Goal: Task Accomplishment & Management: Complete application form

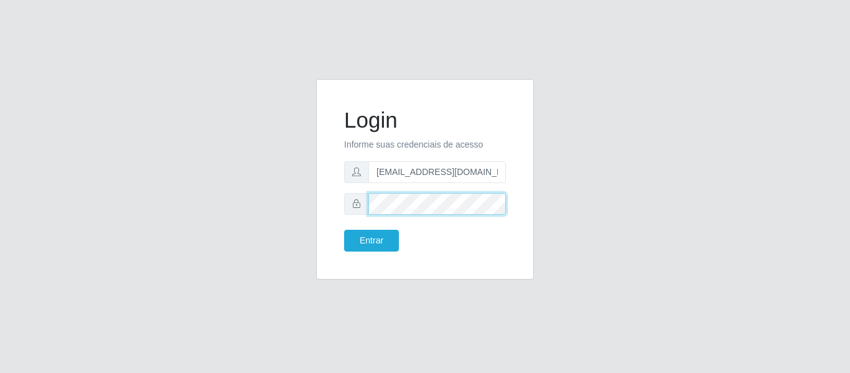
click at [344, 230] on button "Entrar" at bounding box center [371, 241] width 55 height 22
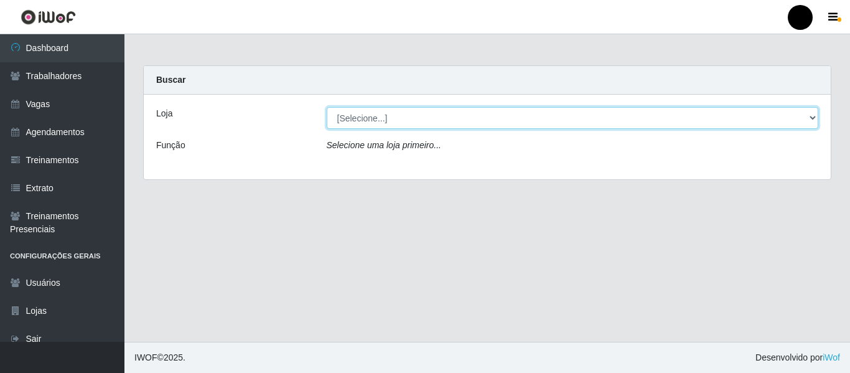
click at [812, 114] on select "[Selecione...] SuperFácil Atacado - Emaús SuperFácil Atacado - Rodoviária Super…" at bounding box center [573, 118] width 492 height 22
select select "408"
click at [327, 107] on select "[Selecione...] SuperFácil Atacado - Emaús SuperFácil Atacado - Rodoviária Super…" at bounding box center [573, 118] width 492 height 22
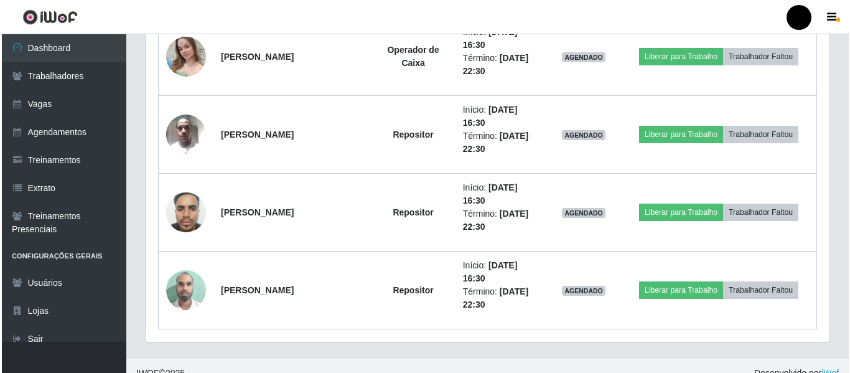
scroll to position [1930, 0]
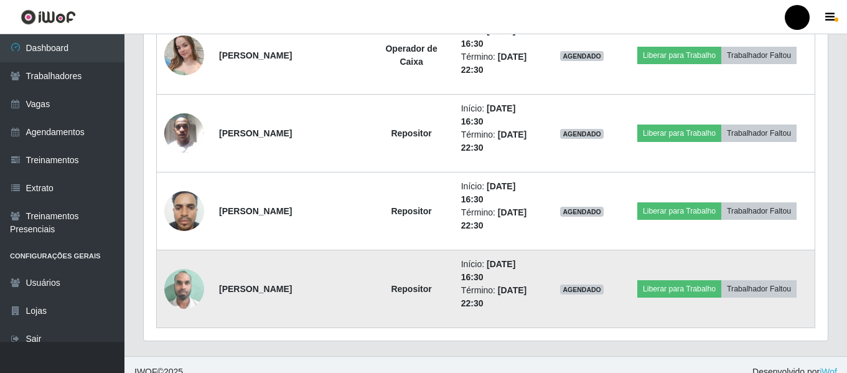
click at [178, 290] on img at bounding box center [184, 288] width 40 height 53
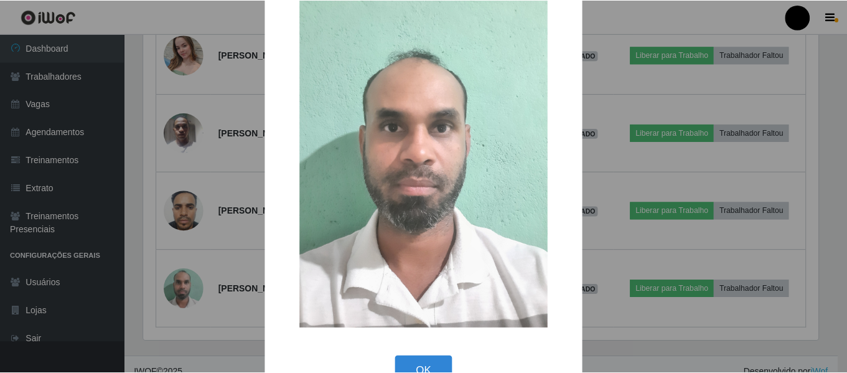
scroll to position [68, 0]
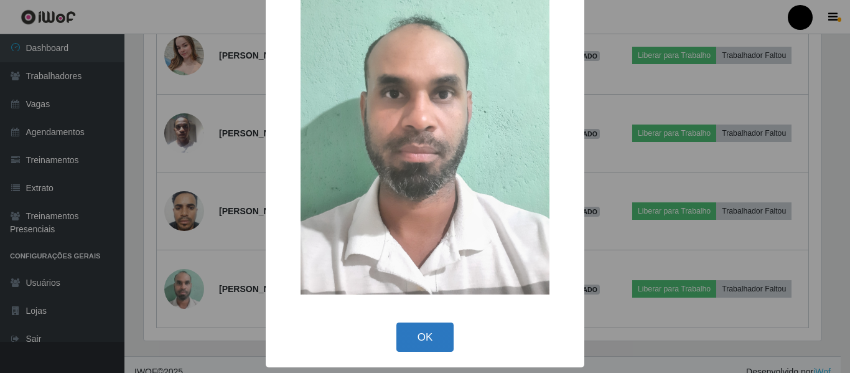
click at [448, 339] on button "OK" at bounding box center [426, 336] width 58 height 29
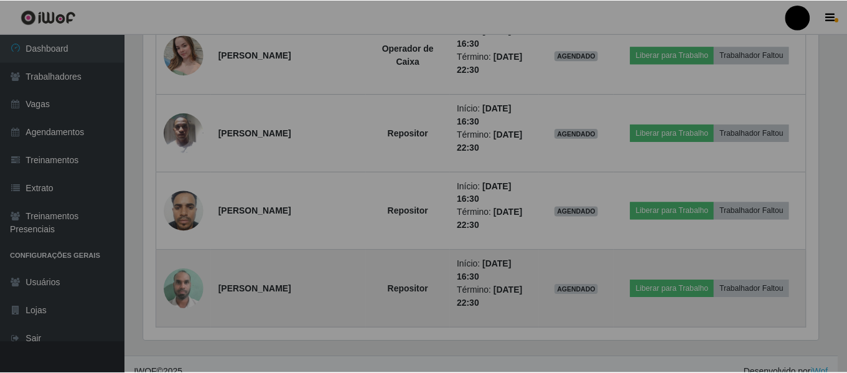
scroll to position [258, 684]
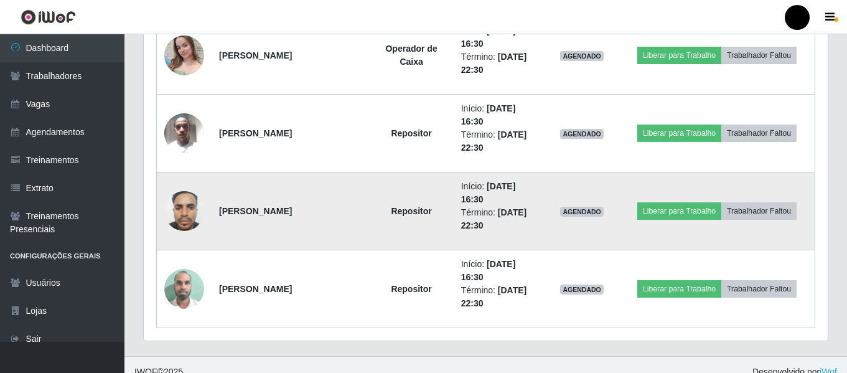
click at [175, 201] on img at bounding box center [184, 210] width 40 height 53
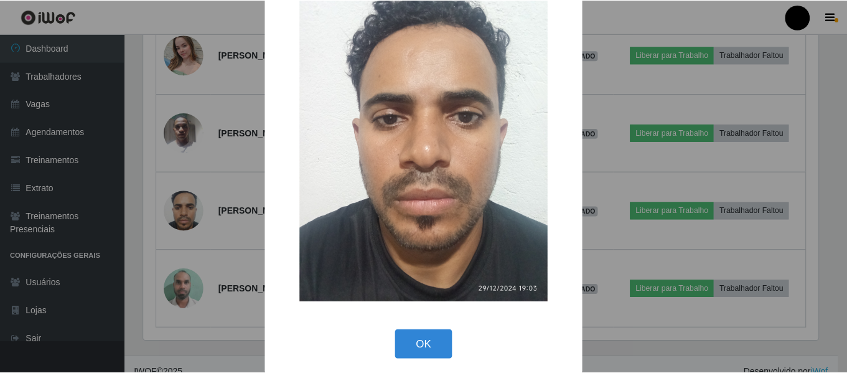
scroll to position [68, 0]
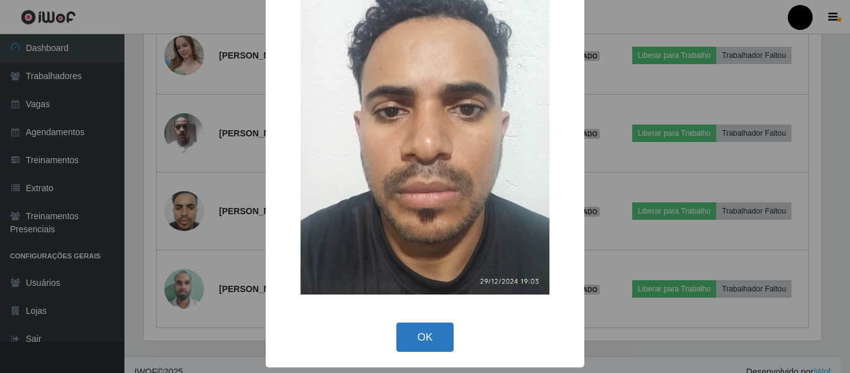
click at [416, 334] on button "OK" at bounding box center [426, 336] width 58 height 29
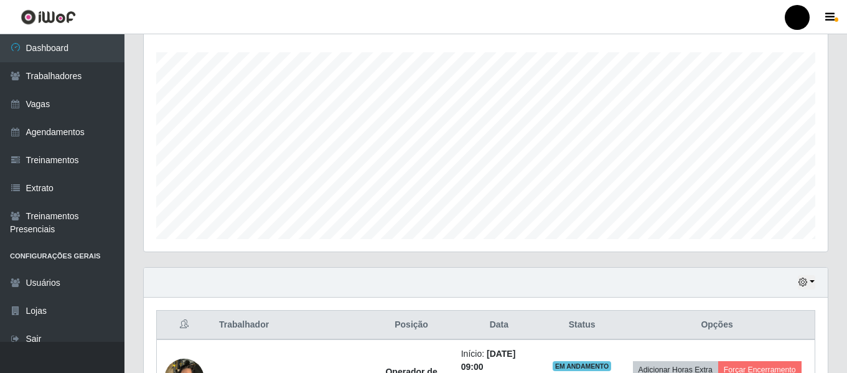
scroll to position [201, 0]
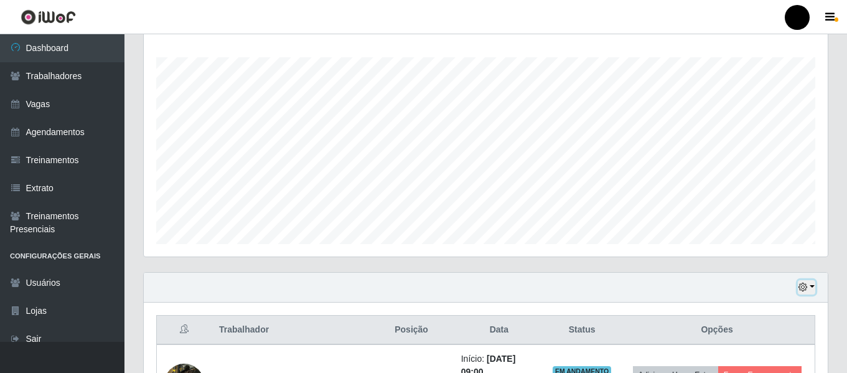
click at [813, 285] on button "button" at bounding box center [806, 287] width 17 height 14
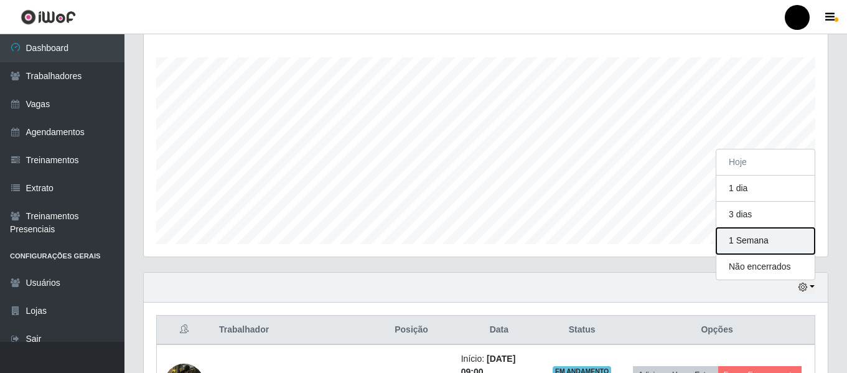
click at [769, 247] on button "1 Semana" at bounding box center [766, 241] width 98 height 26
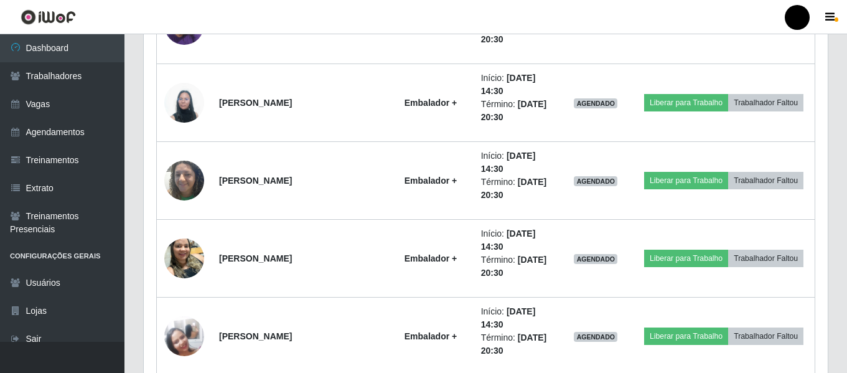
scroll to position [4995, 0]
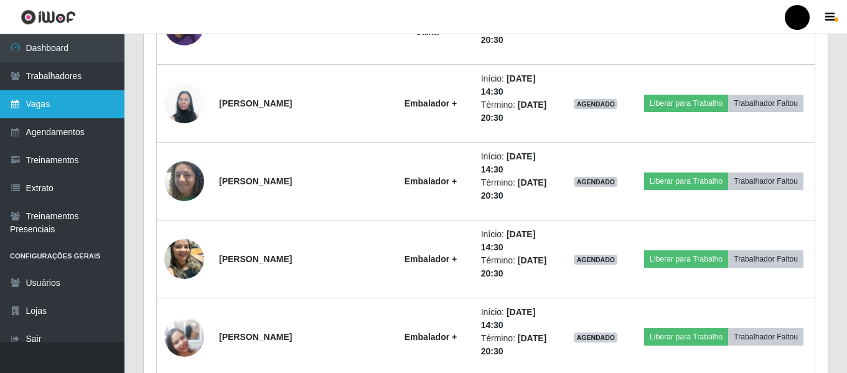
click at [78, 104] on link "Vagas" at bounding box center [62, 104] width 125 height 28
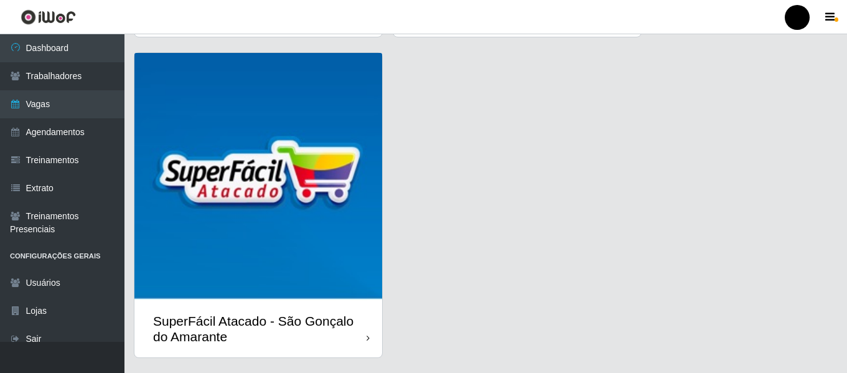
scroll to position [361, 0]
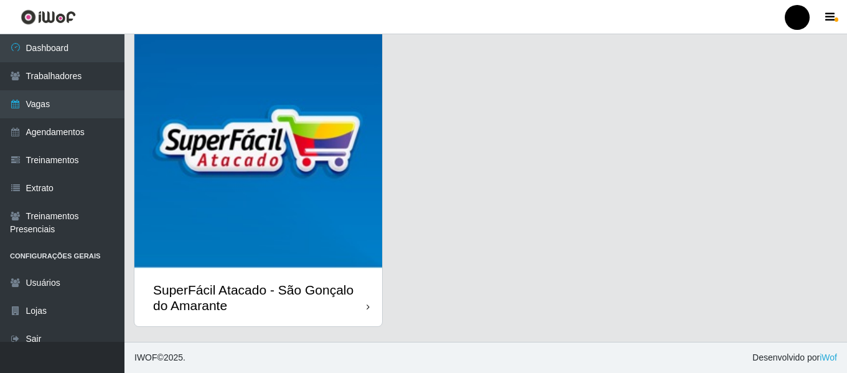
click at [305, 315] on div "SuperFácil Atacado - São Gonçalo do Amarante" at bounding box center [258, 298] width 248 height 56
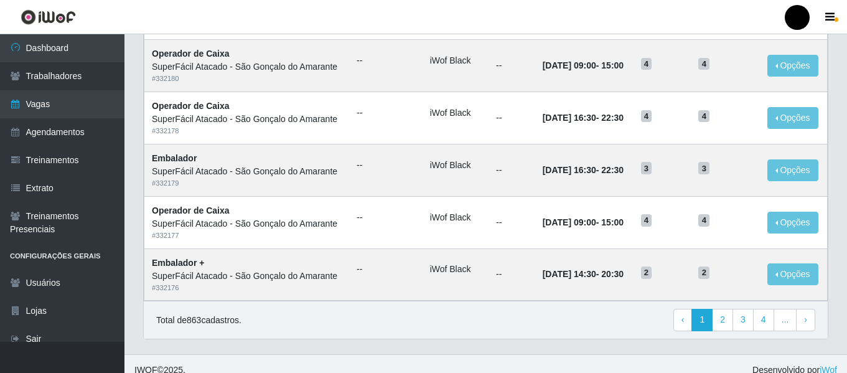
scroll to position [682, 0]
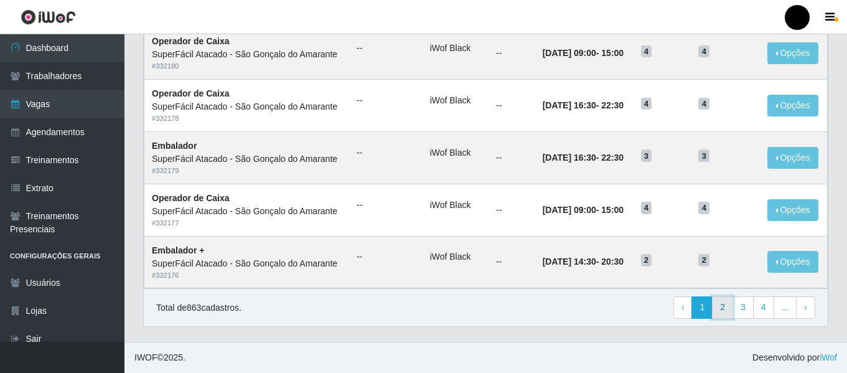
click at [728, 313] on link "2" at bounding box center [722, 307] width 21 height 22
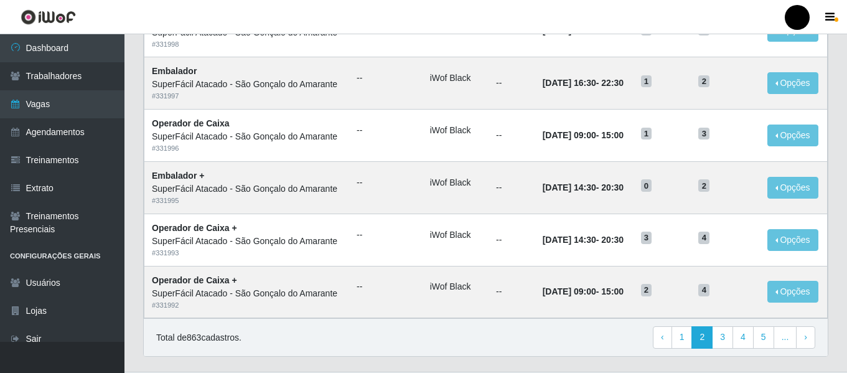
scroll to position [682, 0]
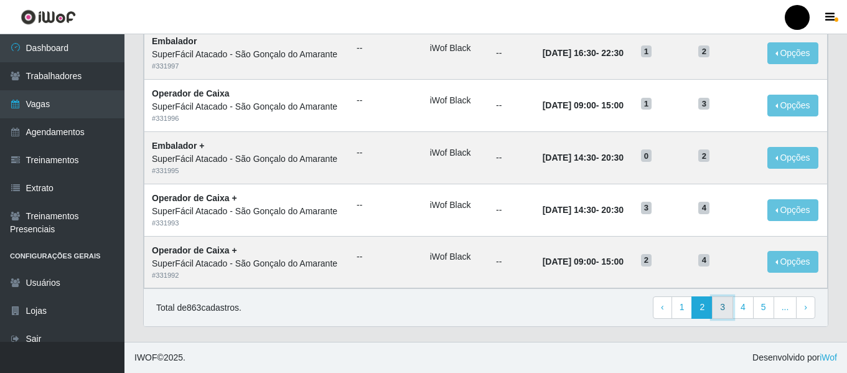
drag, startPoint x: 0, startPoint y: 0, endPoint x: 728, endPoint y: 313, distance: 792.6
click at [728, 313] on link "3" at bounding box center [722, 307] width 21 height 22
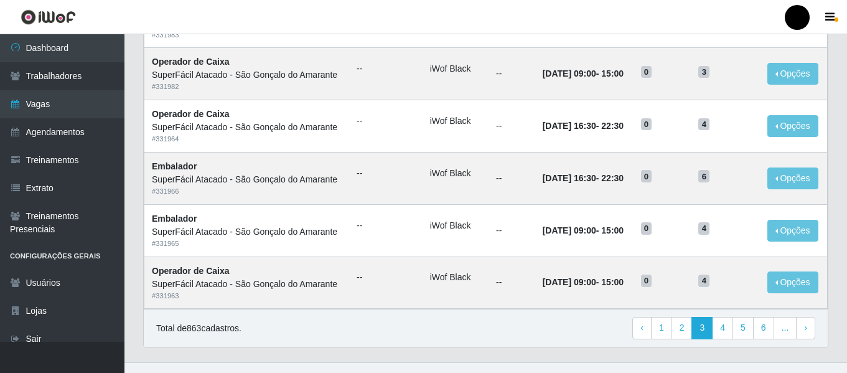
scroll to position [682, 0]
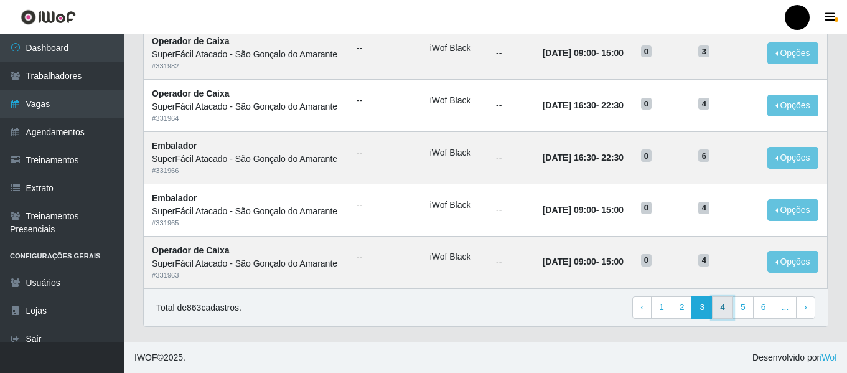
click at [733, 305] on link "4" at bounding box center [722, 307] width 21 height 22
click at [730, 309] on link "5" at bounding box center [722, 307] width 21 height 22
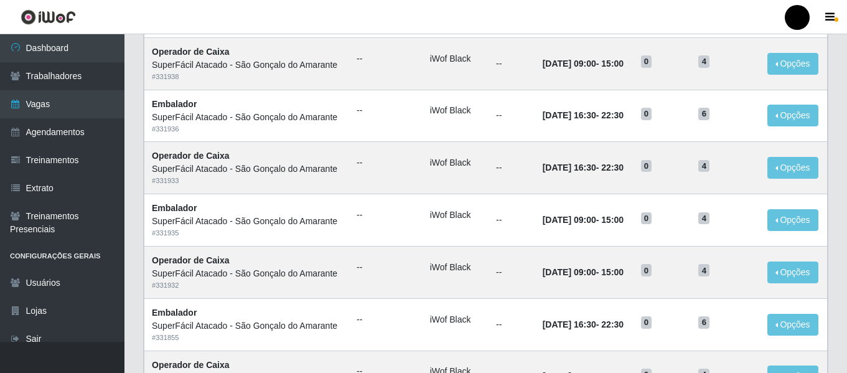
scroll to position [682, 0]
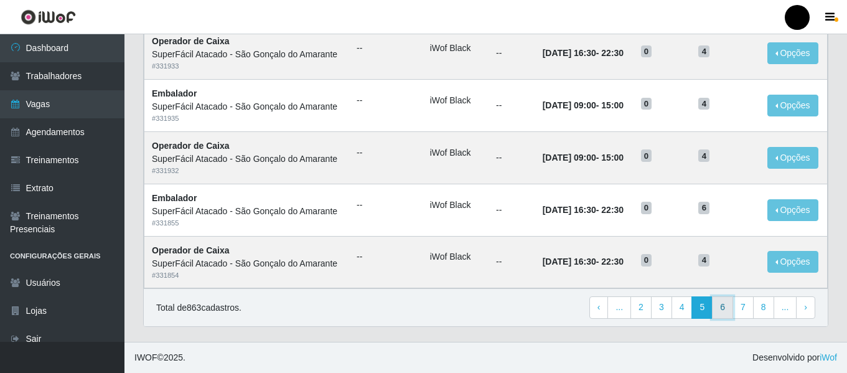
click at [728, 309] on link "6" at bounding box center [722, 307] width 21 height 22
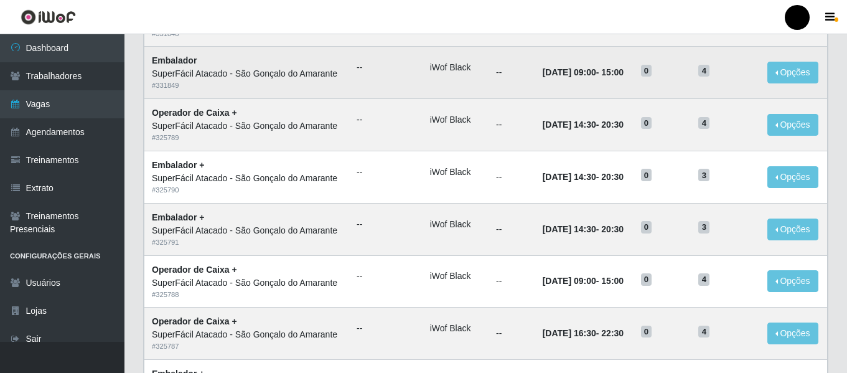
scroll to position [374, 0]
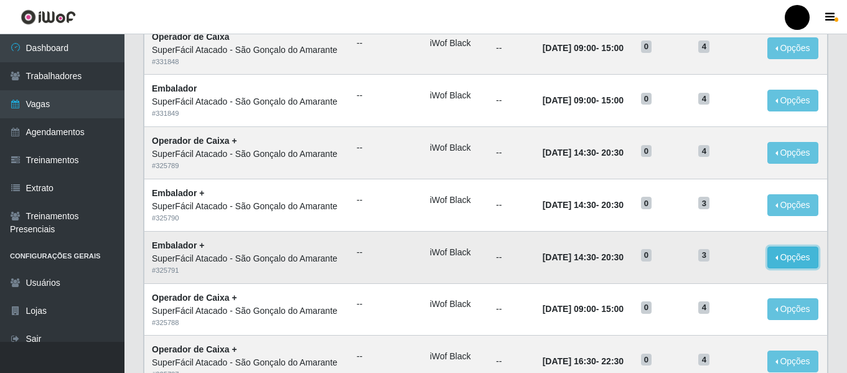
click at [784, 258] on button "Opções" at bounding box center [793, 258] width 51 height 22
click at [742, 257] on button "Editar" at bounding box center [716, 260] width 98 height 26
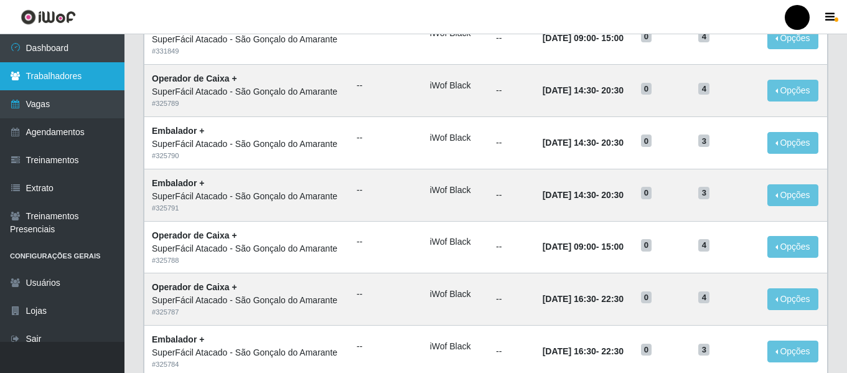
click at [78, 80] on link "Trabalhadores" at bounding box center [62, 76] width 125 height 28
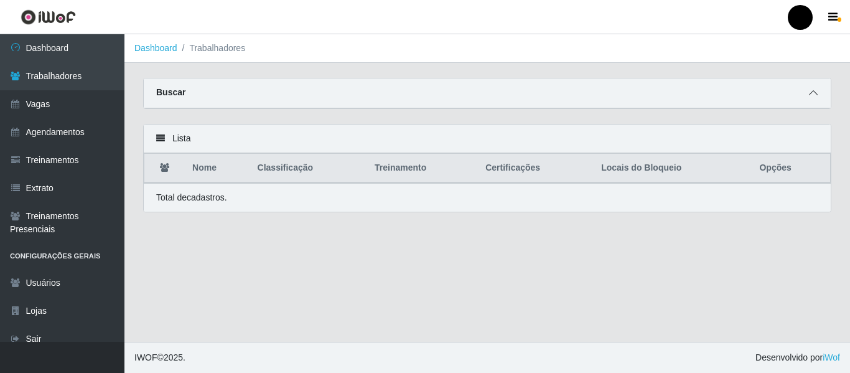
click at [817, 97] on icon at bounding box center [813, 92] width 9 height 9
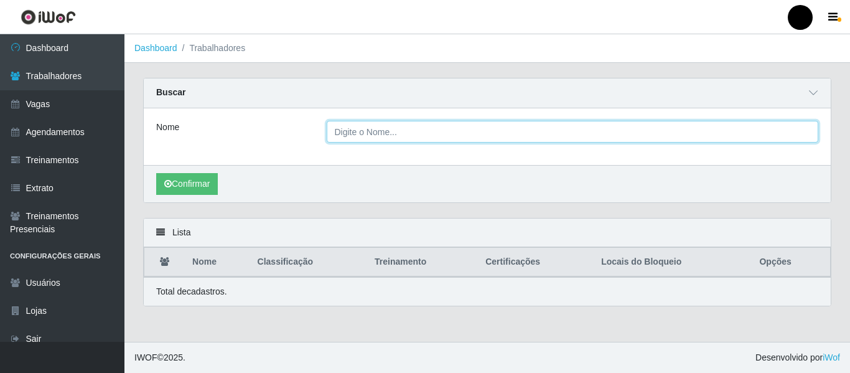
click at [627, 143] on input "Nome" at bounding box center [573, 132] width 492 height 22
type input "gustavo henrique"
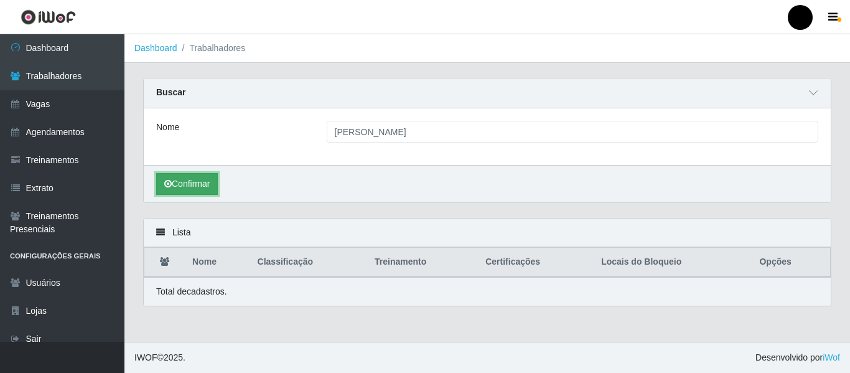
click at [203, 180] on button "Confirmar" at bounding box center [187, 184] width 62 height 22
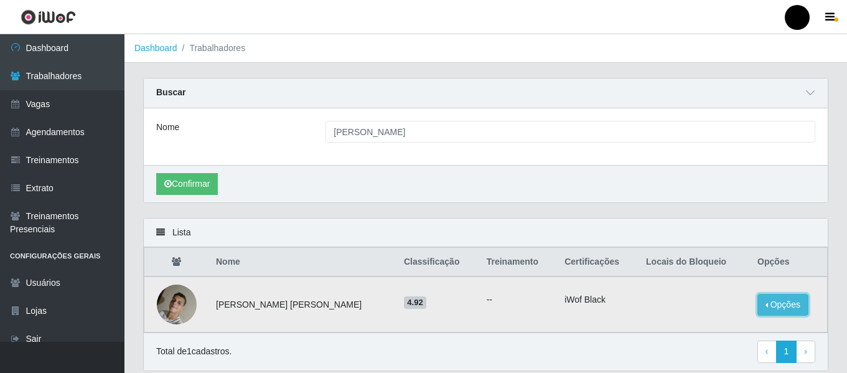
click at [777, 306] on button "Opções" at bounding box center [783, 305] width 51 height 22
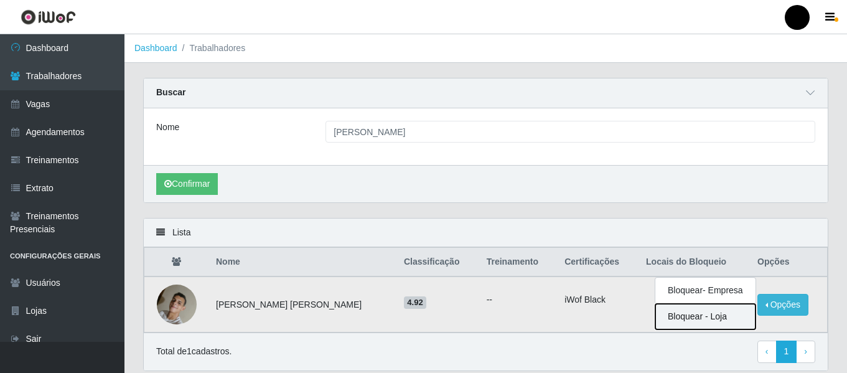
click at [709, 319] on button "Bloquear - Loja" at bounding box center [706, 317] width 100 height 26
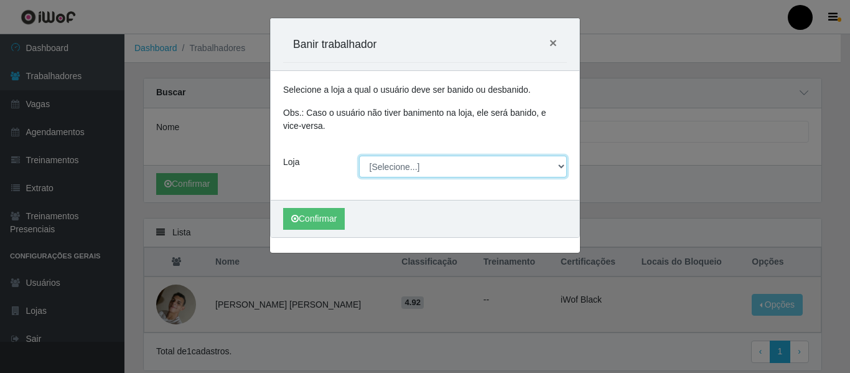
click at [566, 164] on select "[Selecione...] SuperFácil Atacado - Emaús SuperFácil Atacado - Rodoviária Super…" at bounding box center [463, 167] width 209 height 22
select select "408"
click at [359, 156] on select "[Selecione...] SuperFácil Atacado - Emaús SuperFácil Atacado - Rodoviária Super…" at bounding box center [463, 167] width 209 height 22
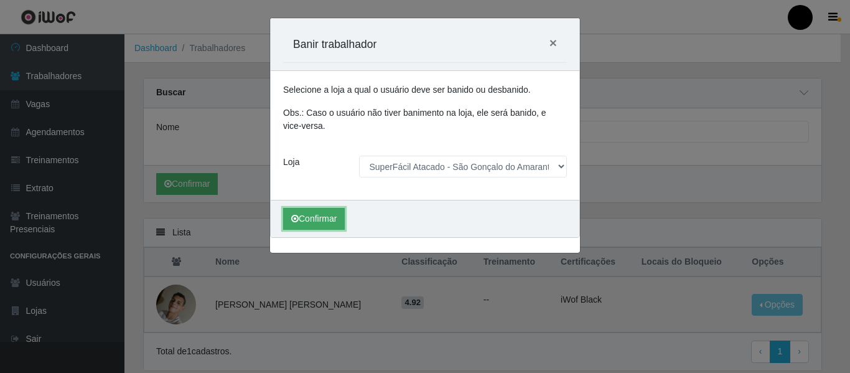
click at [327, 221] on button "Confirmar" at bounding box center [314, 219] width 62 height 22
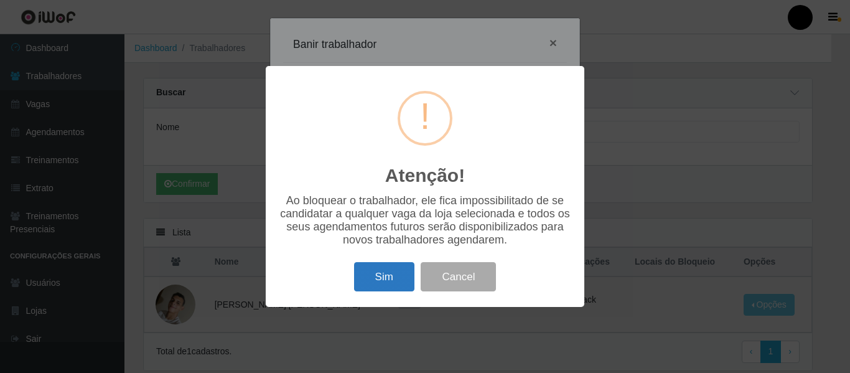
click at [393, 272] on button "Sim" at bounding box center [384, 276] width 60 height 29
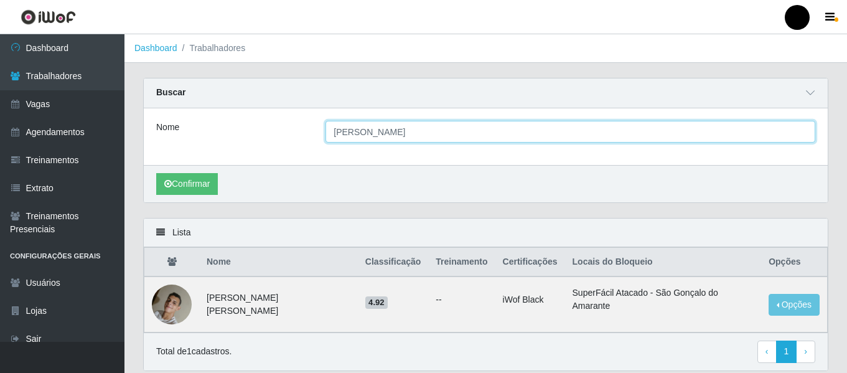
click at [428, 131] on input "gustavo henrique" at bounding box center [571, 132] width 490 height 22
type input "g"
type input "rafael bernardo"
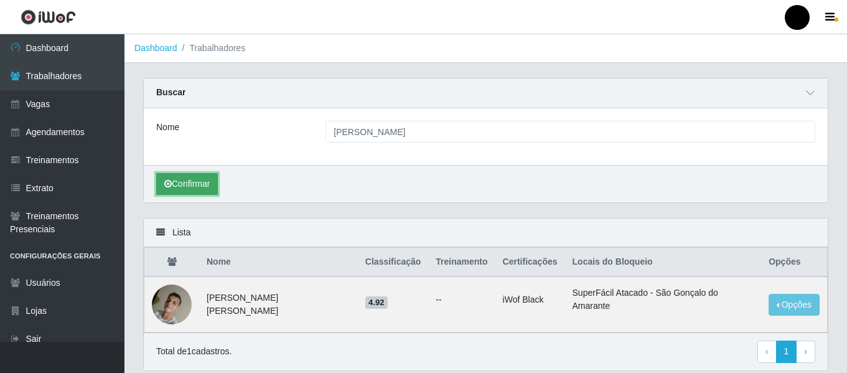
click at [201, 182] on button "Confirmar" at bounding box center [187, 184] width 62 height 22
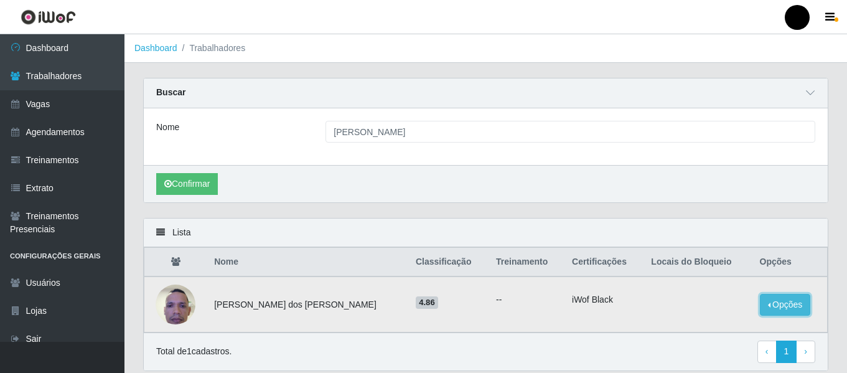
click at [760, 306] on button "Opções" at bounding box center [785, 305] width 51 height 22
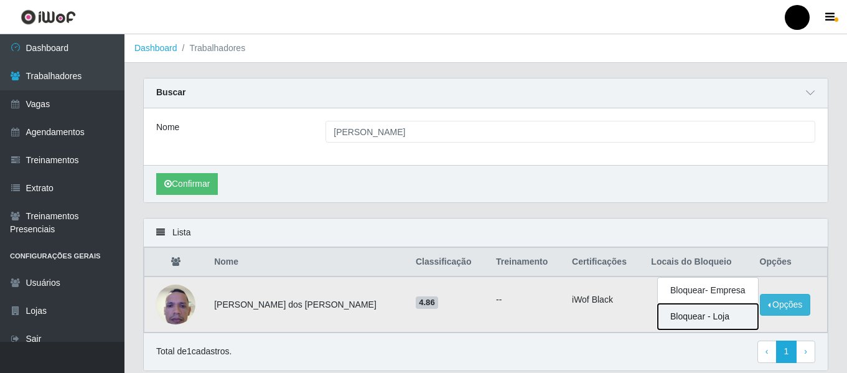
click at [679, 316] on button "Bloquear - Loja" at bounding box center [708, 317] width 100 height 26
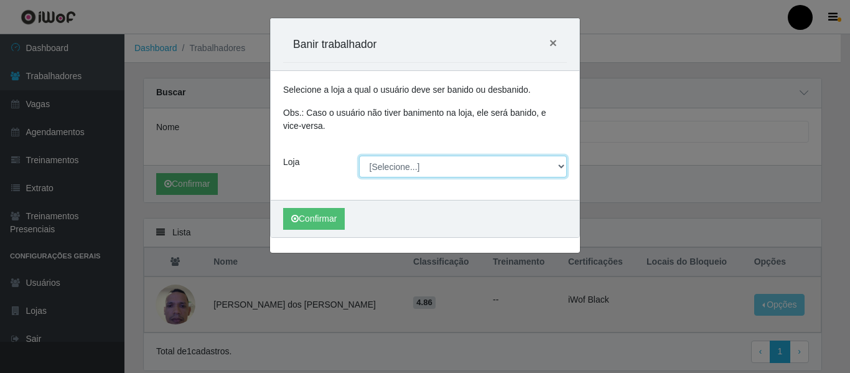
click at [559, 169] on select "[Selecione...] SuperFácil Atacado - Emaús SuperFácil Atacado - Rodoviária Super…" at bounding box center [463, 167] width 209 height 22
select select "408"
click at [359, 156] on select "[Selecione...] SuperFácil Atacado - Emaús SuperFácil Atacado - Rodoviária Super…" at bounding box center [463, 167] width 209 height 22
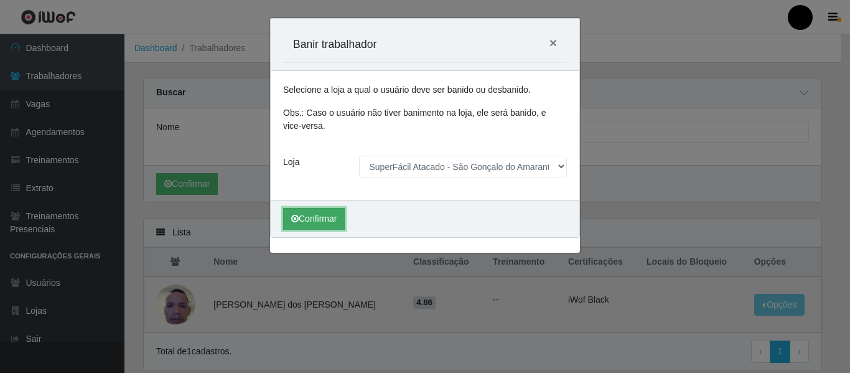
click at [339, 223] on button "Confirmar" at bounding box center [314, 219] width 62 height 22
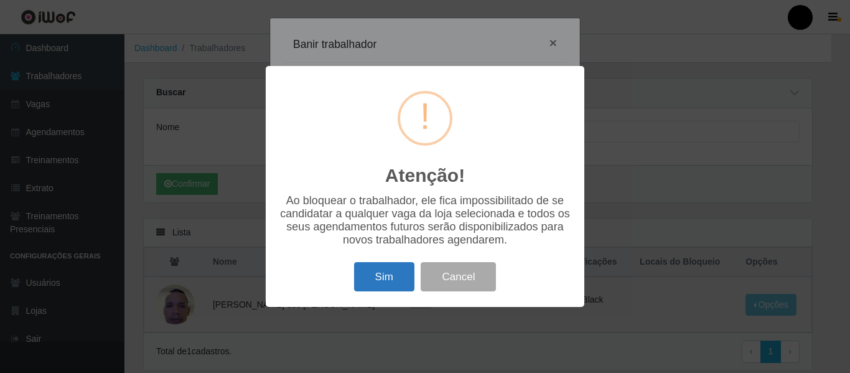
click at [413, 285] on button "Sim" at bounding box center [384, 276] width 60 height 29
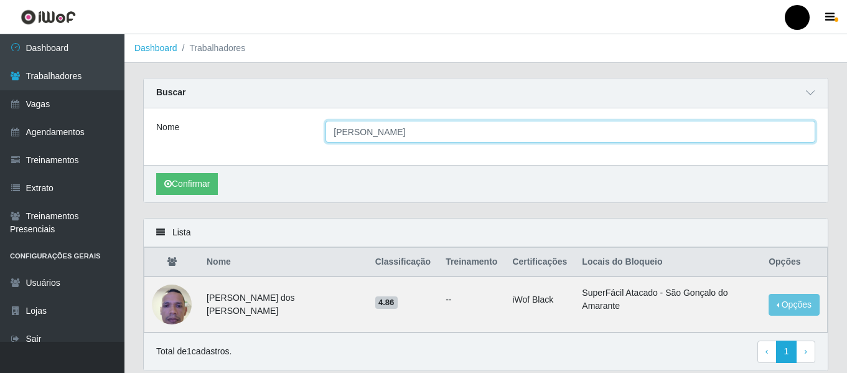
click at [647, 134] on input "rafael bernardo" at bounding box center [571, 132] width 490 height 22
type input "r"
type input "jeanne dos santos"
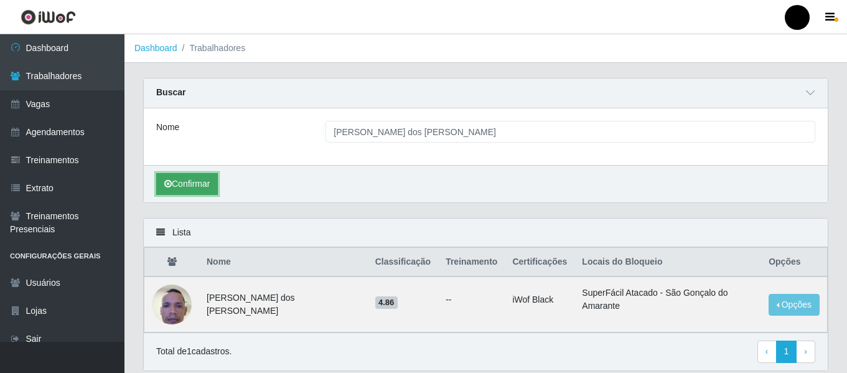
click at [183, 190] on button "Confirmar" at bounding box center [187, 184] width 62 height 22
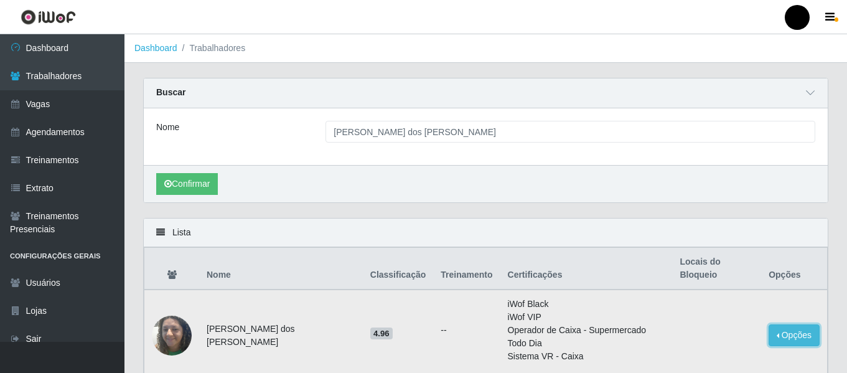
click at [783, 324] on button "Opções" at bounding box center [794, 335] width 51 height 22
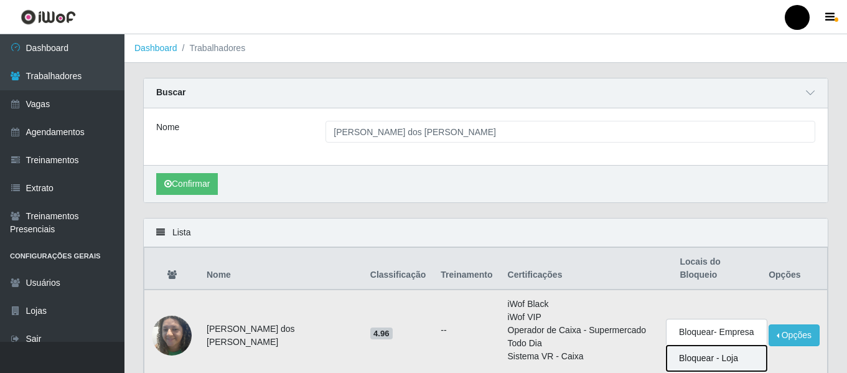
click at [712, 346] on button "Bloquear - Loja" at bounding box center [717, 359] width 100 height 26
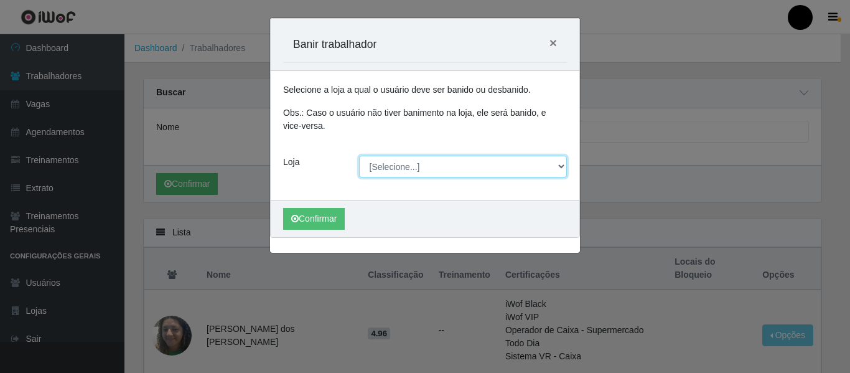
click at [557, 166] on select "[Selecione...] SuperFácil Atacado - Emaús SuperFácil Atacado - Rodoviária Super…" at bounding box center [463, 167] width 209 height 22
select select "408"
click at [359, 156] on select "[Selecione...] SuperFácil Atacado - Emaús SuperFácil Atacado - Rodoviária Super…" at bounding box center [463, 167] width 209 height 22
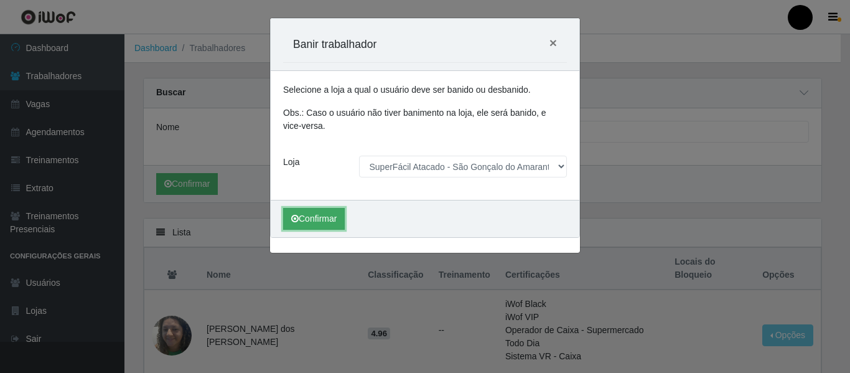
click at [320, 214] on button "Confirmar" at bounding box center [314, 219] width 62 height 22
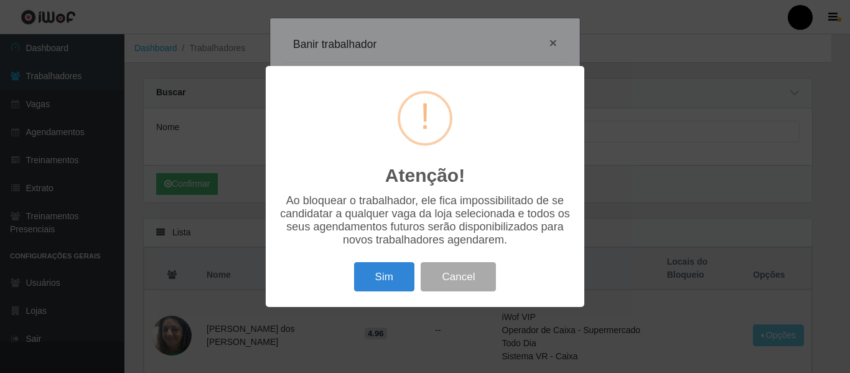
click at [379, 279] on button "Sim" at bounding box center [384, 276] width 60 height 29
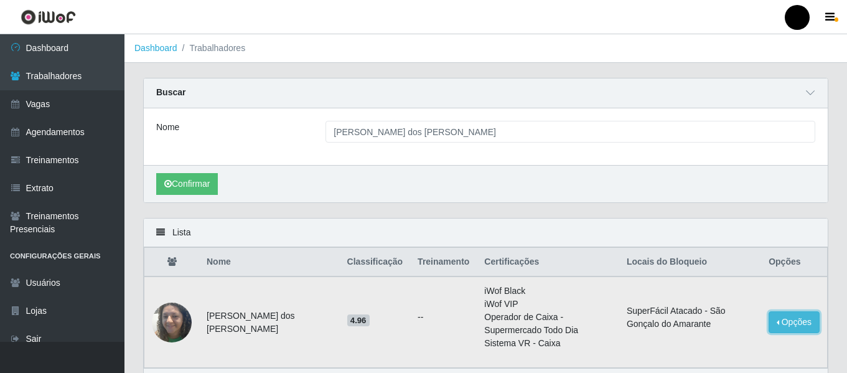
click at [799, 326] on button "Opções" at bounding box center [794, 322] width 51 height 22
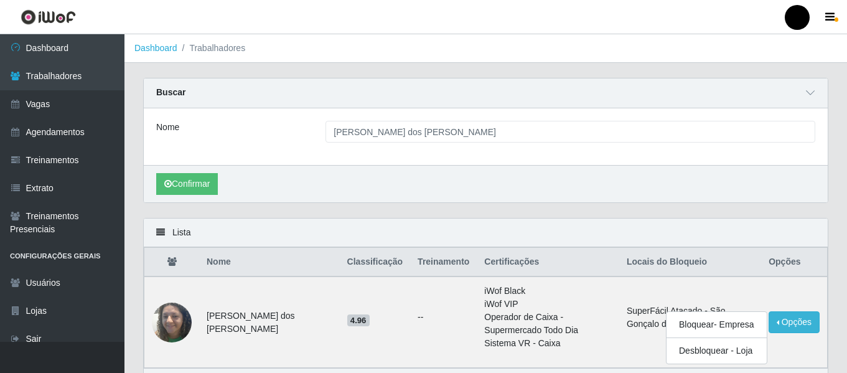
drag, startPoint x: 644, startPoint y: 197, endPoint x: 634, endPoint y: 195, distance: 9.4
click at [643, 197] on div "Confirmar" at bounding box center [486, 183] width 684 height 37
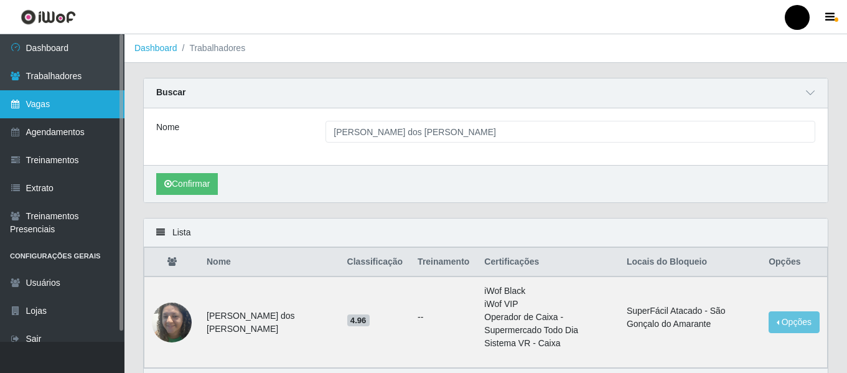
click at [25, 98] on link "Vagas" at bounding box center [62, 104] width 125 height 28
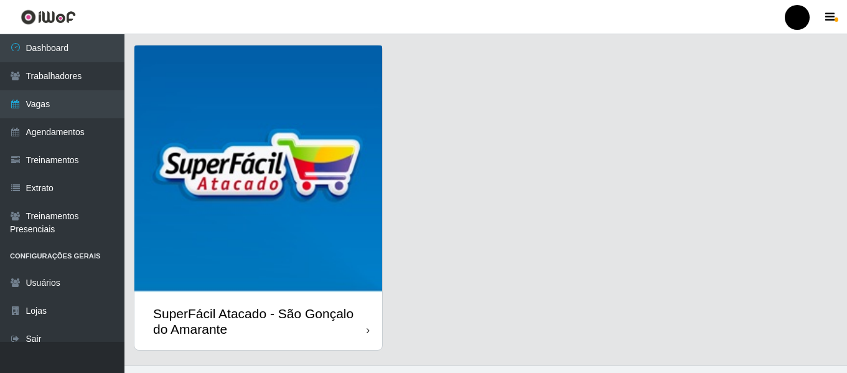
scroll to position [361, 0]
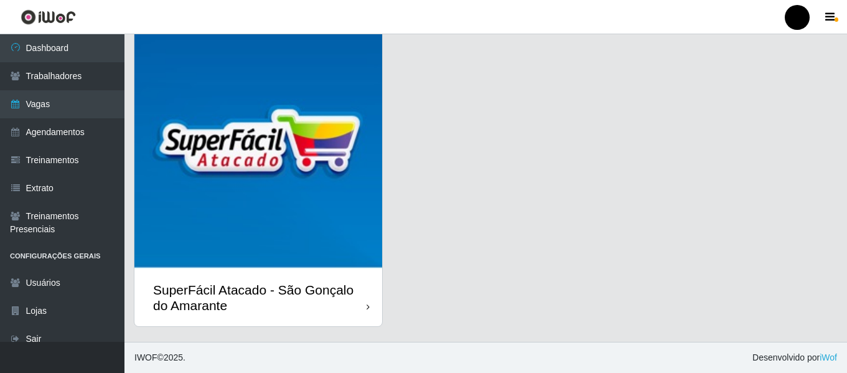
click at [298, 283] on div "SuperFácil Atacado - São Gonçalo do Amarante" at bounding box center [260, 297] width 214 height 31
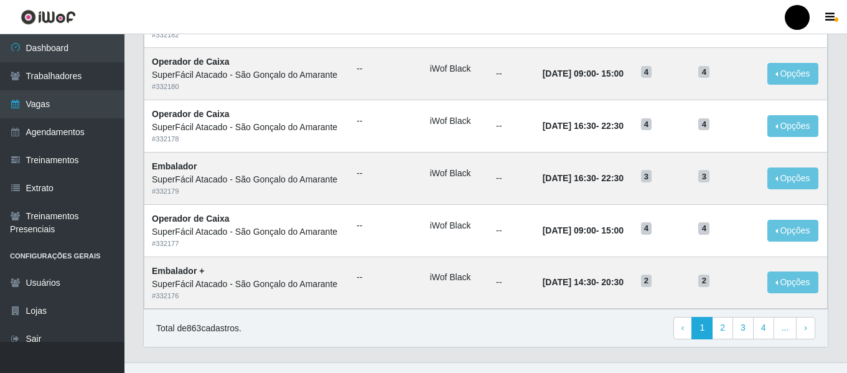
scroll to position [682, 0]
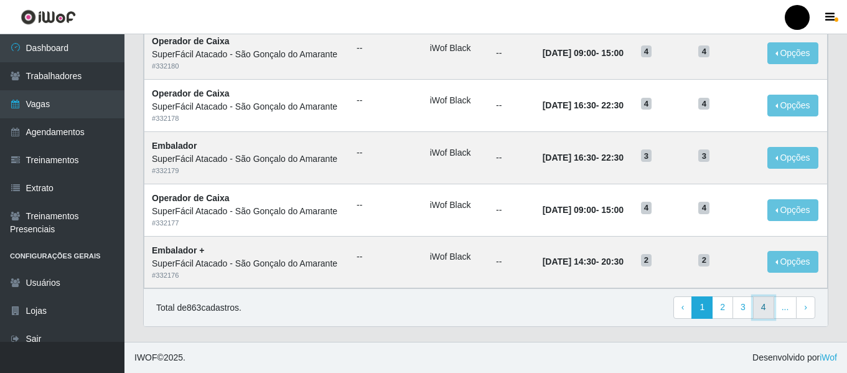
click at [771, 304] on link "4" at bounding box center [763, 307] width 21 height 22
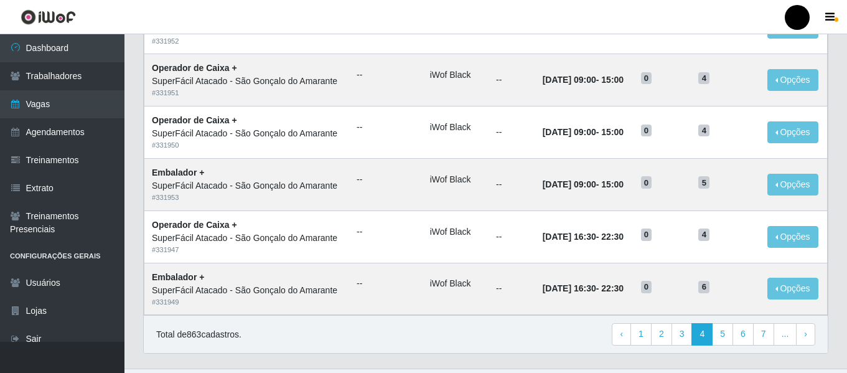
scroll to position [682, 0]
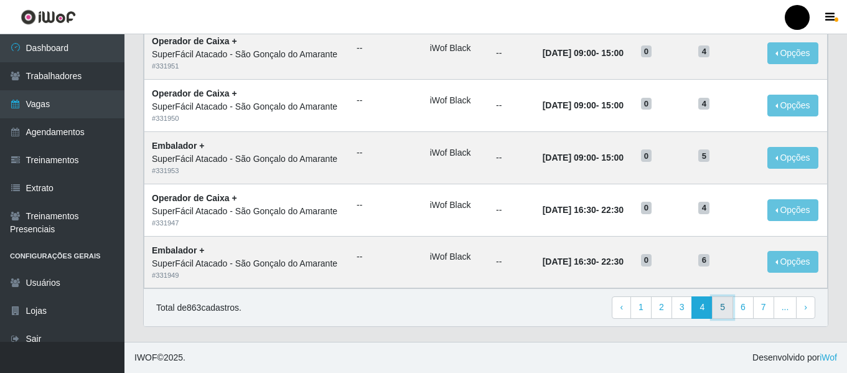
click at [717, 305] on link "5" at bounding box center [722, 307] width 21 height 22
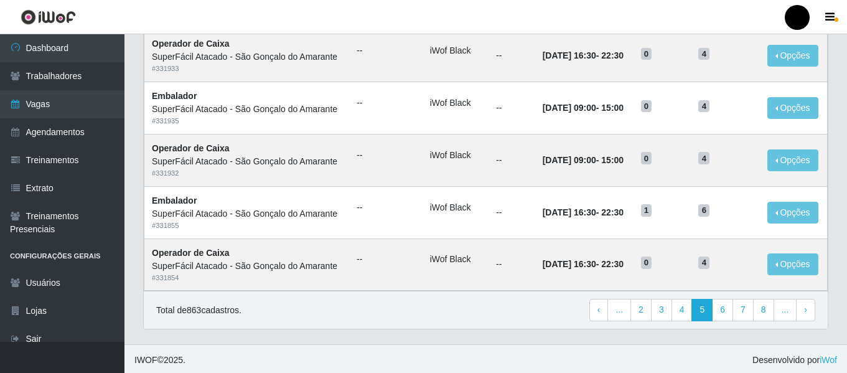
scroll to position [682, 0]
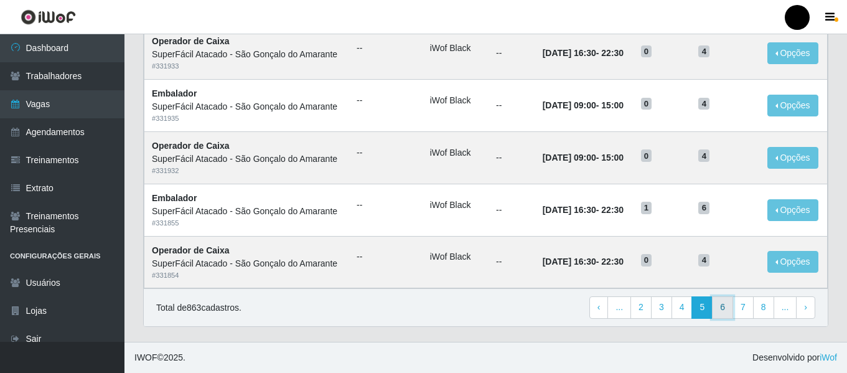
click at [732, 309] on link "6" at bounding box center [722, 307] width 21 height 22
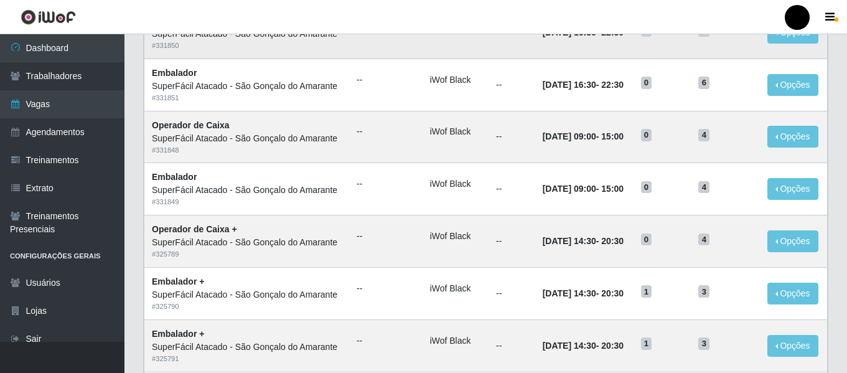
scroll to position [311, 0]
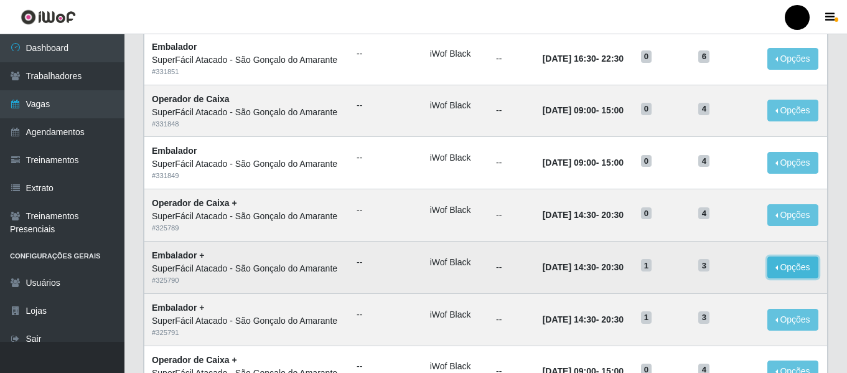
click at [771, 266] on button "Opções" at bounding box center [793, 267] width 51 height 22
click at [753, 267] on button "Editar" at bounding box center [716, 270] width 98 height 26
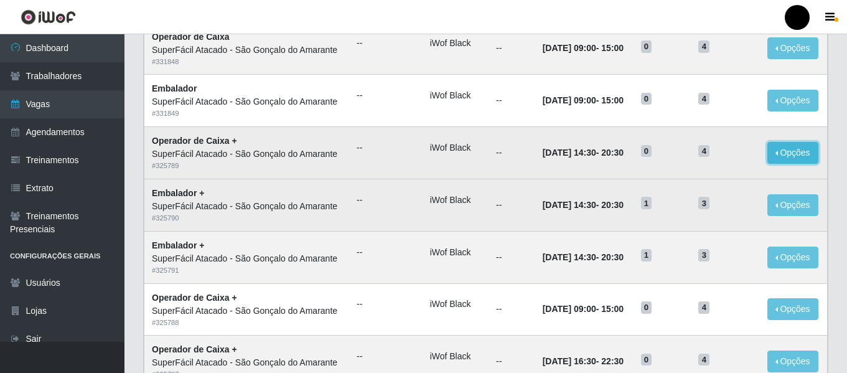
click at [802, 155] on button "Opções" at bounding box center [793, 153] width 51 height 22
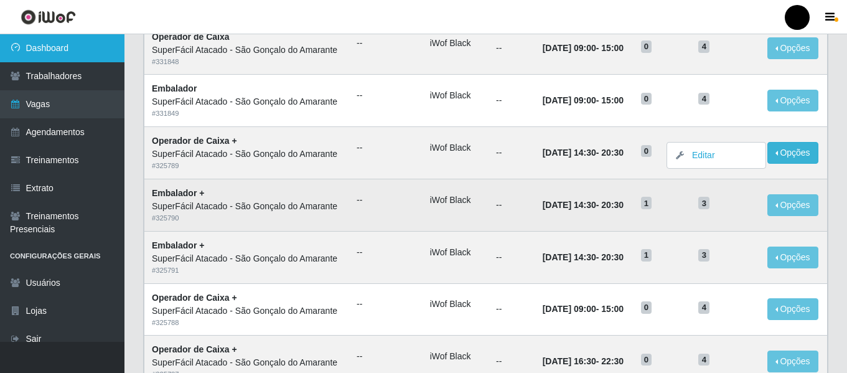
click at [19, 50] on icon at bounding box center [15, 47] width 11 height 9
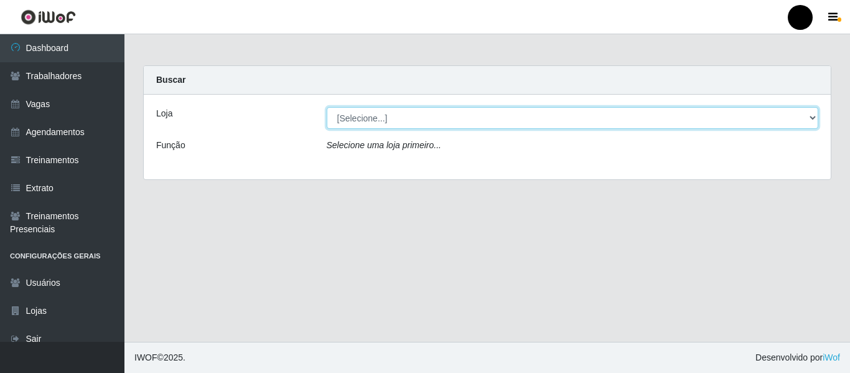
click at [809, 118] on select "[Selecione...] SuperFácil Atacado - Emaús SuperFácil Atacado - Rodoviária Super…" at bounding box center [573, 118] width 492 height 22
select select "408"
click at [327, 107] on select "[Selecione...] SuperFácil Atacado - Emaús SuperFácil Atacado - Rodoviária Super…" at bounding box center [573, 118] width 492 height 22
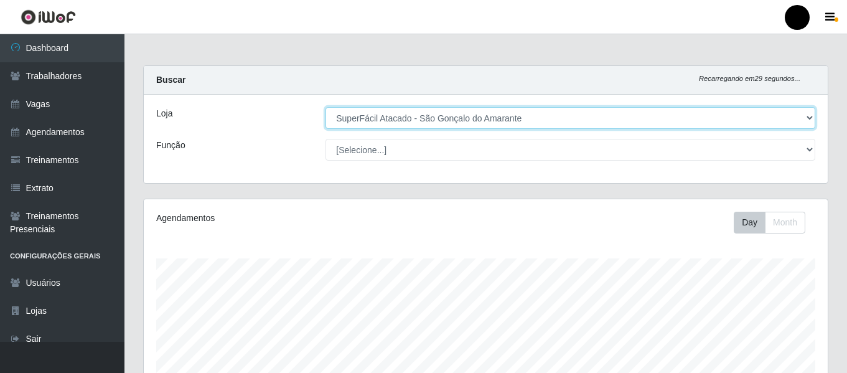
scroll to position [258, 684]
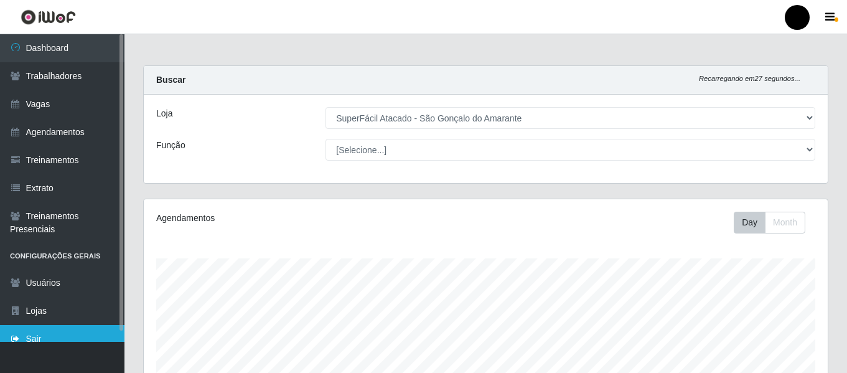
click at [59, 335] on link "Sair" at bounding box center [62, 339] width 125 height 28
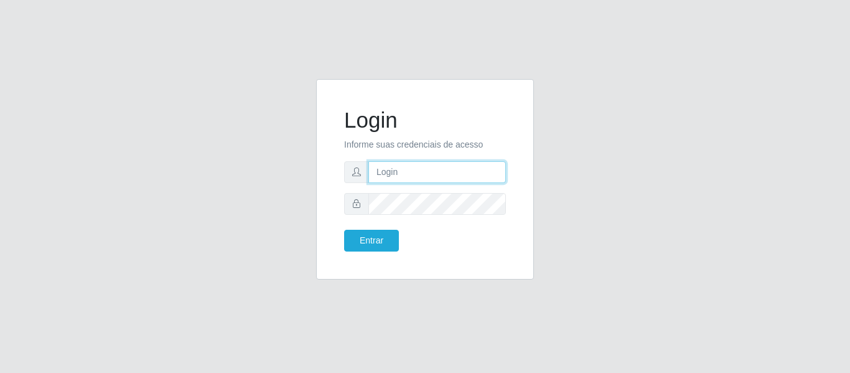
click at [387, 164] on input "text" at bounding box center [438, 172] width 138 height 22
type input "chris.brito6@gmail.com"
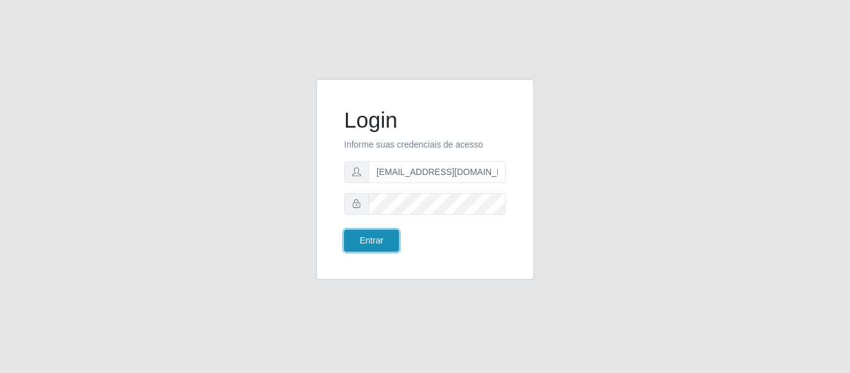
click at [360, 243] on button "Entrar" at bounding box center [371, 241] width 55 height 22
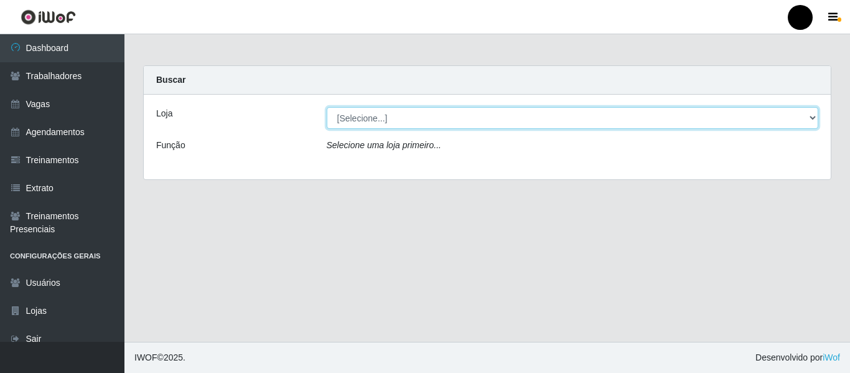
click at [817, 118] on select "[Selecione...] SuperFácil Atacado - Emaús SuperFácil Atacado - Rodoviária Super…" at bounding box center [573, 118] width 492 height 22
select select "408"
click at [327, 107] on select "[Selecione...] SuperFácil Atacado - Emaús SuperFácil Atacado - Rodoviária Super…" at bounding box center [573, 118] width 492 height 22
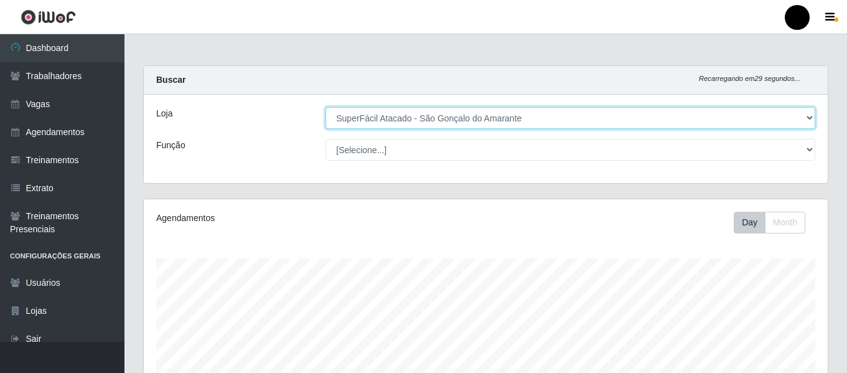
scroll to position [258, 684]
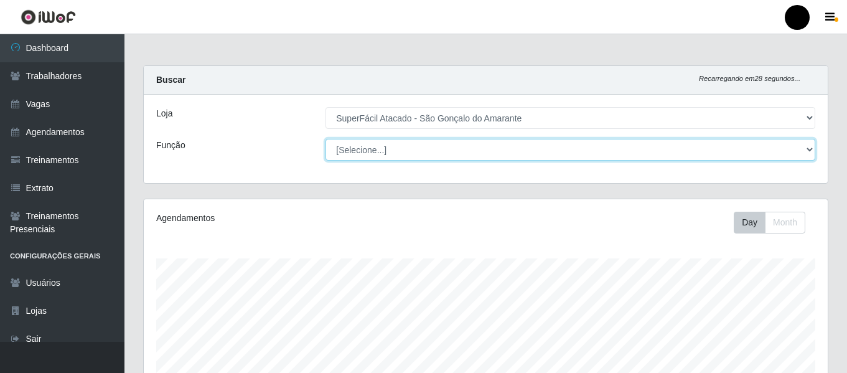
click at [806, 152] on select "[Selecione...] Auxiliar de Estacionamento Auxiliar de Estacionamento + Auxiliar…" at bounding box center [571, 150] width 490 height 22
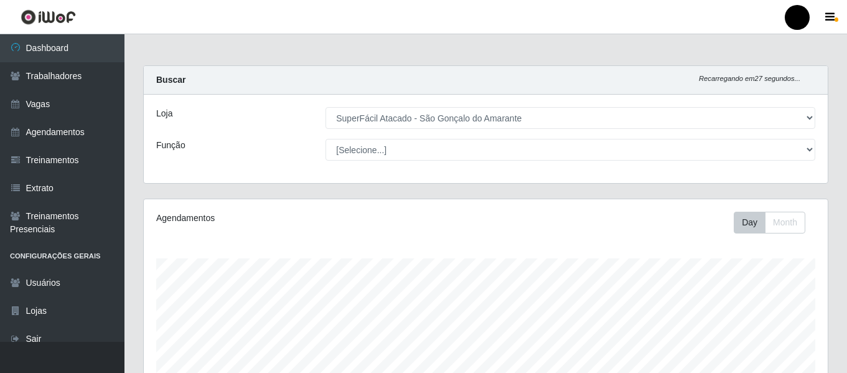
click at [246, 144] on div "Função" at bounding box center [231, 150] width 169 height 22
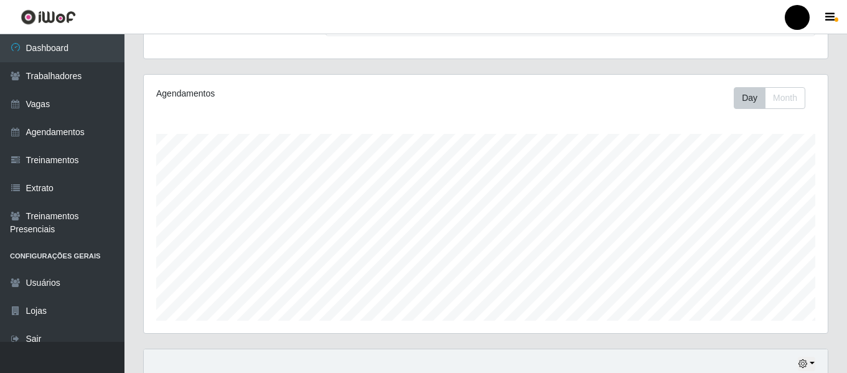
scroll to position [311, 0]
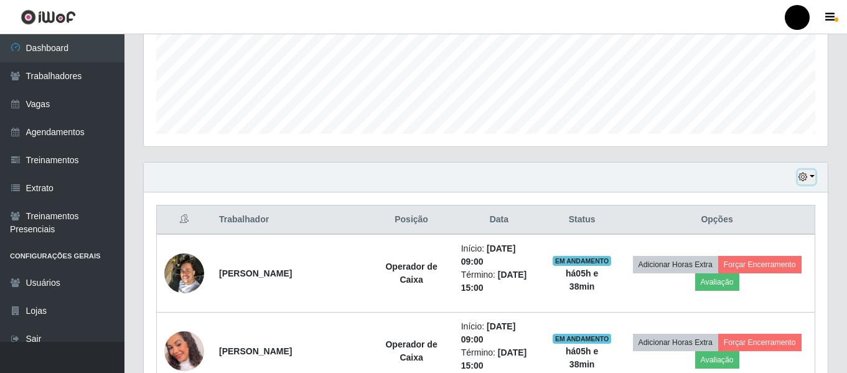
click at [814, 176] on button "button" at bounding box center [806, 177] width 17 height 14
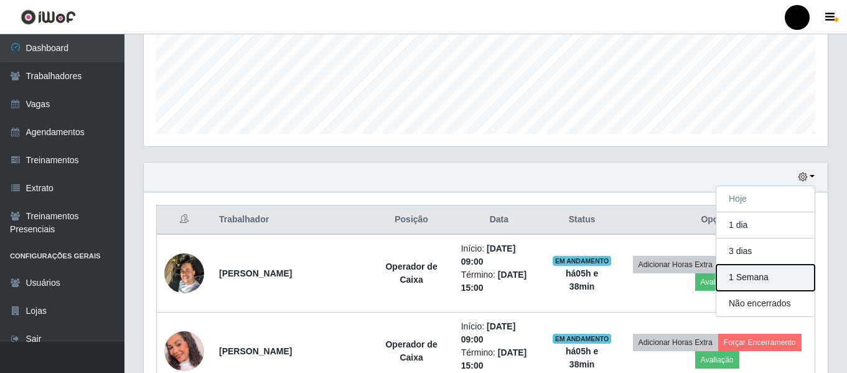
click at [780, 286] on button "1 Semana" at bounding box center [766, 278] width 98 height 26
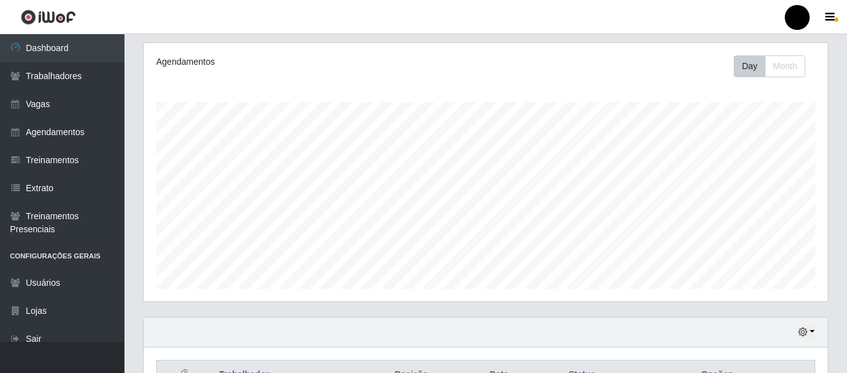
scroll to position [139, 0]
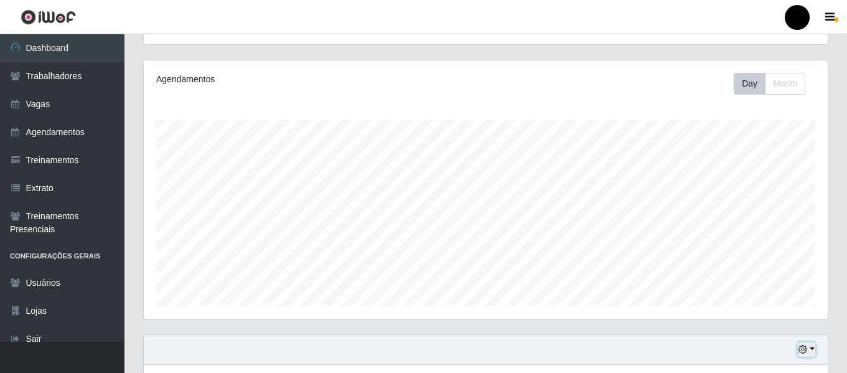
click at [812, 347] on button "button" at bounding box center [806, 349] width 17 height 14
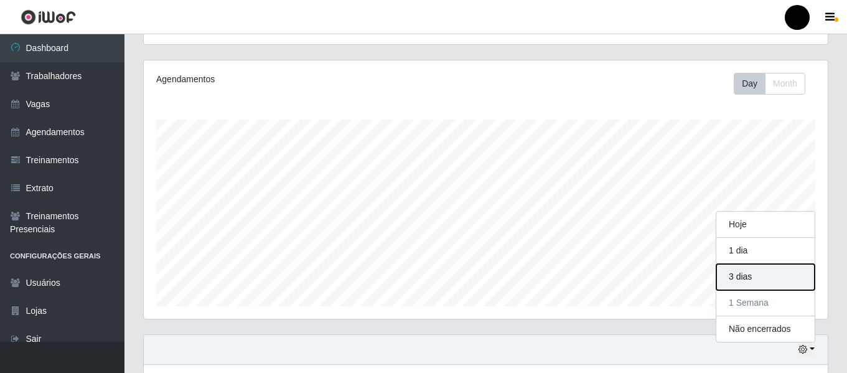
click at [761, 271] on button "3 dias" at bounding box center [766, 277] width 98 height 26
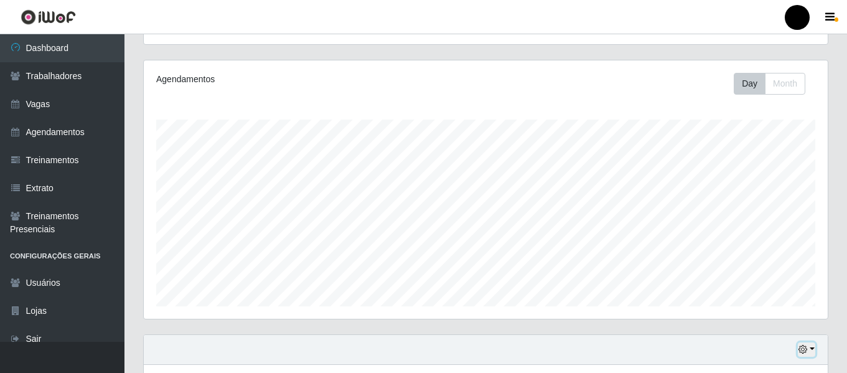
click at [814, 349] on button "button" at bounding box center [806, 349] width 17 height 14
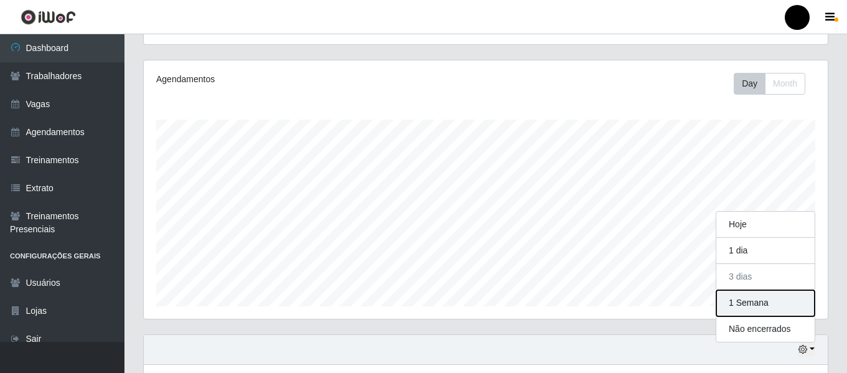
click at [790, 307] on button "1 Semana" at bounding box center [766, 303] width 98 height 26
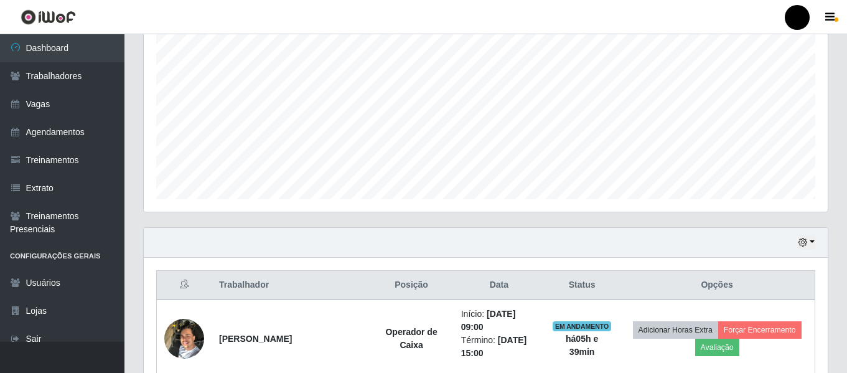
scroll to position [201, 0]
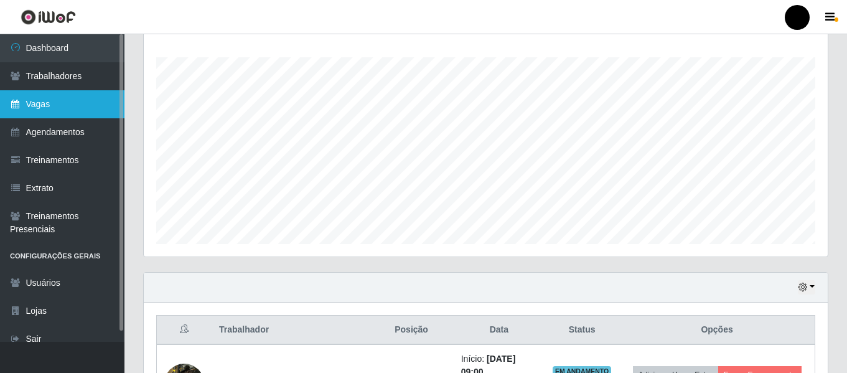
click at [50, 109] on link "Vagas" at bounding box center [62, 104] width 125 height 28
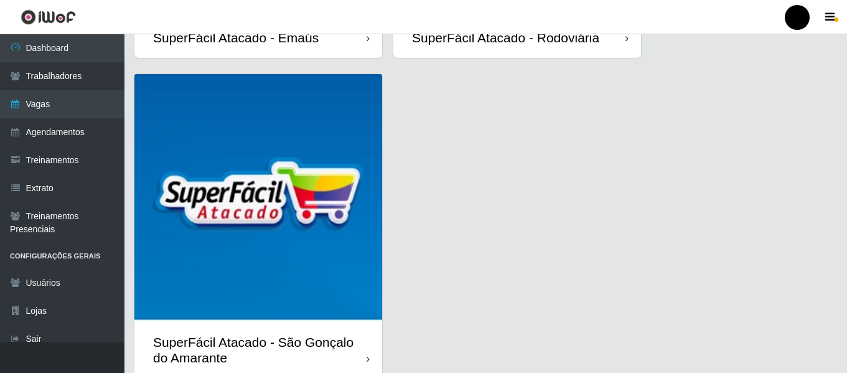
scroll to position [361, 0]
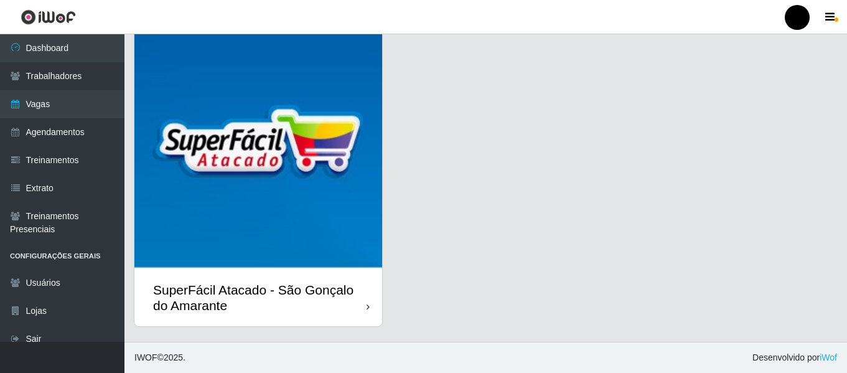
click at [221, 286] on div "SuperFácil Atacado - São Gonçalo do Amarante" at bounding box center [260, 297] width 214 height 31
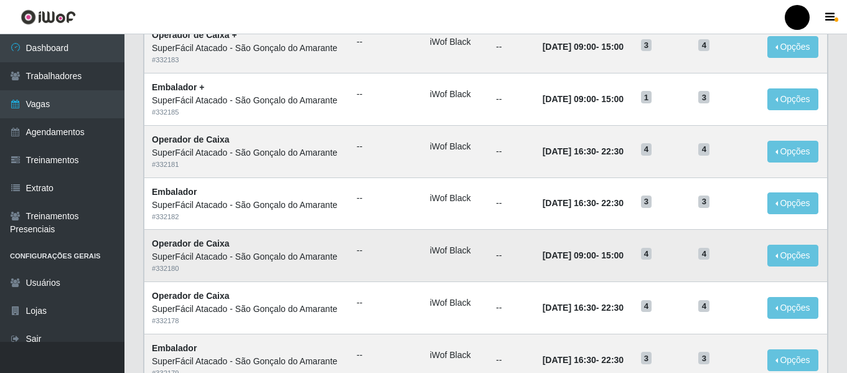
scroll to position [682, 0]
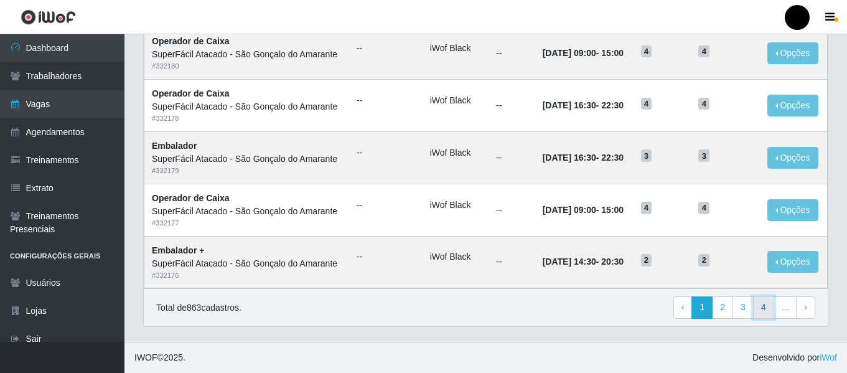
click at [762, 307] on link "4" at bounding box center [763, 307] width 21 height 22
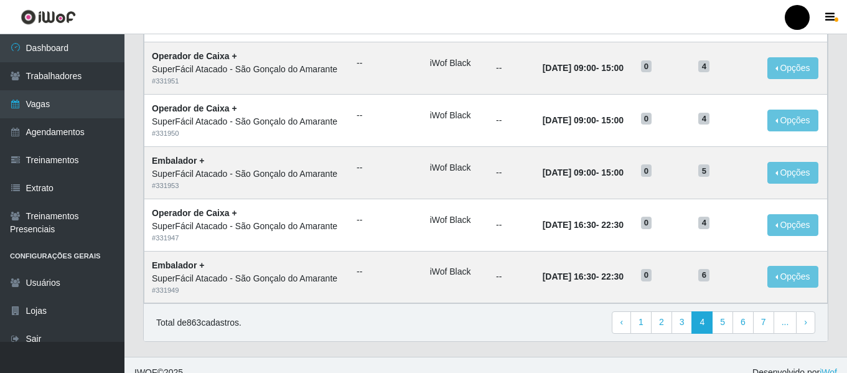
scroll to position [682, 0]
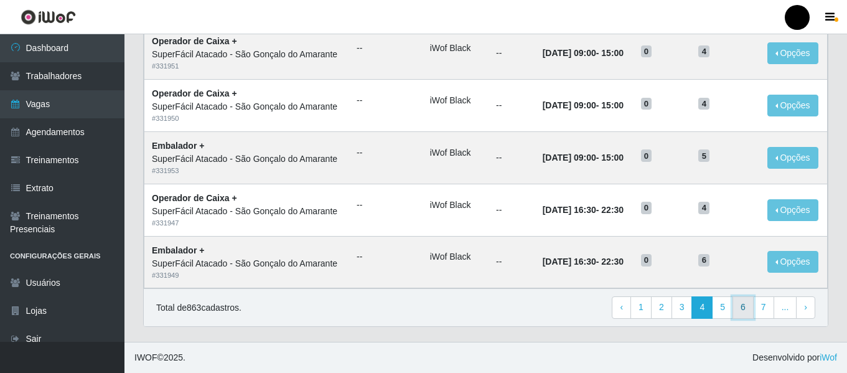
click at [749, 309] on link "6" at bounding box center [743, 307] width 21 height 22
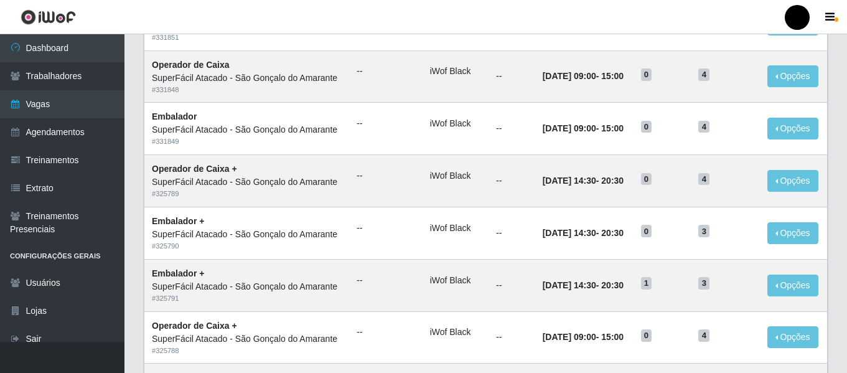
scroll to position [374, 0]
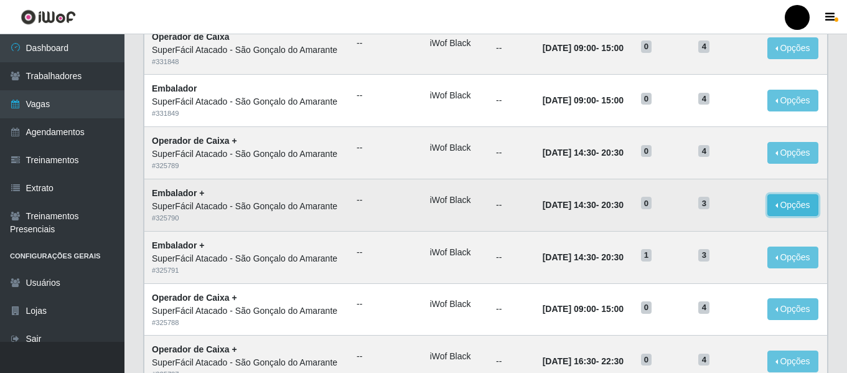
click at [784, 198] on button "Opções" at bounding box center [793, 205] width 51 height 22
click at [744, 212] on button "Editar" at bounding box center [716, 208] width 98 height 26
click at [782, 260] on button "Opções" at bounding box center [793, 258] width 51 height 22
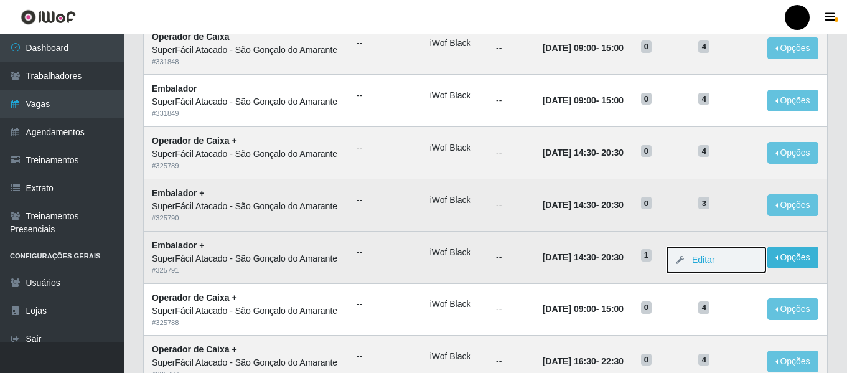
click at [733, 254] on button "Editar" at bounding box center [716, 260] width 98 height 26
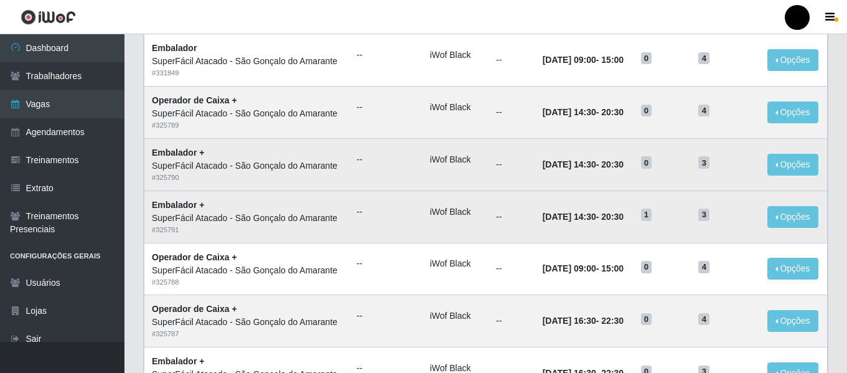
scroll to position [436, 0]
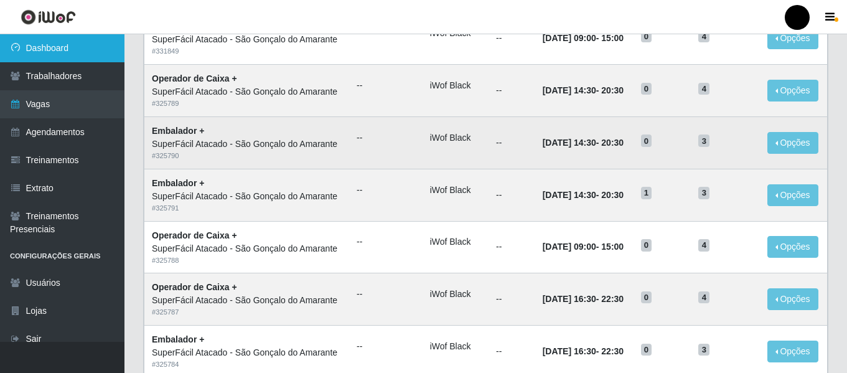
click at [87, 45] on link "Dashboard" at bounding box center [62, 48] width 125 height 28
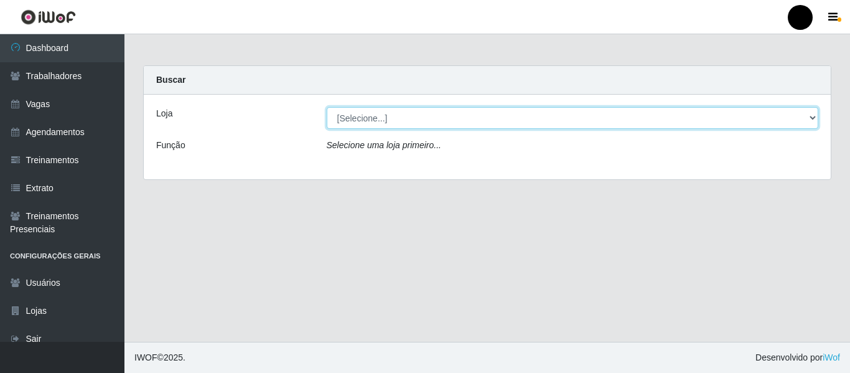
click at [816, 117] on select "[Selecione...] SuperFácil Atacado - Emaús SuperFácil Atacado - Rodoviária Super…" at bounding box center [573, 118] width 492 height 22
select select "408"
click at [327, 107] on select "[Selecione...] SuperFácil Atacado - Emaús SuperFácil Atacado - Rodoviária Super…" at bounding box center [573, 118] width 492 height 22
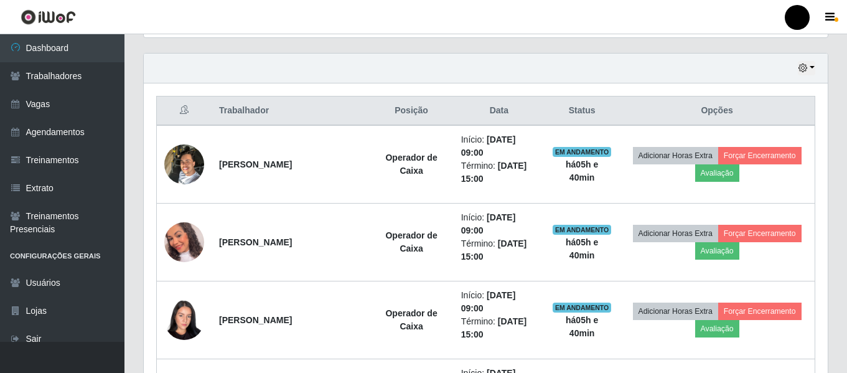
scroll to position [326, 0]
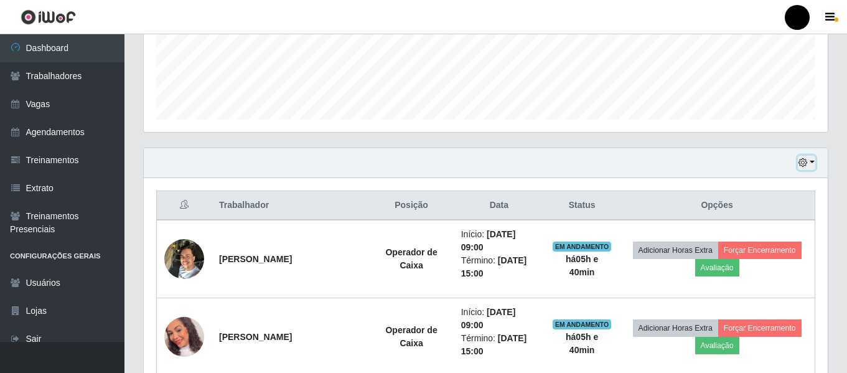
click at [814, 160] on button "button" at bounding box center [806, 163] width 17 height 14
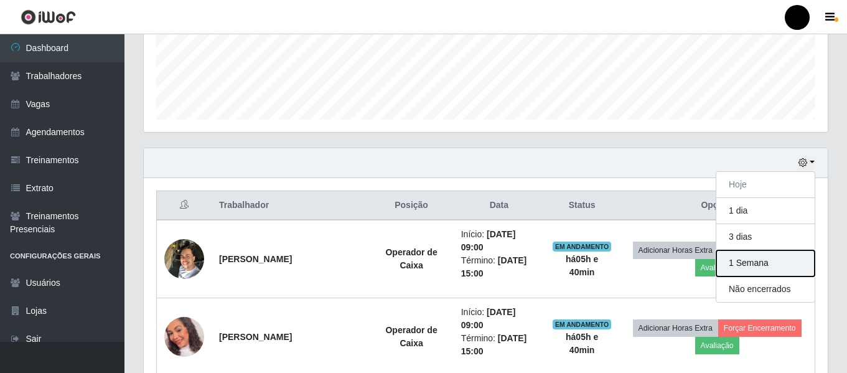
click at [788, 261] on button "1 Semana" at bounding box center [766, 263] width 98 height 26
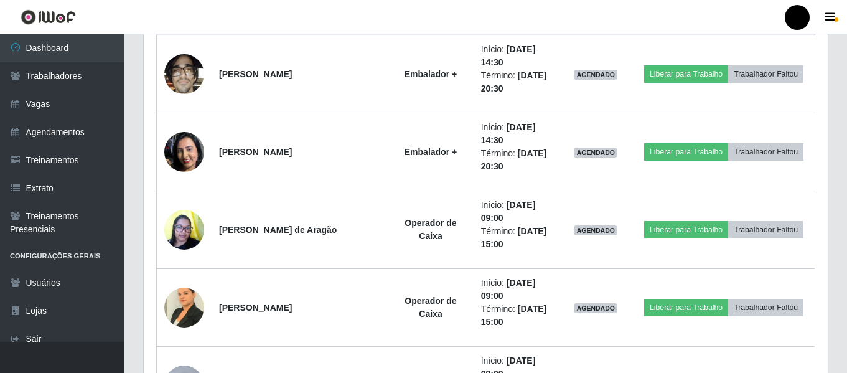
scroll to position [5368, 0]
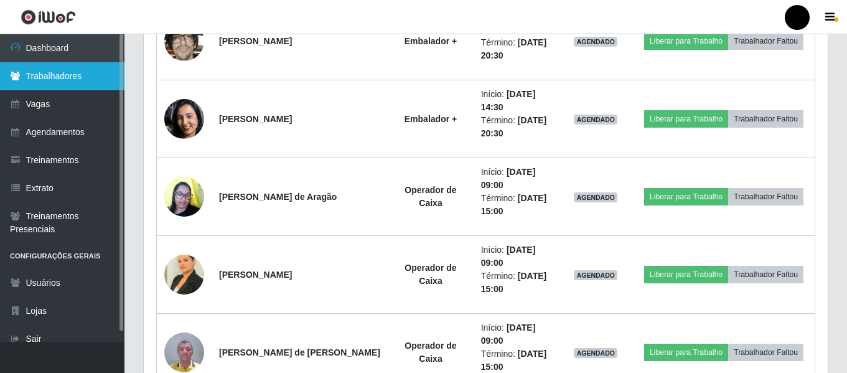
click at [107, 72] on link "Trabalhadores" at bounding box center [62, 76] width 125 height 28
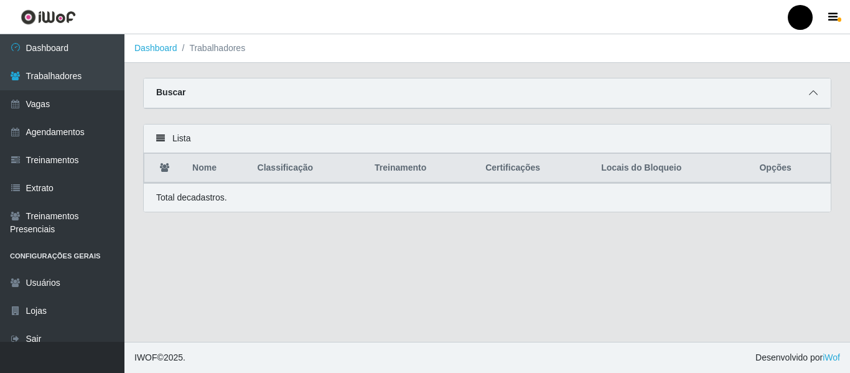
click at [812, 93] on icon at bounding box center [813, 92] width 9 height 9
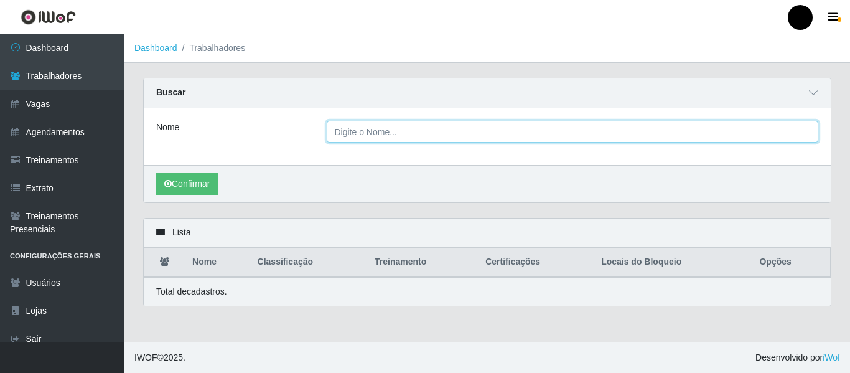
click at [493, 132] on input "Nome" at bounding box center [573, 132] width 492 height 22
type input "ertna"
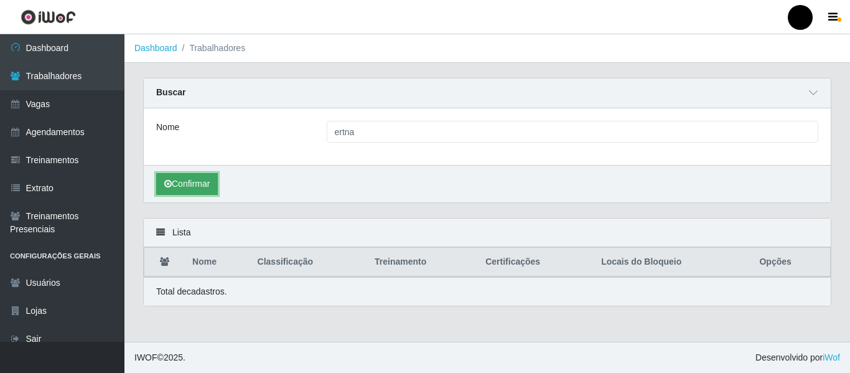
click at [215, 186] on button "Confirmar" at bounding box center [187, 184] width 62 height 22
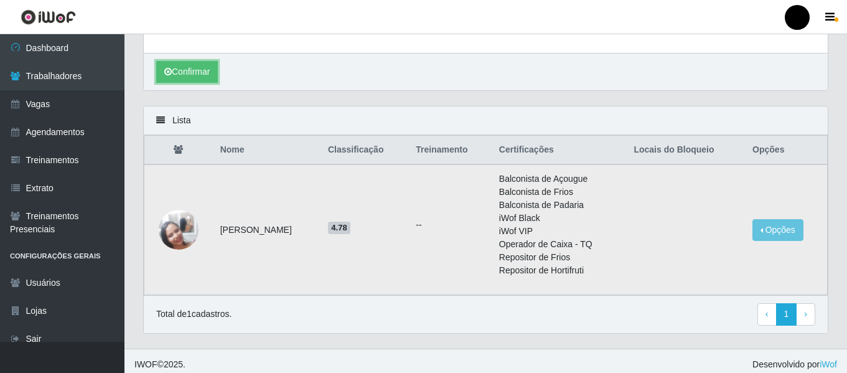
scroll to position [120, 0]
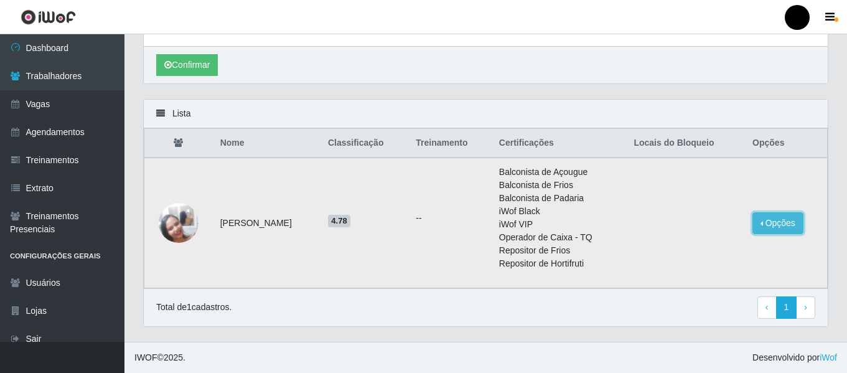
click at [778, 223] on button "Opções" at bounding box center [778, 223] width 51 height 22
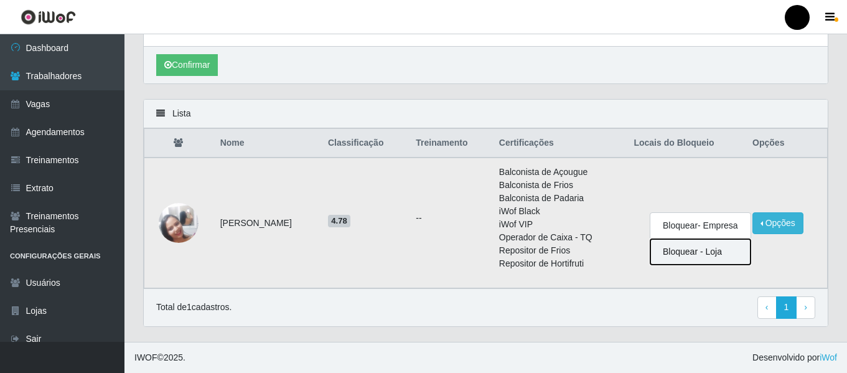
click at [695, 258] on button "Bloquear - Loja" at bounding box center [701, 252] width 100 height 26
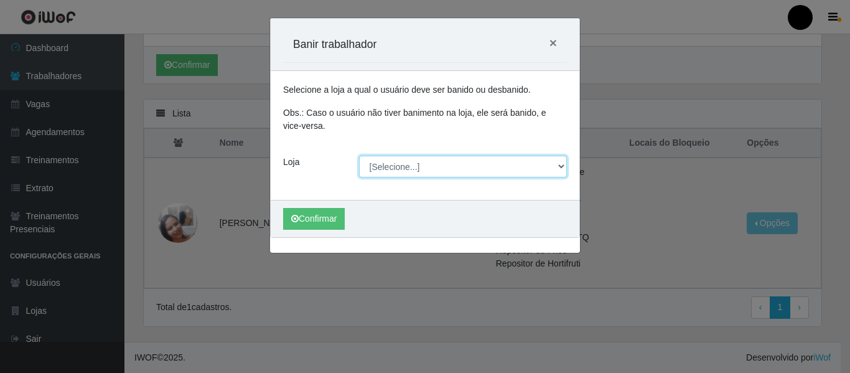
click at [562, 171] on select "[Selecione...] SuperFácil Atacado - Emaús SuperFácil Atacado - Rodoviária Super…" at bounding box center [463, 167] width 209 height 22
select select "408"
click at [359, 156] on select "[Selecione...] SuperFácil Atacado - Emaús SuperFácil Atacado - Rodoviária Super…" at bounding box center [463, 167] width 209 height 22
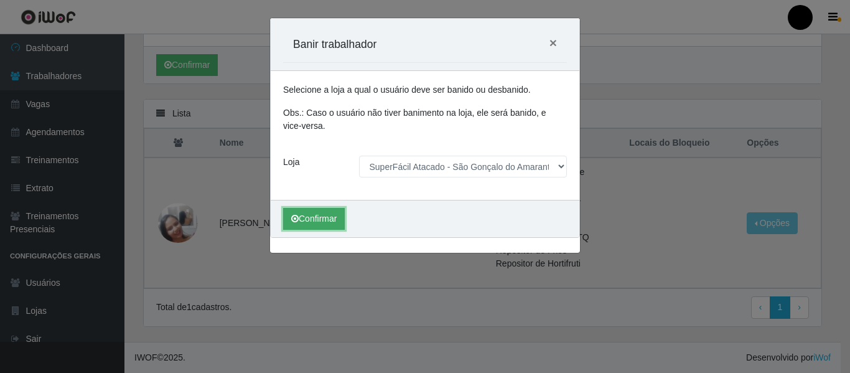
click at [323, 214] on button "Confirmar" at bounding box center [314, 219] width 62 height 22
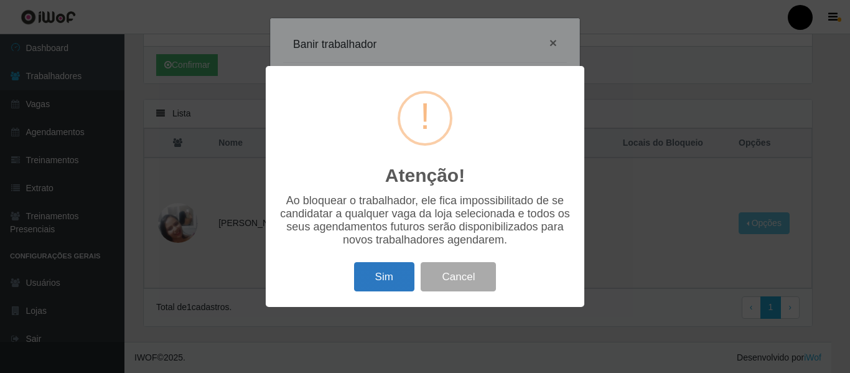
click at [380, 283] on button "Sim" at bounding box center [384, 276] width 60 height 29
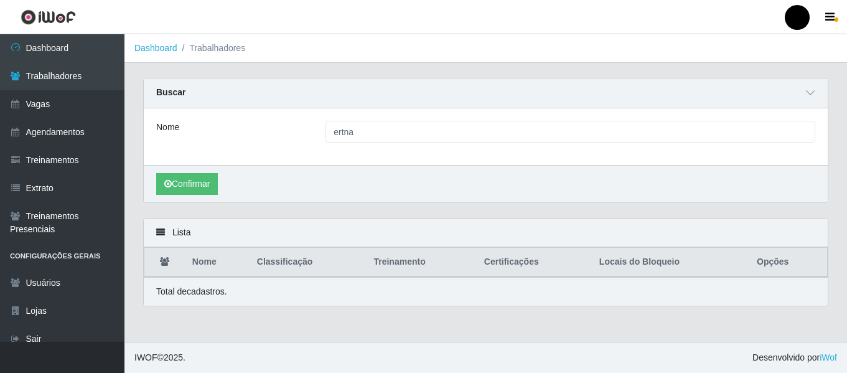
scroll to position [0, 0]
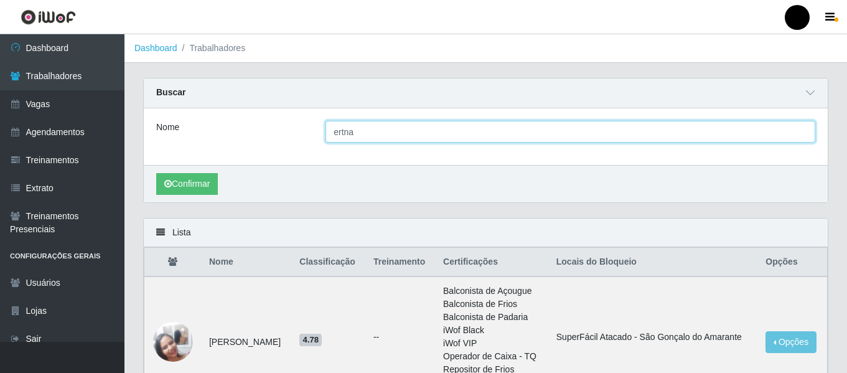
click at [734, 128] on input "ertna" at bounding box center [571, 132] width 490 height 22
type input "e"
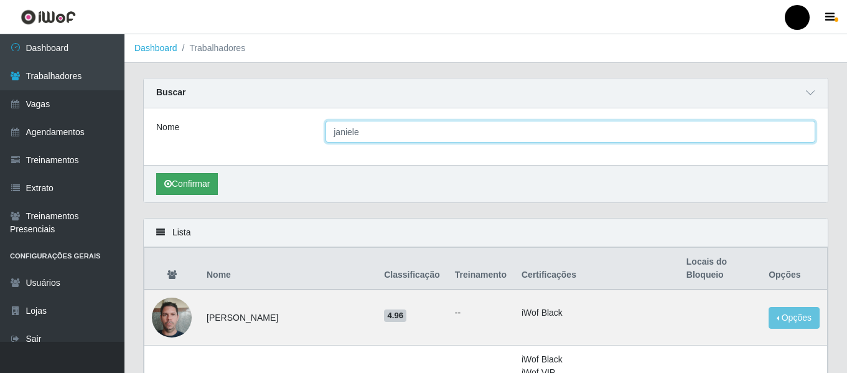
type input "janiele"
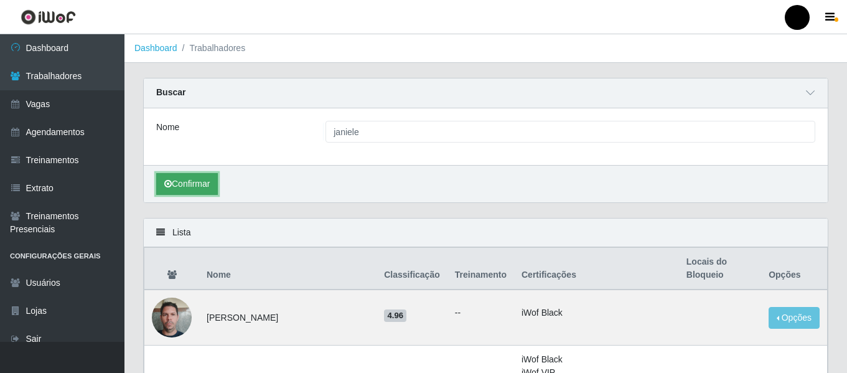
click at [190, 194] on button "Confirmar" at bounding box center [187, 184] width 62 height 22
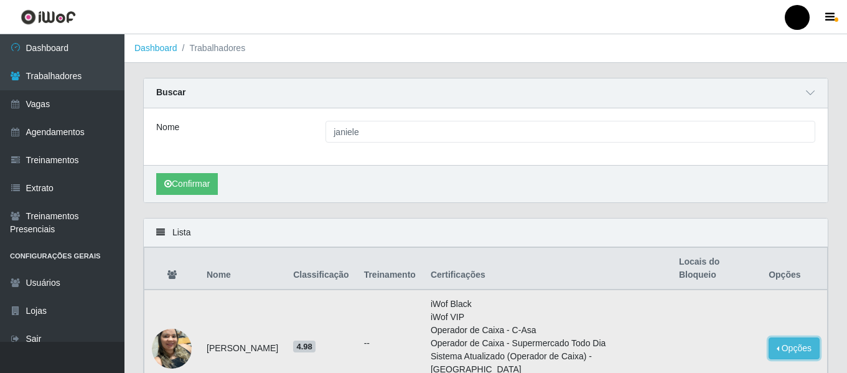
click at [782, 352] on button "Opções" at bounding box center [794, 348] width 51 height 22
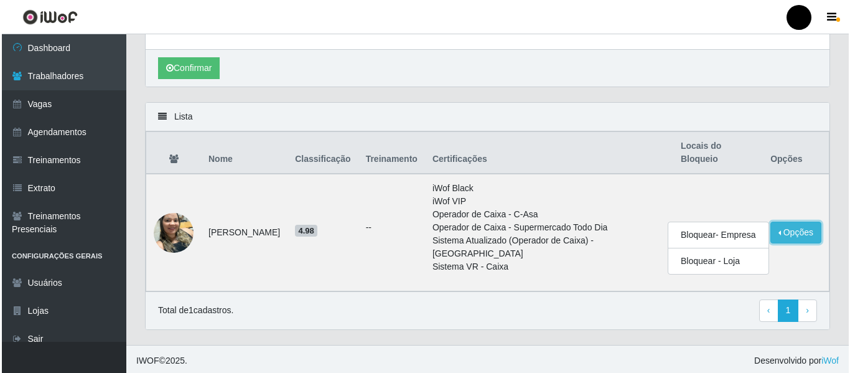
scroll to position [120, 0]
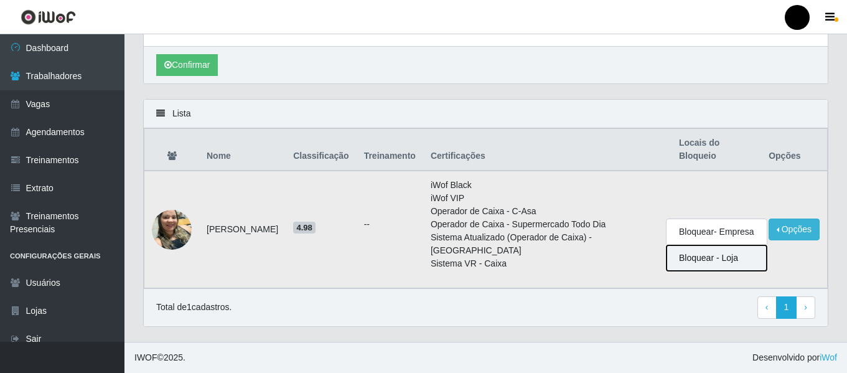
click at [721, 257] on button "Bloquear - Loja" at bounding box center [717, 258] width 100 height 26
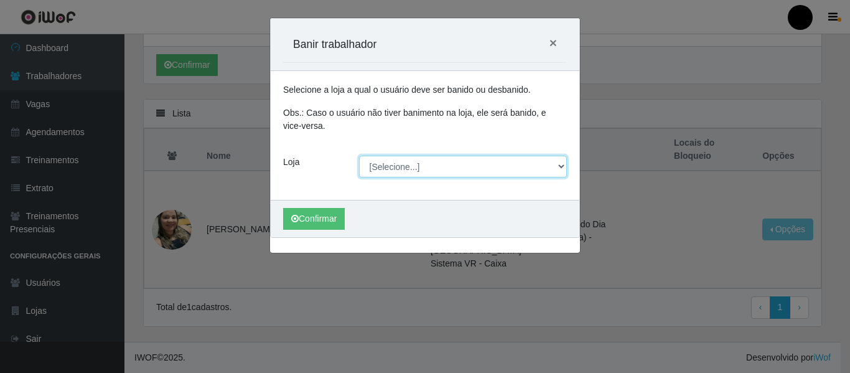
click at [563, 169] on select "[Selecione...] SuperFácil Atacado - Emaús SuperFácil Atacado - Rodoviária Super…" at bounding box center [463, 167] width 209 height 22
select select "408"
click at [359, 156] on select "[Selecione...] SuperFácil Atacado - Emaús SuperFácil Atacado - Rodoviária Super…" at bounding box center [463, 167] width 209 height 22
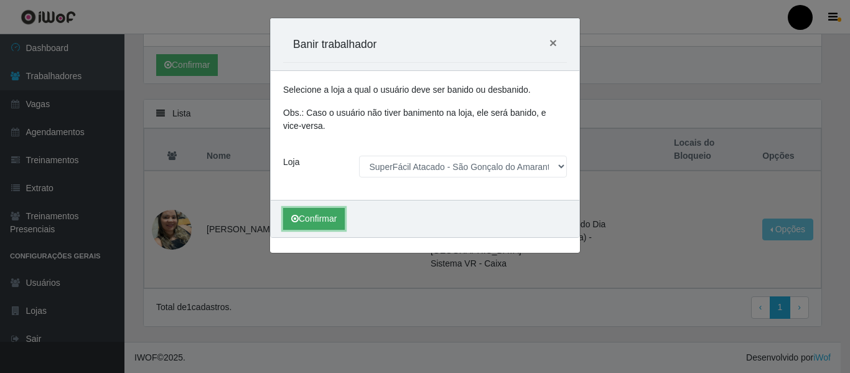
click at [328, 225] on button "Confirmar" at bounding box center [314, 219] width 62 height 22
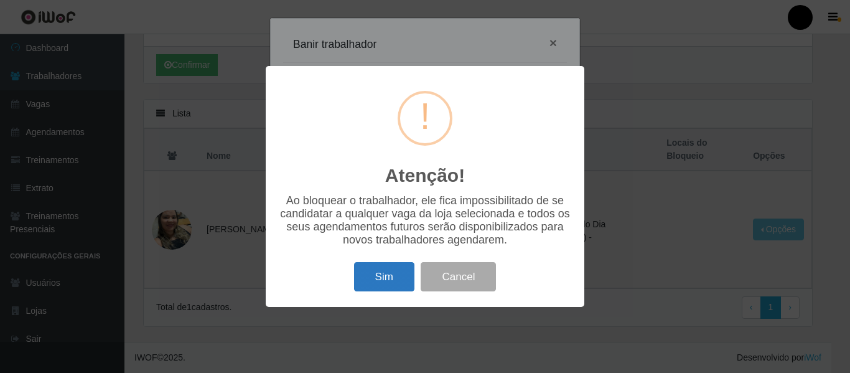
click at [404, 283] on button "Sim" at bounding box center [384, 276] width 60 height 29
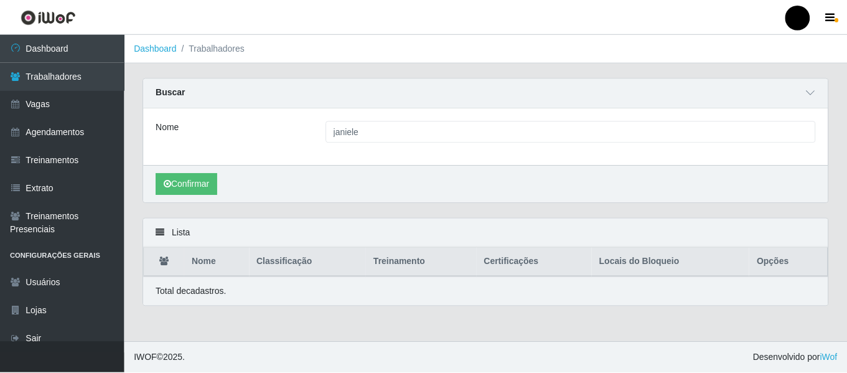
scroll to position [0, 0]
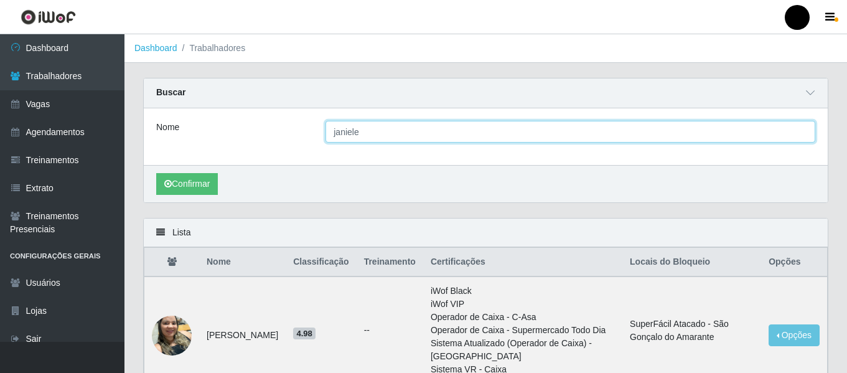
click at [763, 138] on input "janiele" at bounding box center [571, 132] width 490 height 22
type input "j"
type input "lavousier"
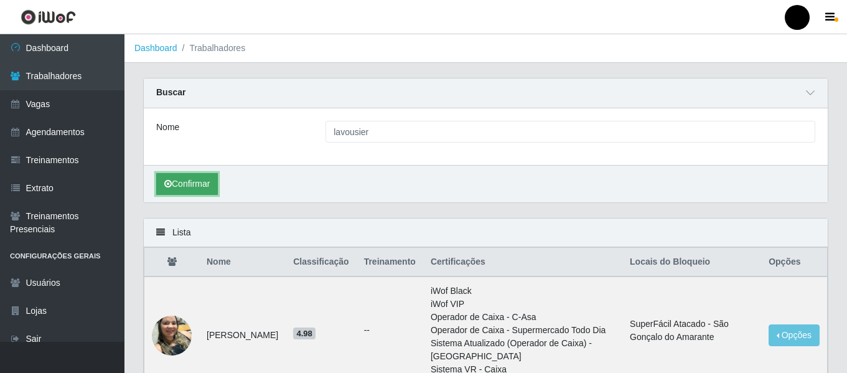
click at [203, 192] on button "Confirmar" at bounding box center [187, 184] width 62 height 22
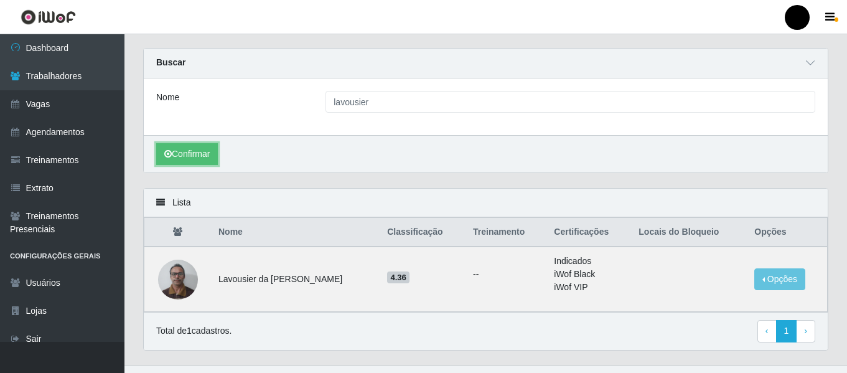
scroll to position [54, 0]
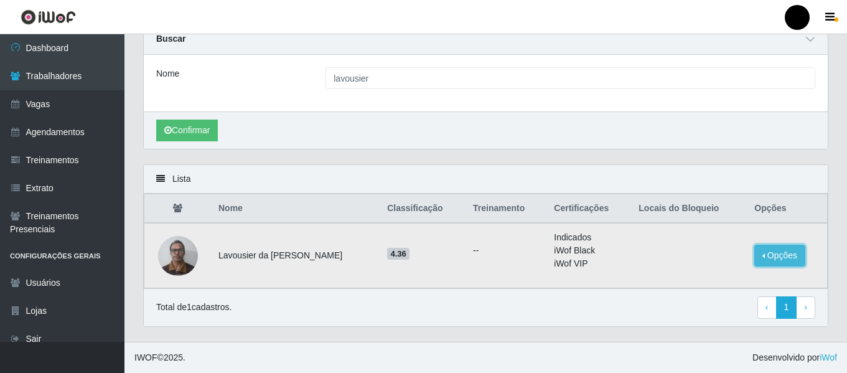
click at [783, 260] on button "Opções" at bounding box center [780, 256] width 51 height 22
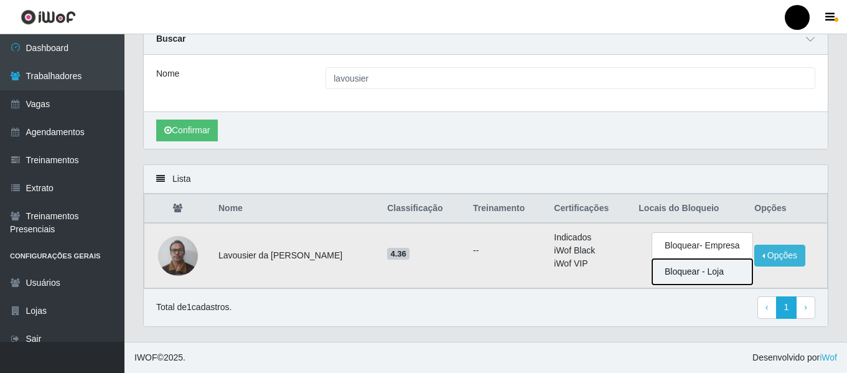
click at [710, 276] on button "Bloquear - Loja" at bounding box center [702, 272] width 100 height 26
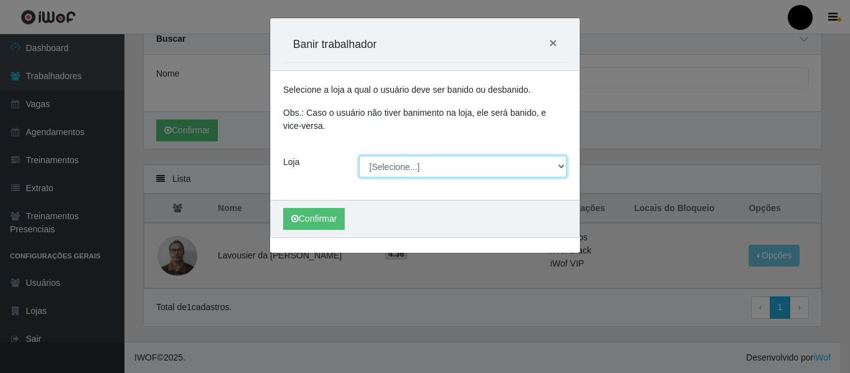
click at [558, 162] on select "[Selecione...] SuperFácil Atacado - Emaús SuperFácil Atacado - Rodoviária Super…" at bounding box center [463, 167] width 209 height 22
select select "408"
click at [359, 156] on select "[Selecione...] SuperFácil Atacado - Emaús SuperFácil Atacado - Rodoviária Super…" at bounding box center [463, 167] width 209 height 22
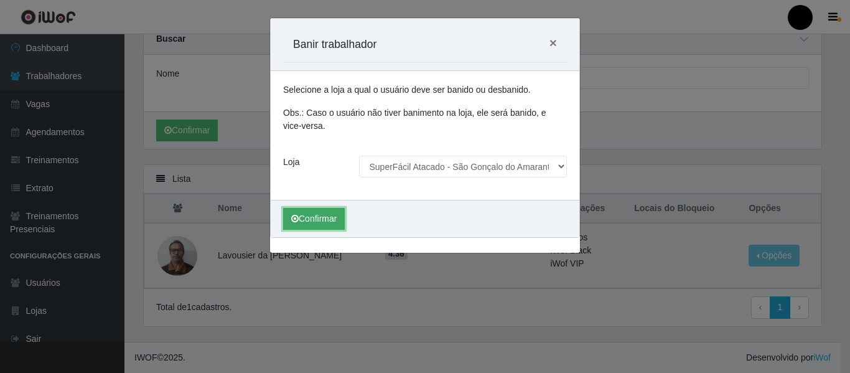
click at [327, 215] on button "Confirmar" at bounding box center [314, 219] width 62 height 22
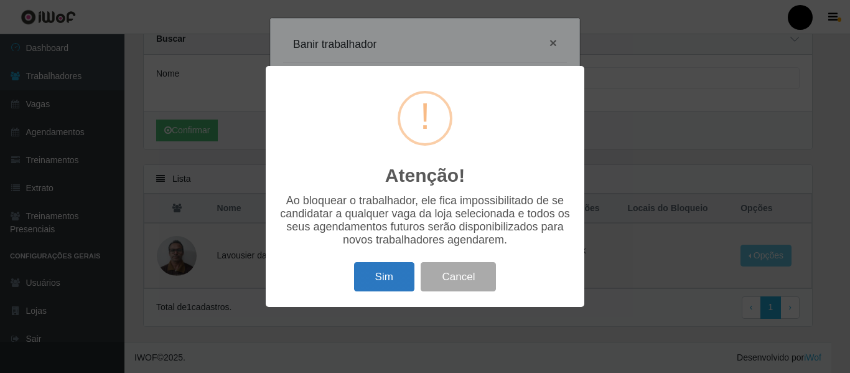
click at [388, 283] on button "Sim" at bounding box center [384, 276] width 60 height 29
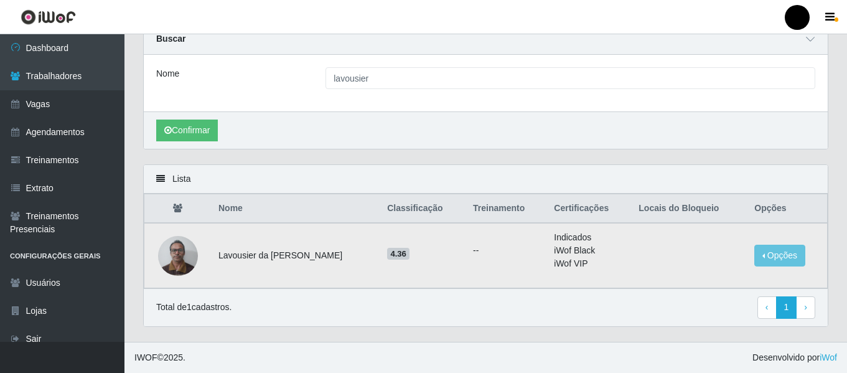
scroll to position [0, 0]
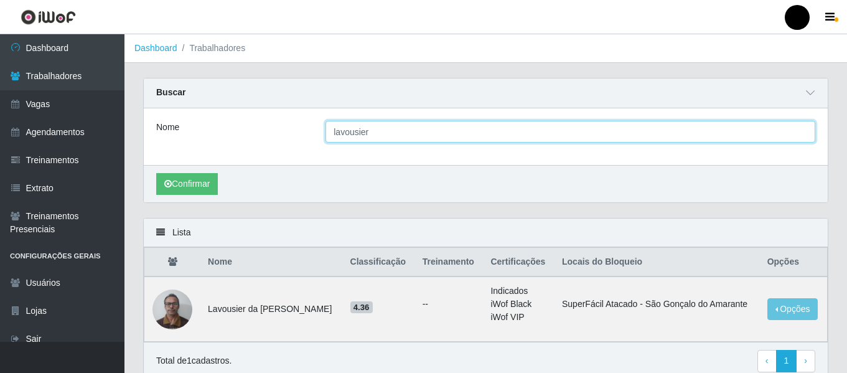
click at [751, 137] on input "lavousier" at bounding box center [571, 132] width 490 height 22
type input "l"
type input "iara carolina"
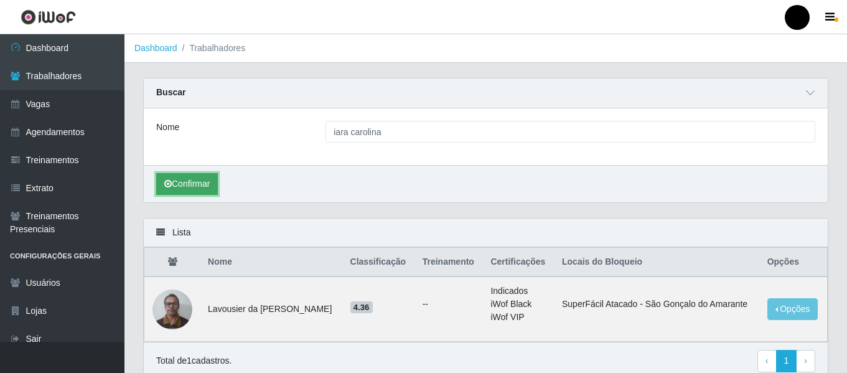
click at [175, 186] on button "Confirmar" at bounding box center [187, 184] width 62 height 22
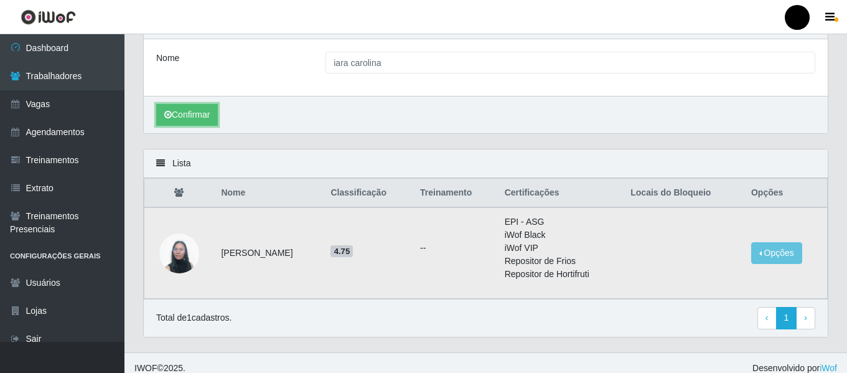
scroll to position [80, 0]
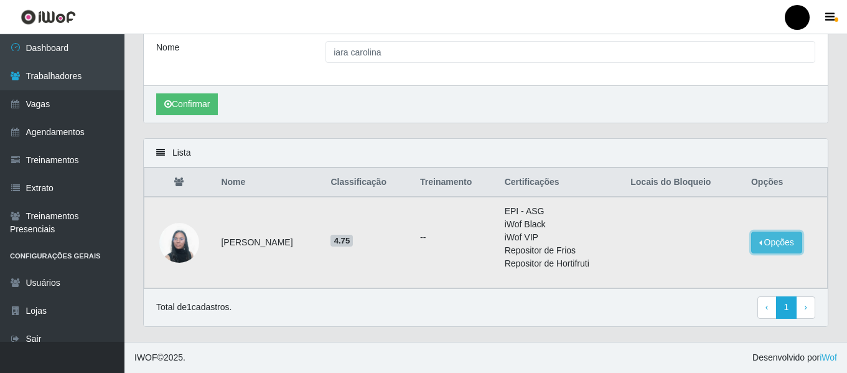
click at [766, 242] on button "Opções" at bounding box center [776, 243] width 51 height 22
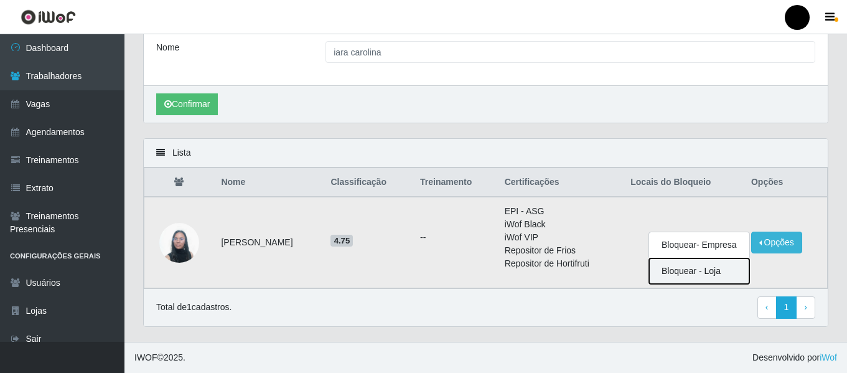
click at [707, 271] on button "Bloquear - Loja" at bounding box center [699, 271] width 100 height 26
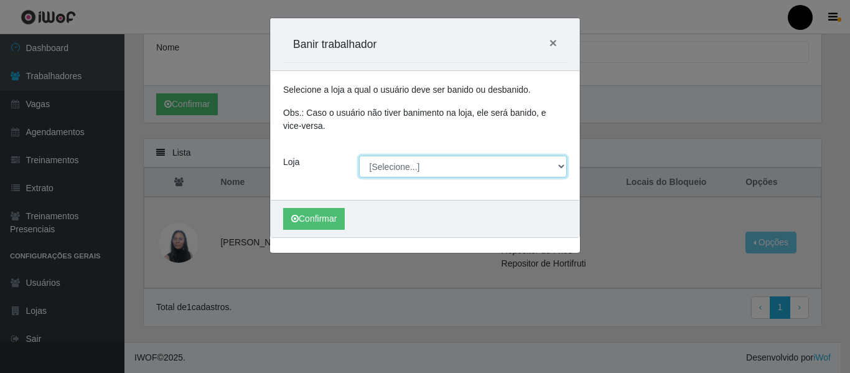
click at [557, 163] on select "[Selecione...] SuperFácil Atacado - Emaús SuperFácil Atacado - Rodoviária Super…" at bounding box center [463, 167] width 209 height 22
select select "408"
click at [359, 156] on select "[Selecione...] SuperFácil Atacado - Emaús SuperFácil Atacado - Rodoviária Super…" at bounding box center [463, 167] width 209 height 22
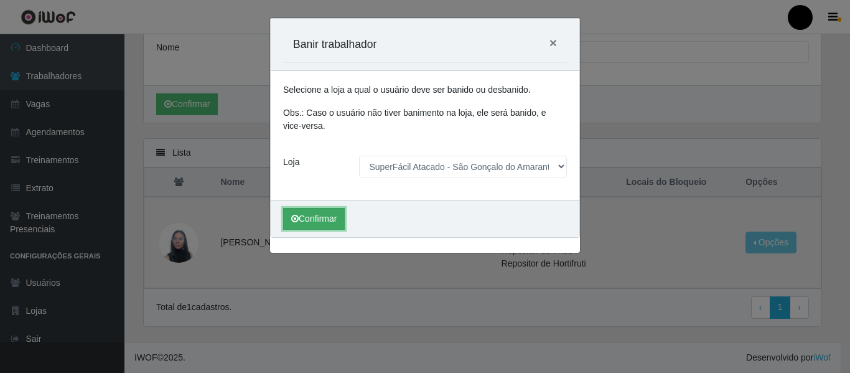
click at [321, 211] on button "Confirmar" at bounding box center [314, 219] width 62 height 22
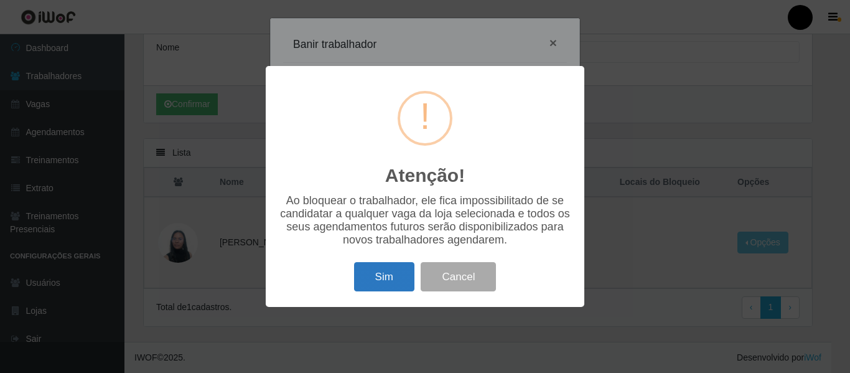
click at [386, 280] on button "Sim" at bounding box center [384, 276] width 60 height 29
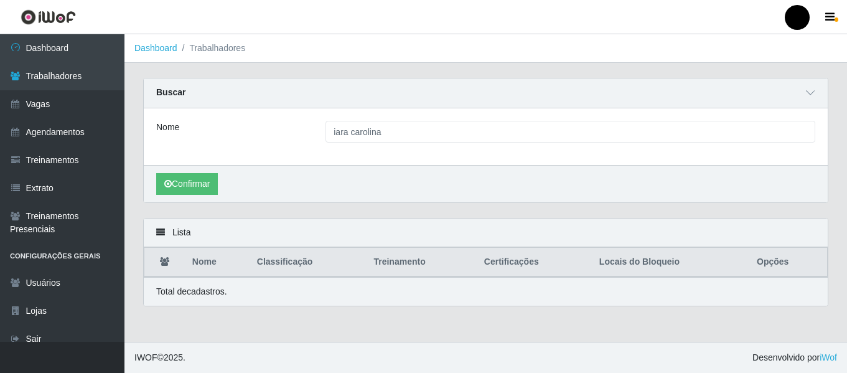
scroll to position [0, 0]
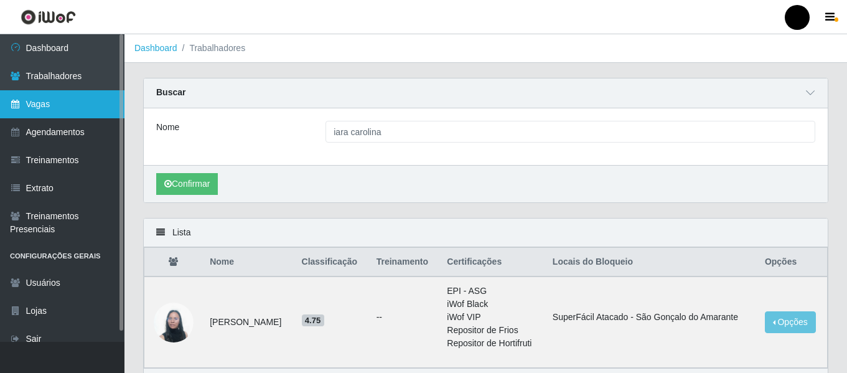
click at [83, 113] on link "Vagas" at bounding box center [62, 104] width 125 height 28
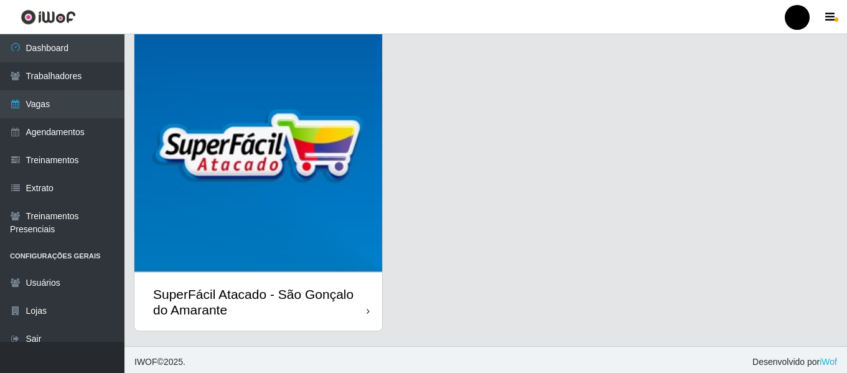
scroll to position [361, 0]
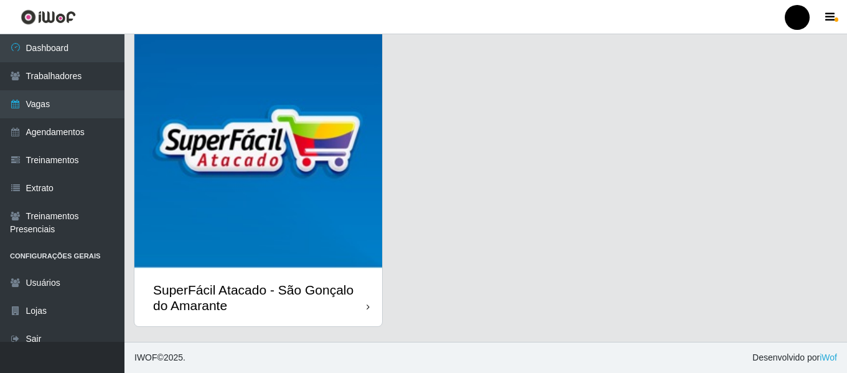
click at [275, 299] on div "SuperFácil Atacado - São Gonçalo do Amarante" at bounding box center [260, 297] width 214 height 31
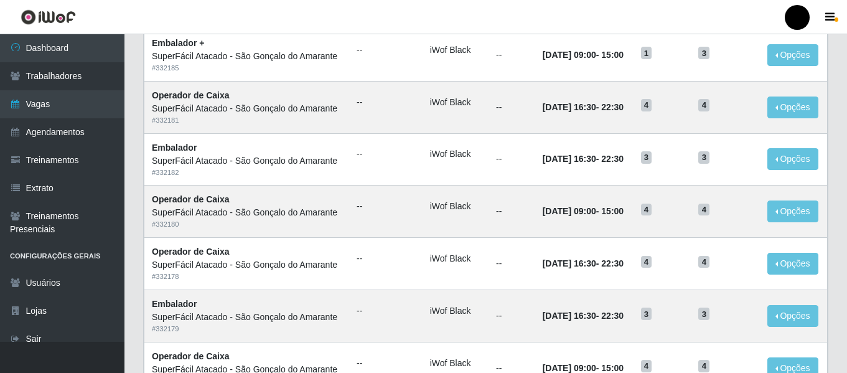
scroll to position [682, 0]
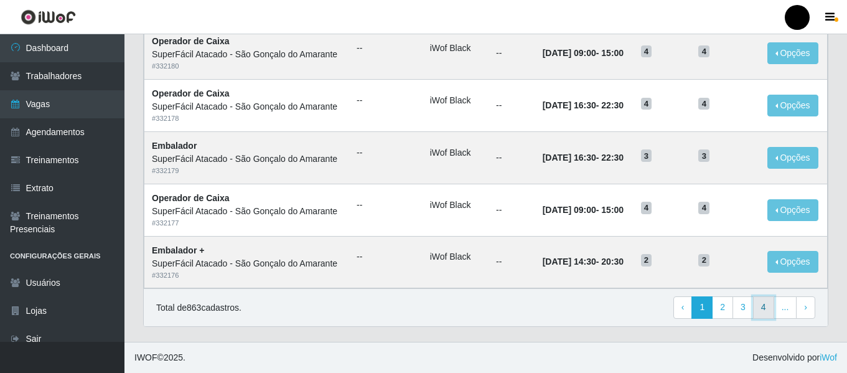
click at [762, 303] on link "4" at bounding box center [763, 307] width 21 height 22
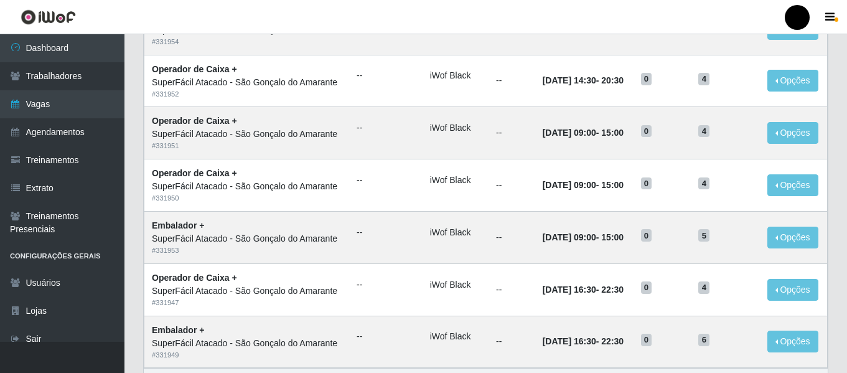
scroll to position [682, 0]
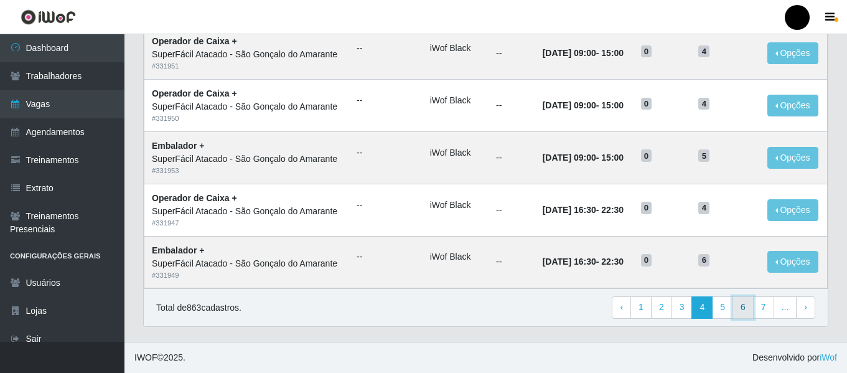
click at [748, 312] on link "6" at bounding box center [743, 307] width 21 height 22
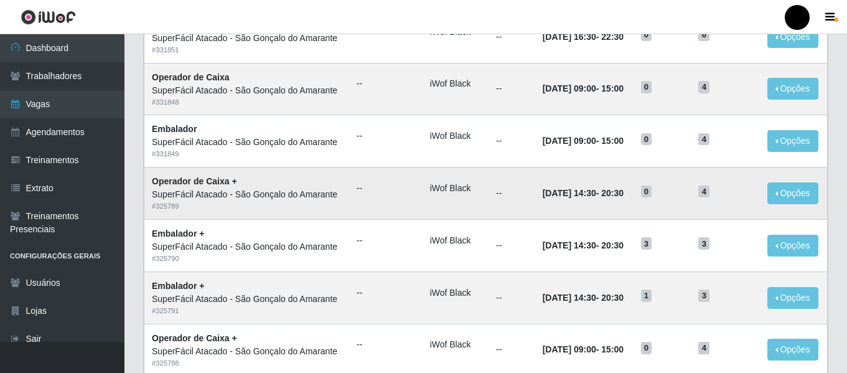
scroll to position [311, 0]
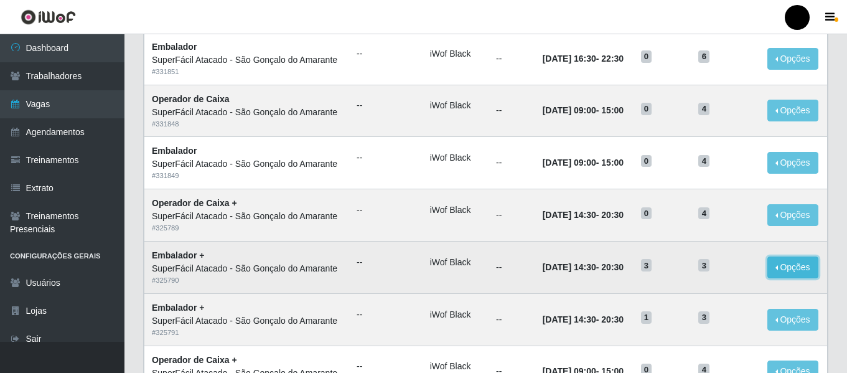
click at [776, 271] on button "Opções" at bounding box center [793, 267] width 51 height 22
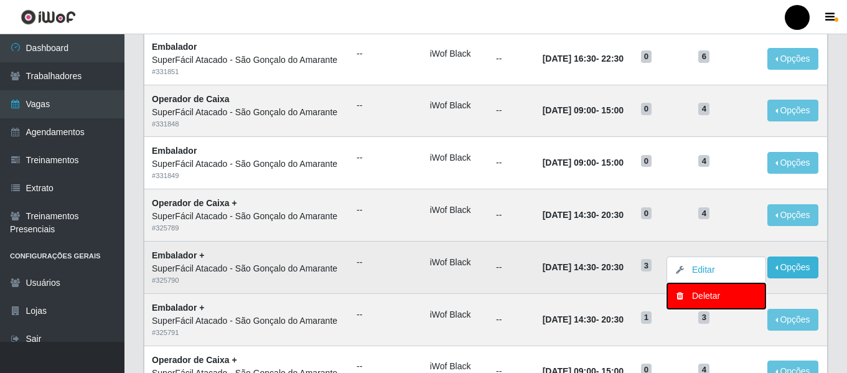
click at [690, 291] on div "Deletar" at bounding box center [716, 295] width 73 height 13
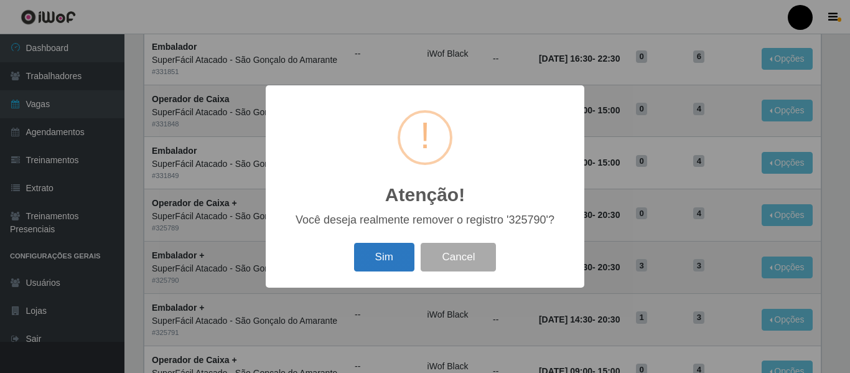
click at [370, 252] on button "Sim" at bounding box center [384, 257] width 60 height 29
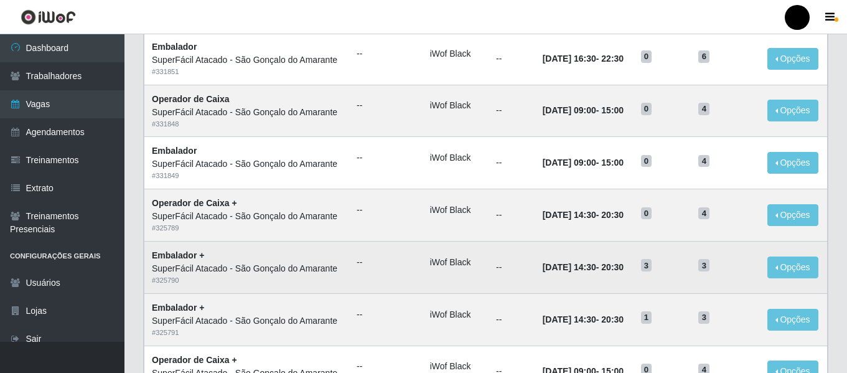
scroll to position [0, 0]
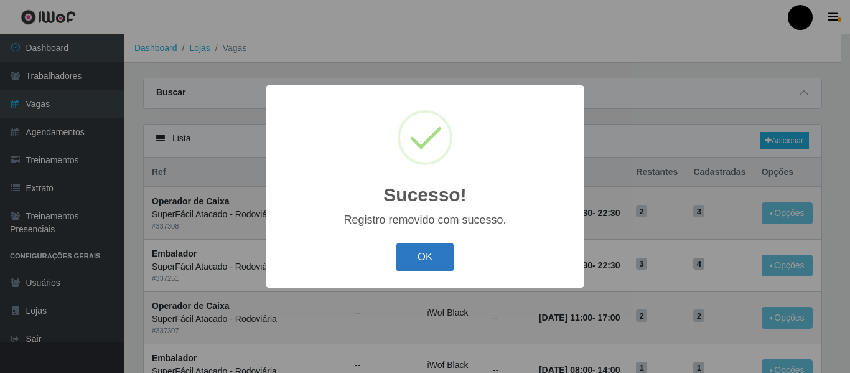
click at [415, 252] on button "OK" at bounding box center [426, 257] width 58 height 29
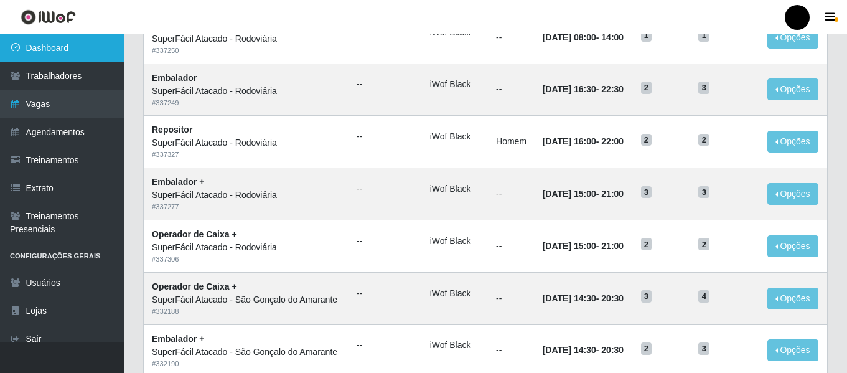
scroll to position [309, 0]
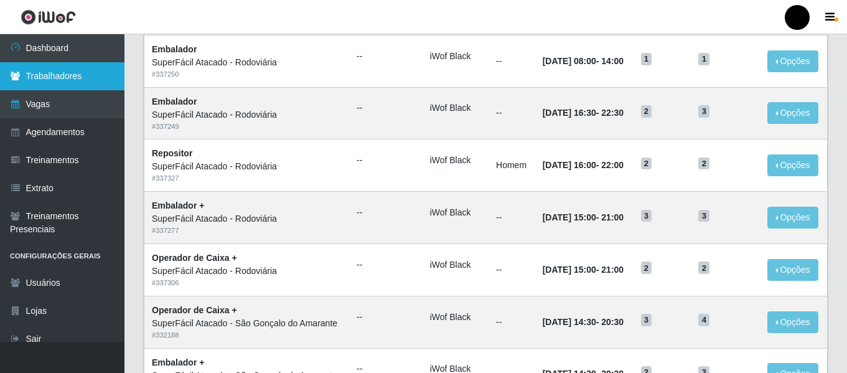
click at [62, 75] on link "Trabalhadores" at bounding box center [62, 76] width 125 height 28
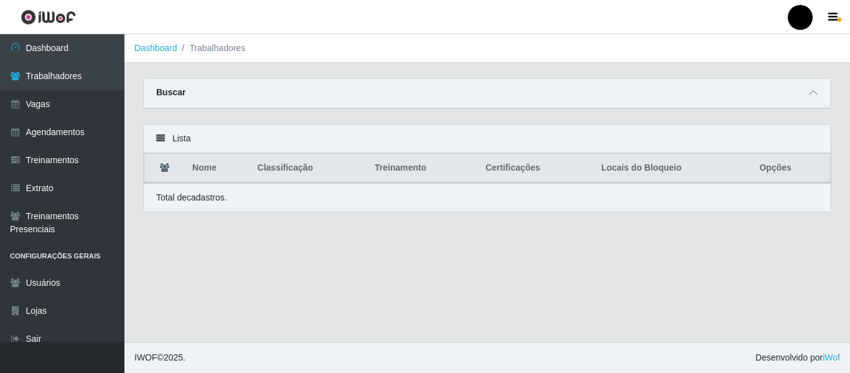
click at [403, 98] on div "Buscar" at bounding box center [487, 93] width 687 height 30
click at [816, 93] on icon at bounding box center [813, 92] width 9 height 9
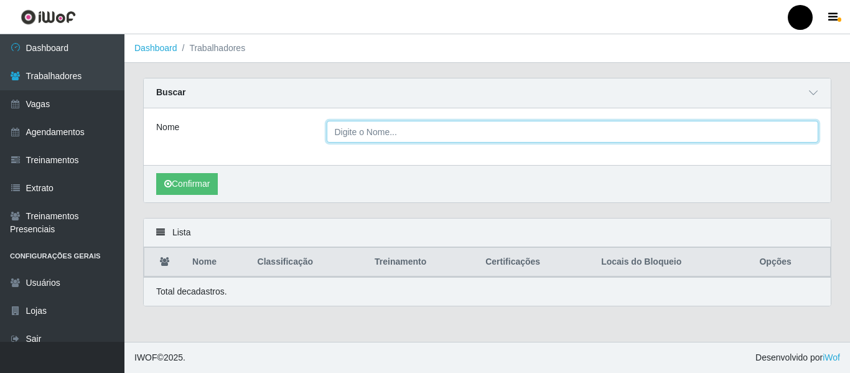
click at [476, 136] on input "Nome" at bounding box center [573, 132] width 492 height 22
type input "iara carolina"
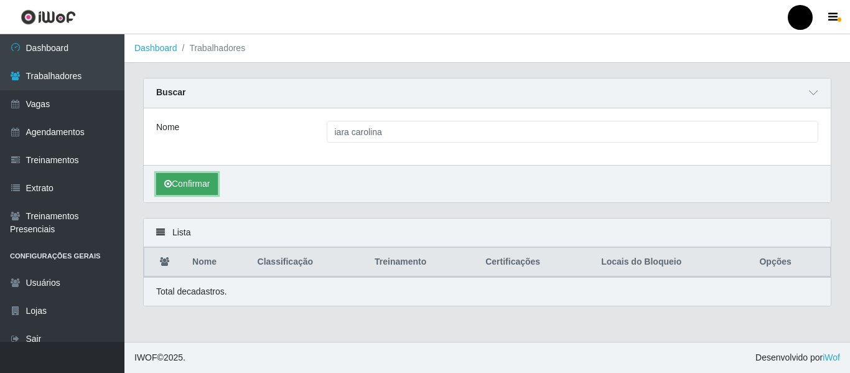
click at [192, 183] on button "Confirmar" at bounding box center [187, 184] width 62 height 22
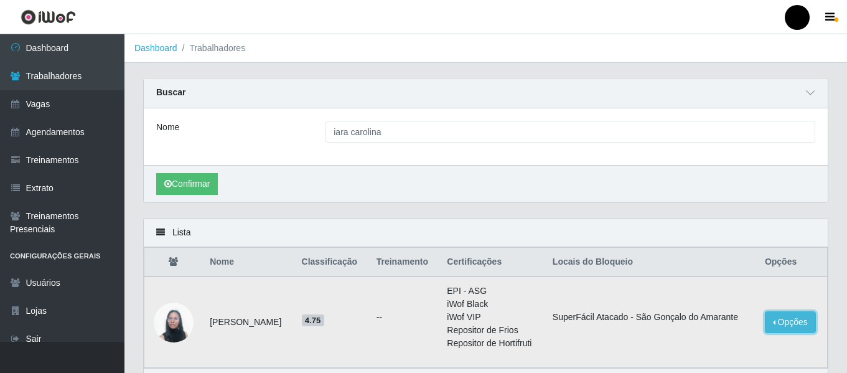
click at [772, 324] on button "Opções" at bounding box center [790, 322] width 51 height 22
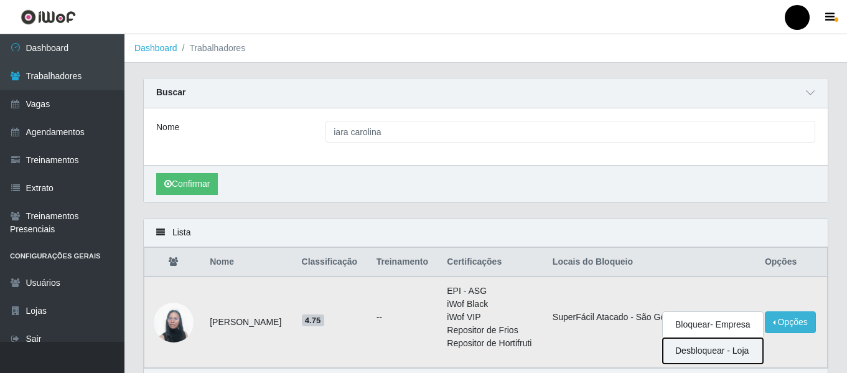
click at [714, 357] on button "Desbloquear - Loja" at bounding box center [713, 351] width 100 height 26
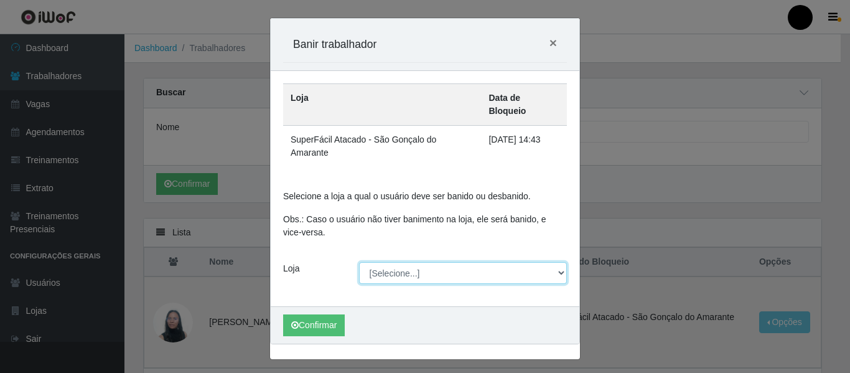
click at [562, 262] on select "[Selecione...] SuperFácil Atacado - Emaús SuperFácil Atacado - Rodoviária Super…" at bounding box center [463, 273] width 209 height 22
select select "408"
click at [359, 262] on select "[Selecione...] SuperFácil Atacado - Emaús SuperFácil Atacado - Rodoviária Super…" at bounding box center [463, 273] width 209 height 22
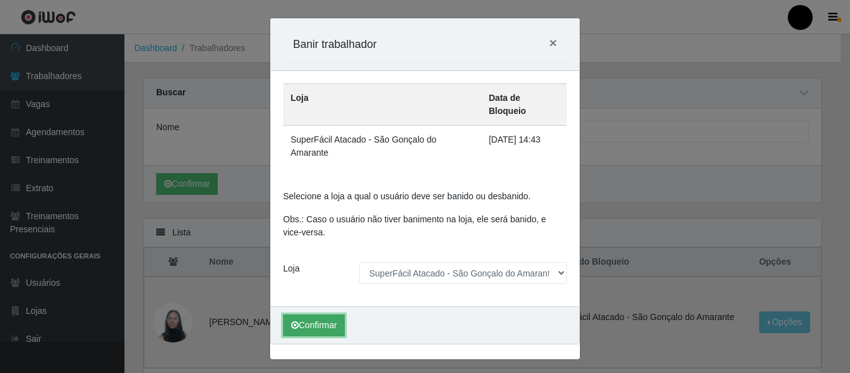
click at [299, 314] on button "Confirmar" at bounding box center [314, 325] width 62 height 22
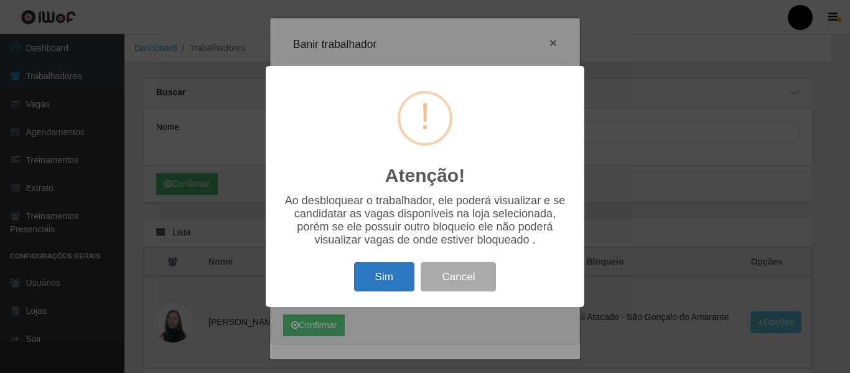
click at [382, 286] on button "Sim" at bounding box center [384, 276] width 60 height 29
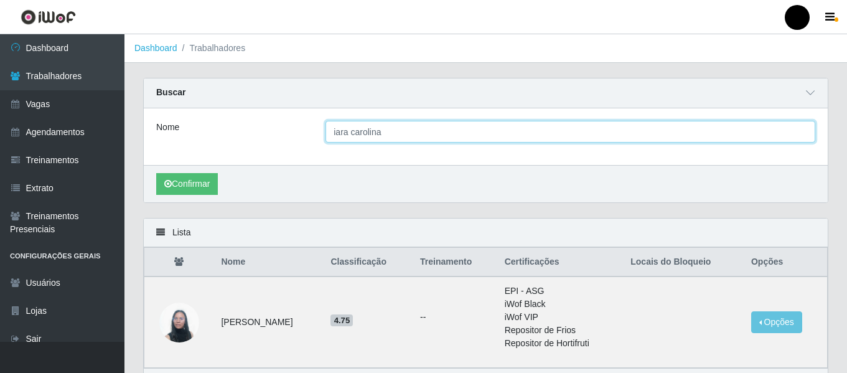
click at [459, 134] on input "iara carolina" at bounding box center [571, 132] width 490 height 22
type input "i"
type input "ertna"
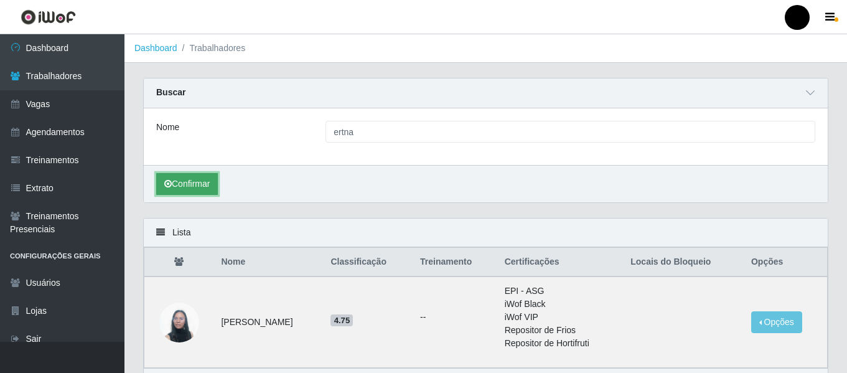
click at [200, 186] on button "Confirmar" at bounding box center [187, 184] width 62 height 22
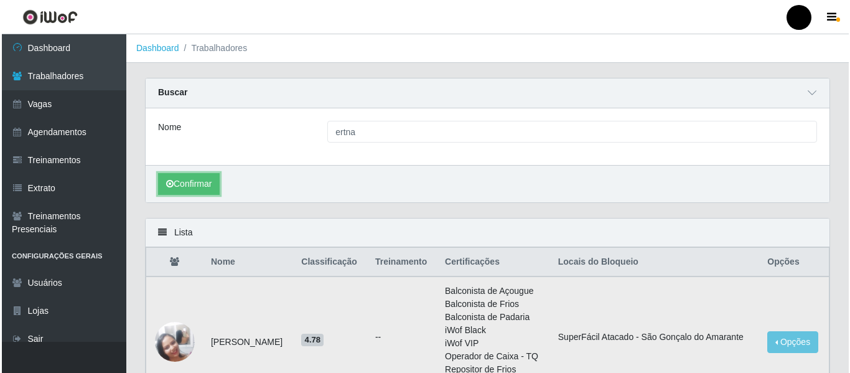
scroll to position [62, 0]
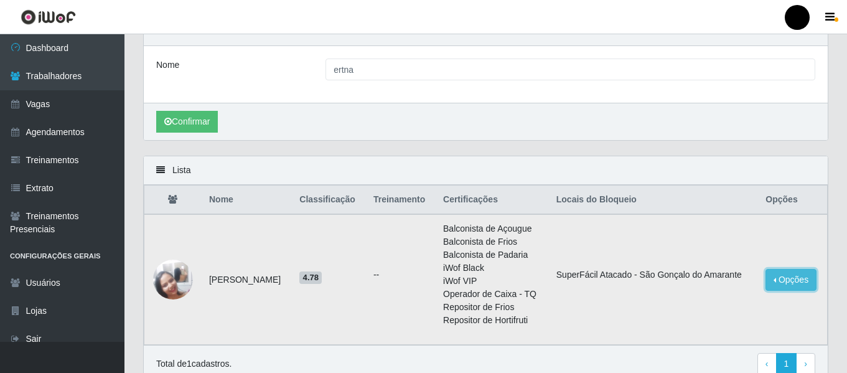
click at [783, 282] on button "Opções" at bounding box center [791, 280] width 51 height 22
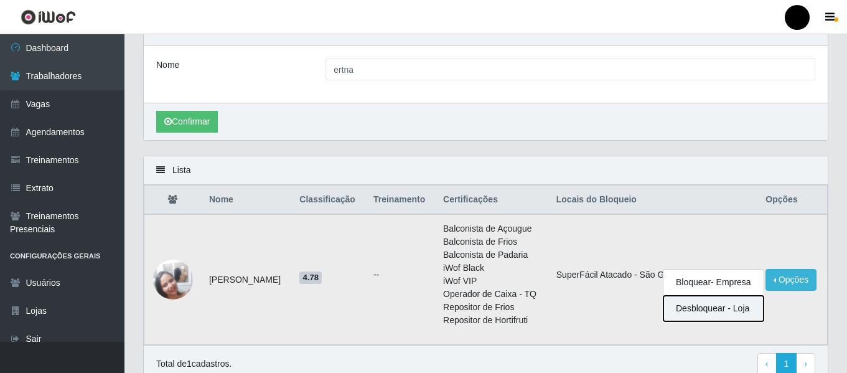
click at [736, 312] on button "Desbloquear - Loja" at bounding box center [714, 309] width 100 height 26
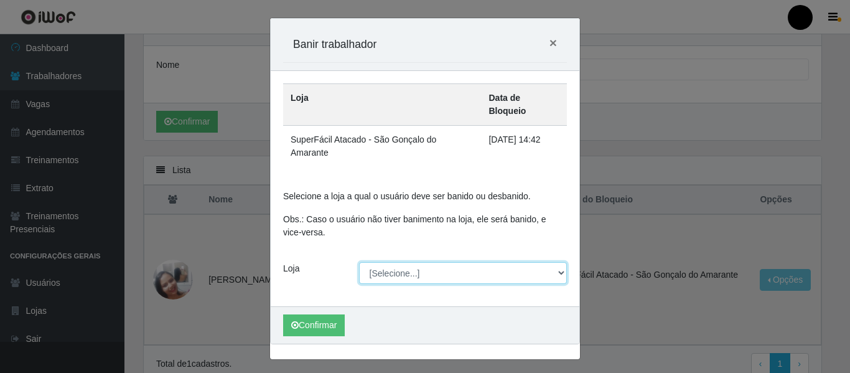
click at [562, 262] on select "[Selecione...] SuperFácil Atacado - Emaús SuperFácil Atacado - Rodoviária Super…" at bounding box center [463, 273] width 209 height 22
select select "408"
click at [359, 262] on select "[Selecione...] SuperFácil Atacado - Emaús SuperFácil Atacado - Rodoviária Super…" at bounding box center [463, 273] width 209 height 22
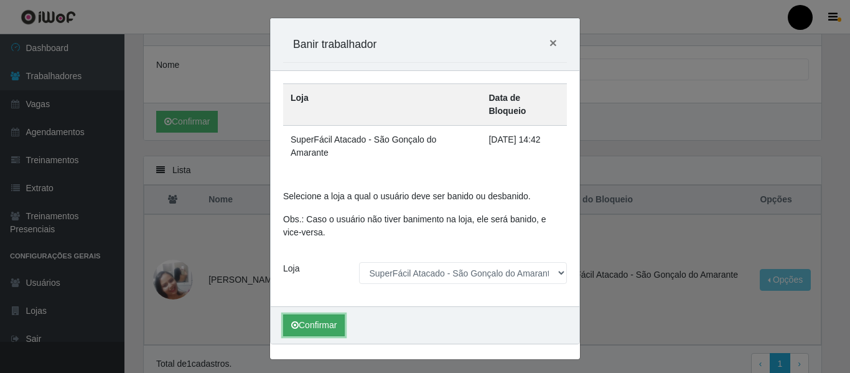
click at [314, 314] on button "Confirmar" at bounding box center [314, 325] width 62 height 22
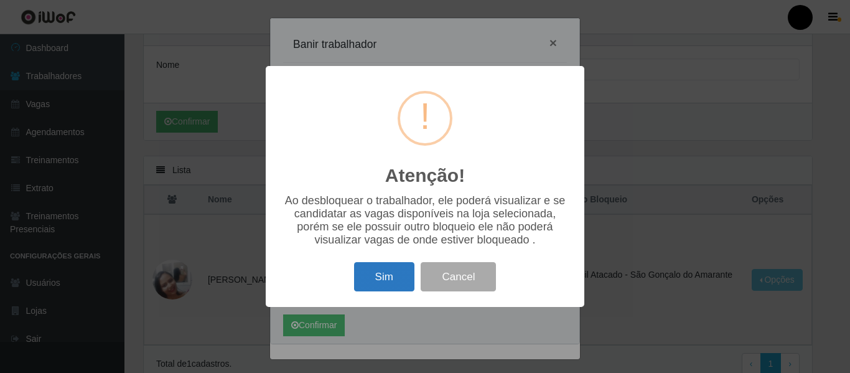
click at [396, 274] on button "Sim" at bounding box center [384, 276] width 60 height 29
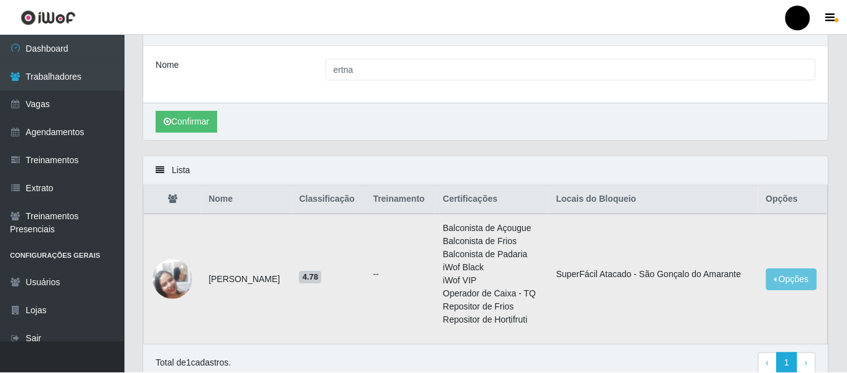
scroll to position [0, 0]
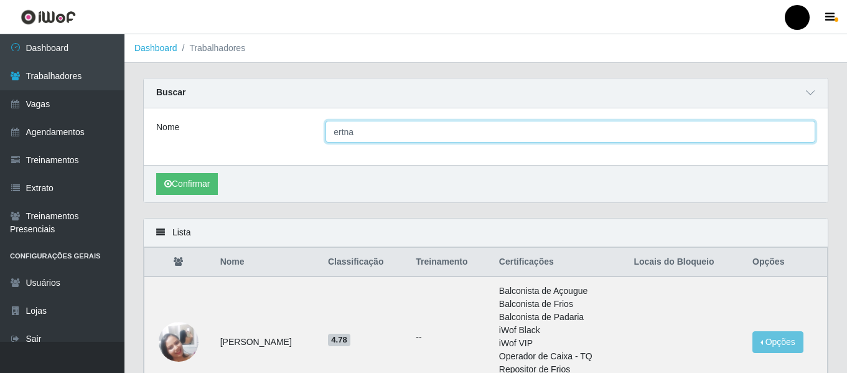
click at [384, 131] on input "ertna" at bounding box center [571, 132] width 490 height 22
type input "e"
click at [390, 126] on input "Nome" at bounding box center [571, 132] width 490 height 22
type input "lavousier"
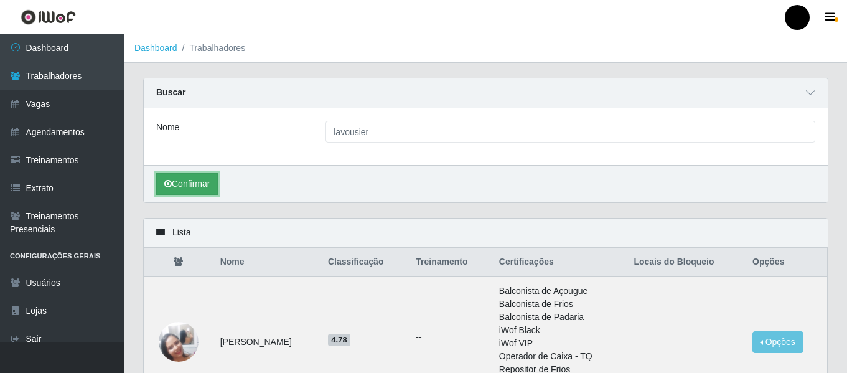
click at [198, 192] on button "Confirmar" at bounding box center [187, 184] width 62 height 22
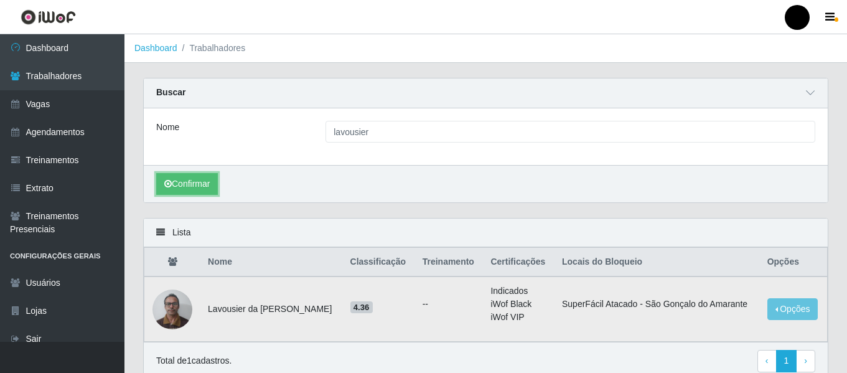
scroll to position [54, 0]
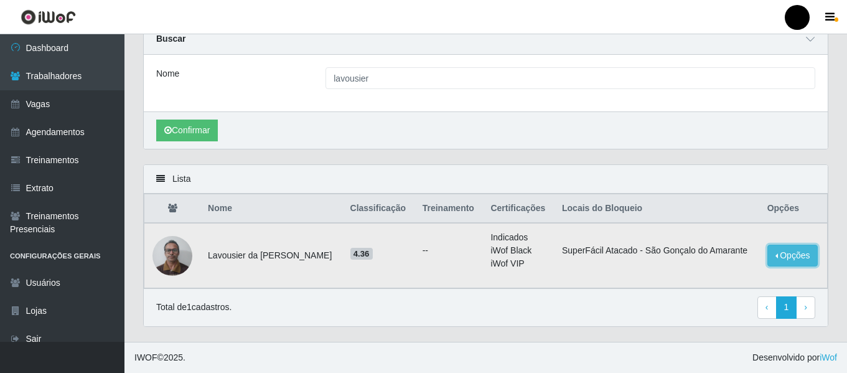
click at [774, 255] on button "Opções" at bounding box center [793, 256] width 51 height 22
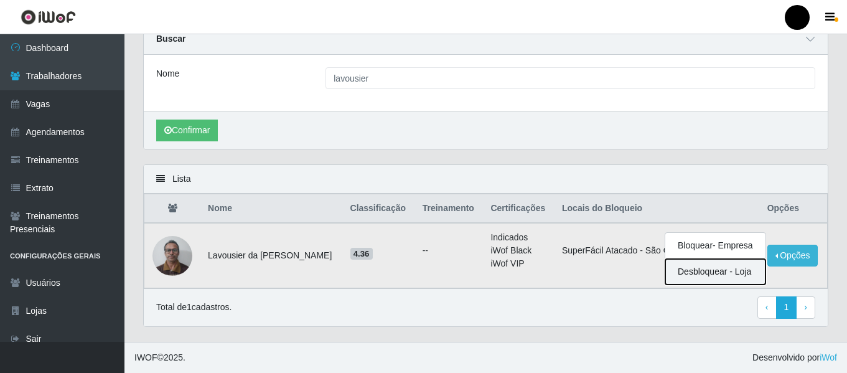
click at [685, 268] on button "Desbloquear - Loja" at bounding box center [716, 272] width 100 height 26
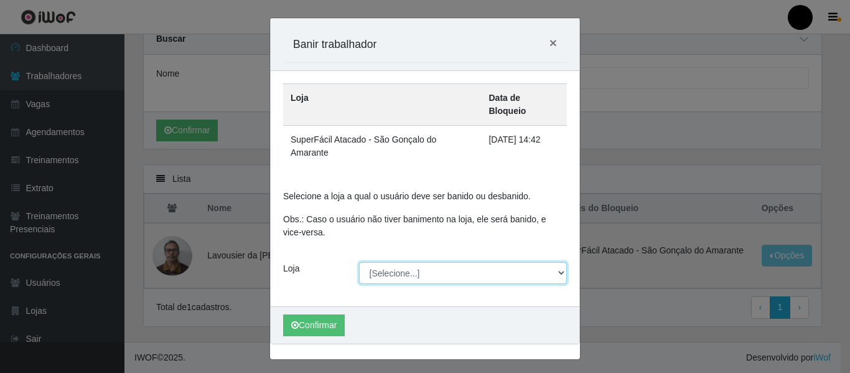
click at [562, 262] on select "[Selecione...] SuperFácil Atacado - Emaús SuperFácil Atacado - Rodoviária Super…" at bounding box center [463, 273] width 209 height 22
select select "408"
click at [359, 262] on select "[Selecione...] SuperFácil Atacado - Emaús SuperFácil Atacado - Rodoviária Super…" at bounding box center [463, 273] width 209 height 22
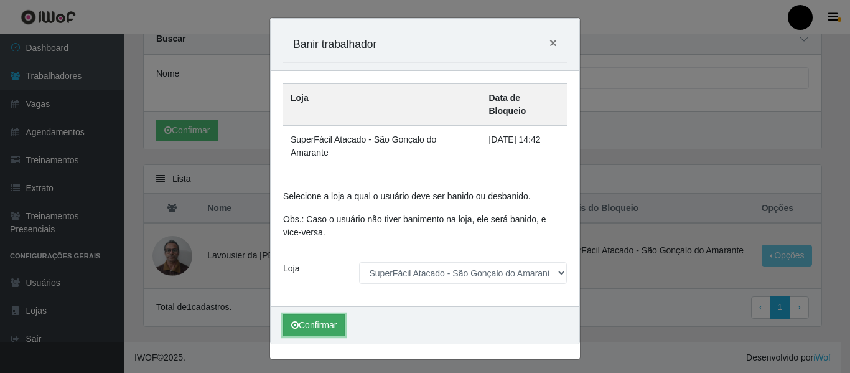
click at [321, 314] on button "Confirmar" at bounding box center [314, 325] width 62 height 22
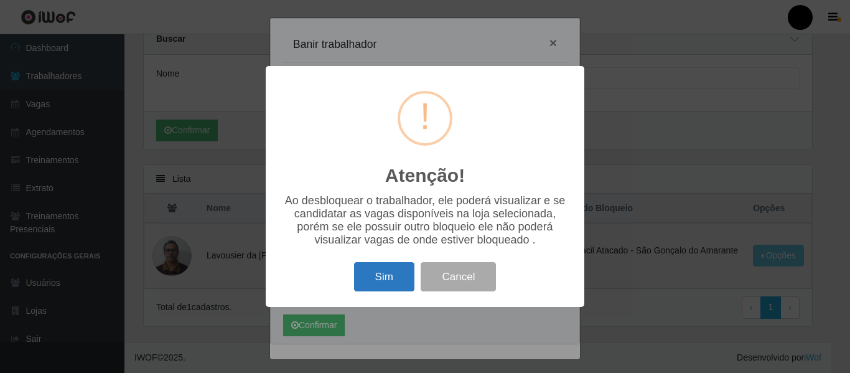
click at [370, 280] on button "Sim" at bounding box center [384, 276] width 60 height 29
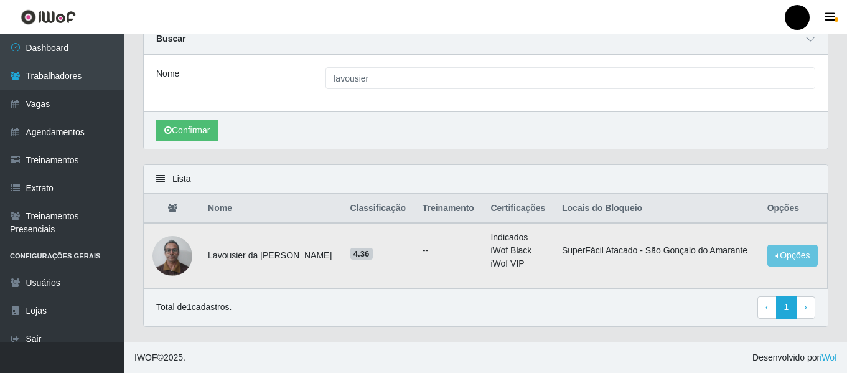
scroll to position [0, 0]
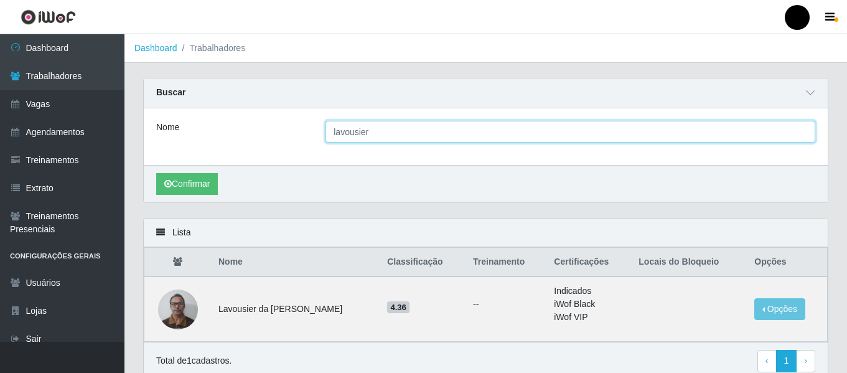
click at [387, 128] on input "lavousier" at bounding box center [571, 132] width 490 height 22
type input "l"
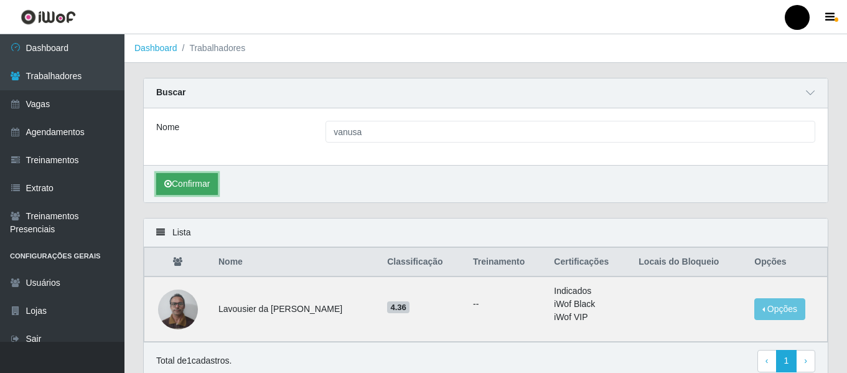
click at [187, 186] on button "Confirmar" at bounding box center [187, 184] width 62 height 22
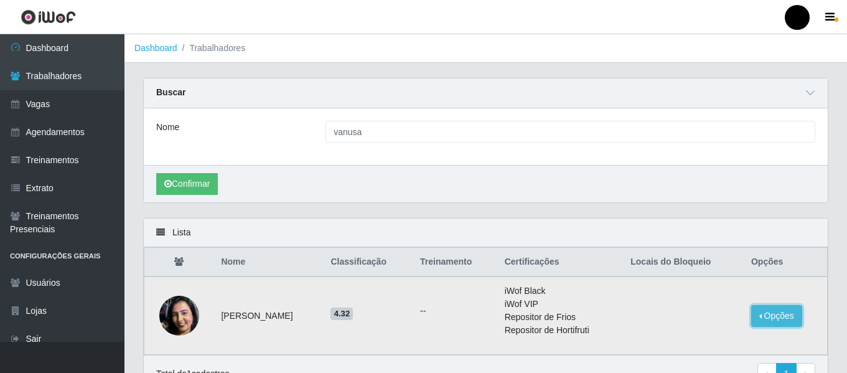
click at [788, 313] on button "Opções" at bounding box center [776, 316] width 51 height 22
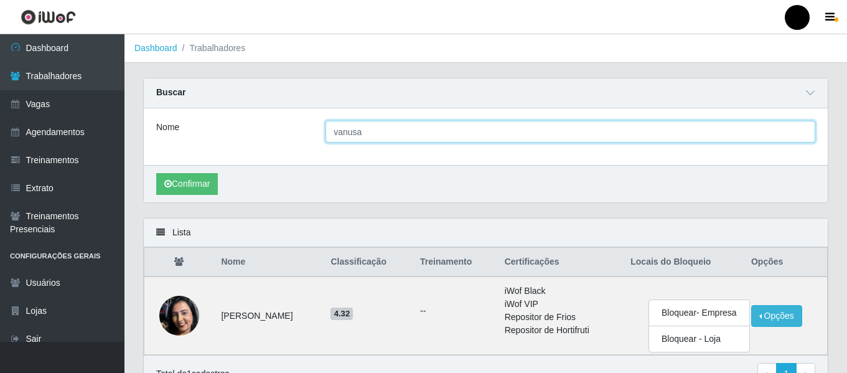
click at [385, 131] on input "vanusa" at bounding box center [571, 132] width 490 height 22
type input "v"
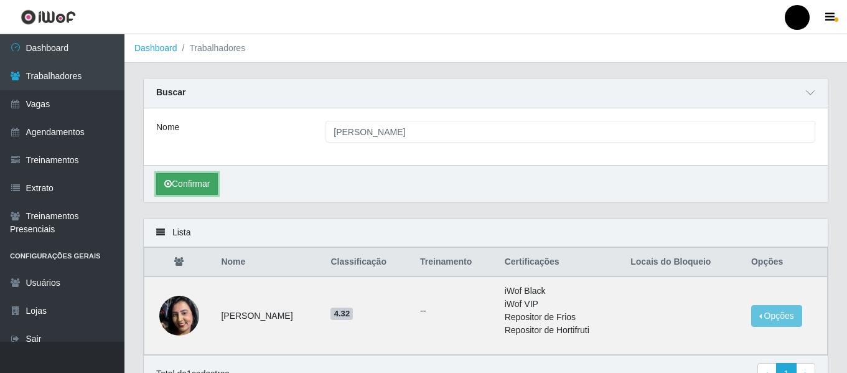
click at [191, 176] on button "Confirmar" at bounding box center [187, 184] width 62 height 22
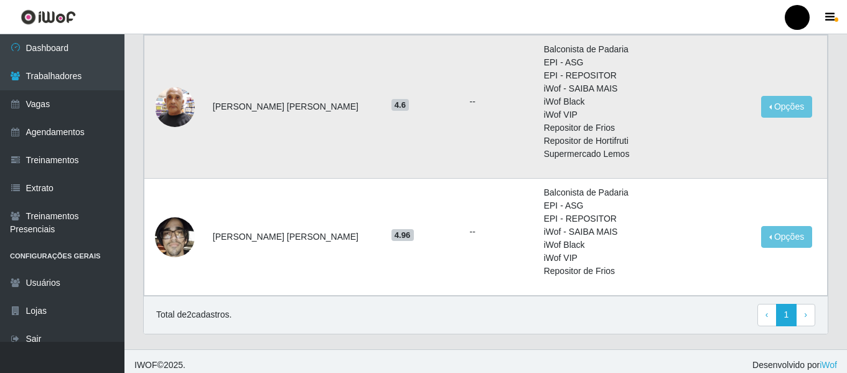
scroll to position [249, 0]
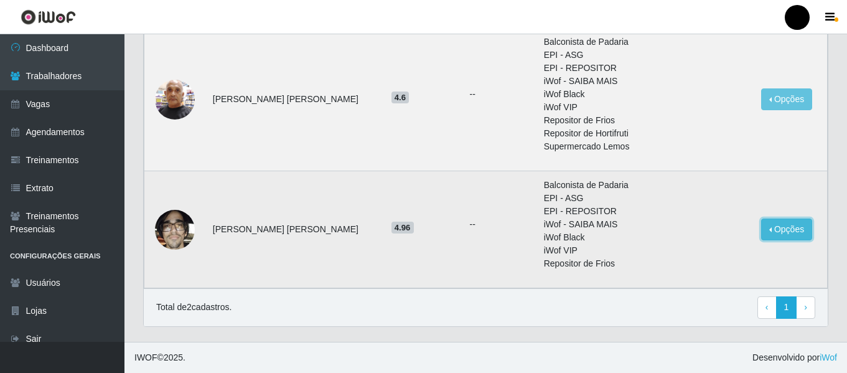
click at [787, 235] on button "Opções" at bounding box center [786, 230] width 51 height 22
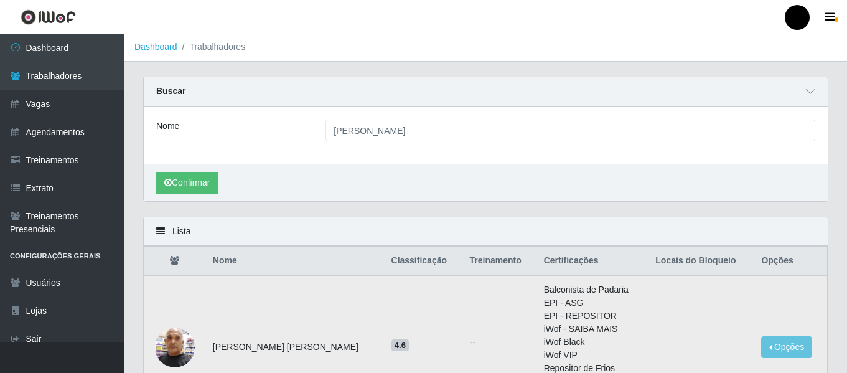
scroll to position [0, 0]
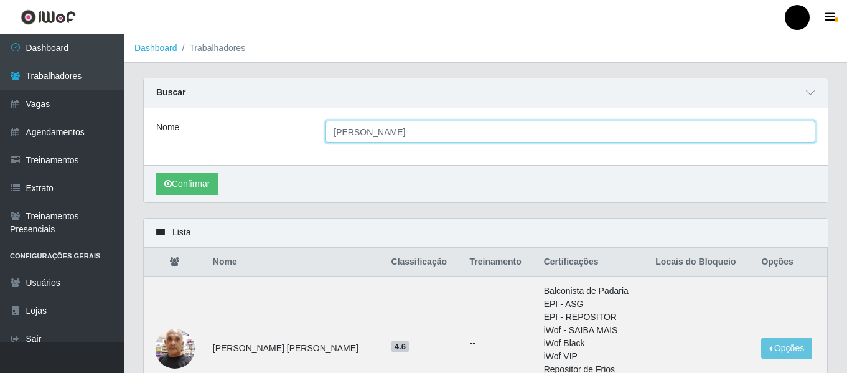
click at [575, 125] on input "moises" at bounding box center [571, 132] width 490 height 22
type input "m"
type input "janiele"
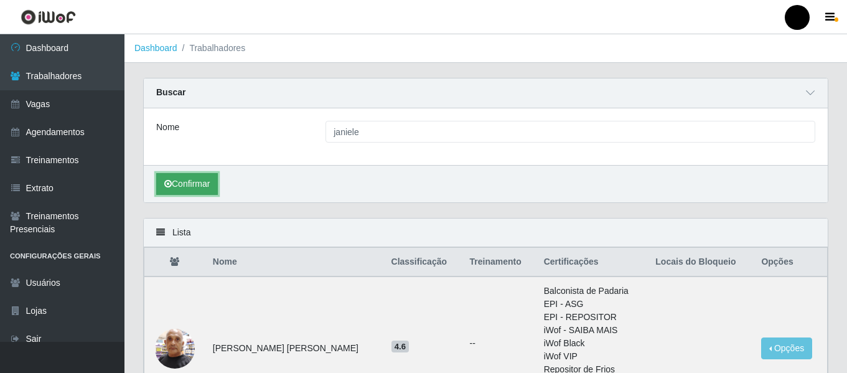
click at [176, 180] on button "Confirmar" at bounding box center [187, 184] width 62 height 22
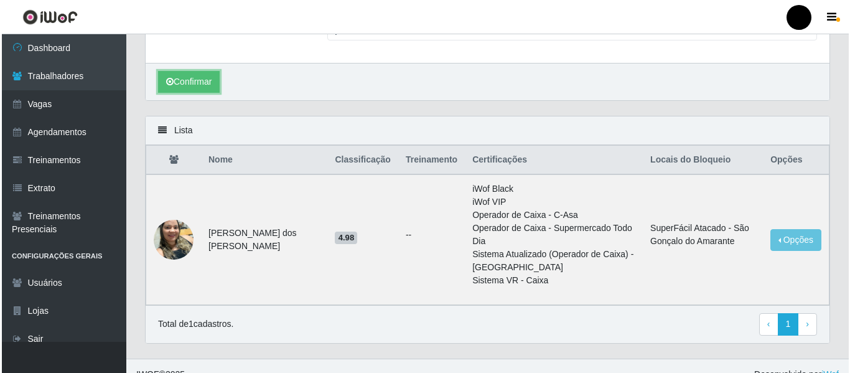
scroll to position [120, 0]
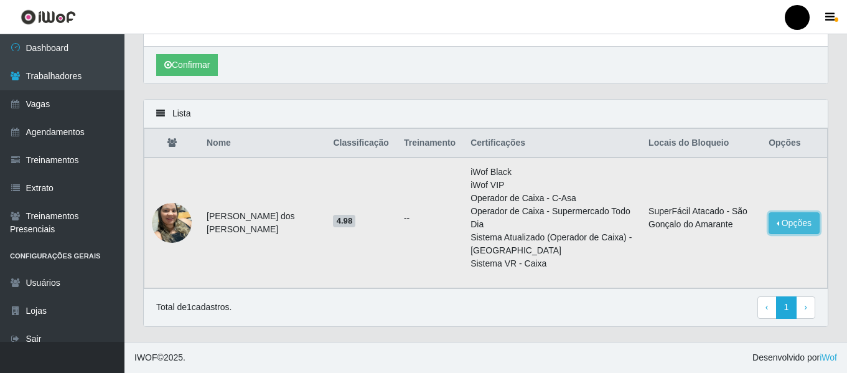
click at [791, 225] on button "Opções" at bounding box center [794, 223] width 51 height 22
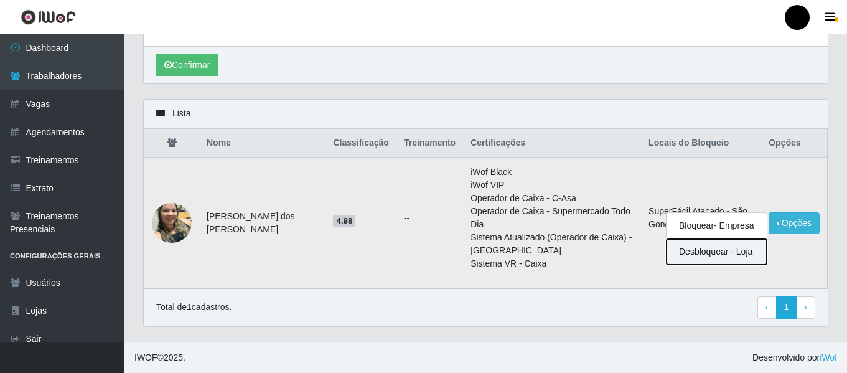
click at [698, 256] on button "Desbloquear - Loja" at bounding box center [717, 252] width 100 height 26
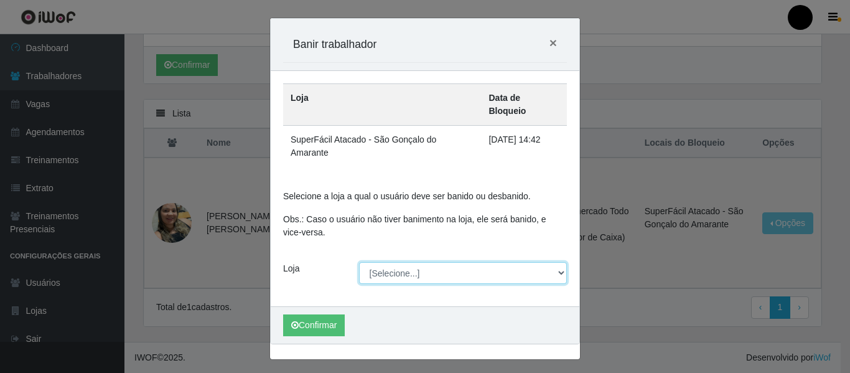
click at [562, 262] on select "[Selecione...] SuperFácil Atacado - Emaús SuperFácil Atacado - Rodoviária Super…" at bounding box center [463, 273] width 209 height 22
select select "408"
click at [359, 262] on select "[Selecione...] SuperFácil Atacado - Emaús SuperFácil Atacado - Rodoviária Super…" at bounding box center [463, 273] width 209 height 22
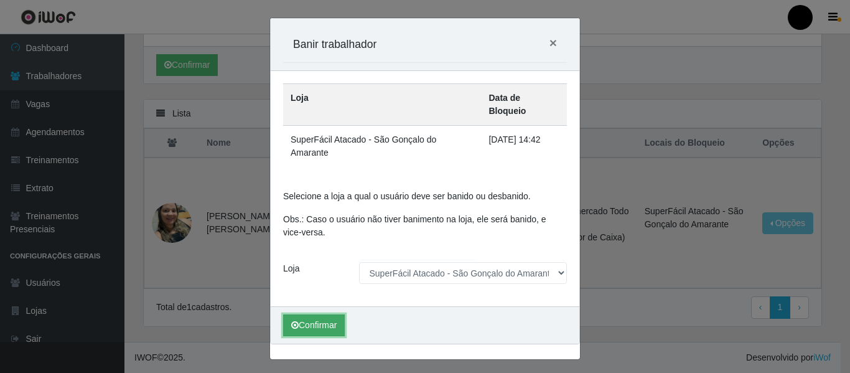
click at [336, 314] on button "Confirmar" at bounding box center [314, 325] width 62 height 22
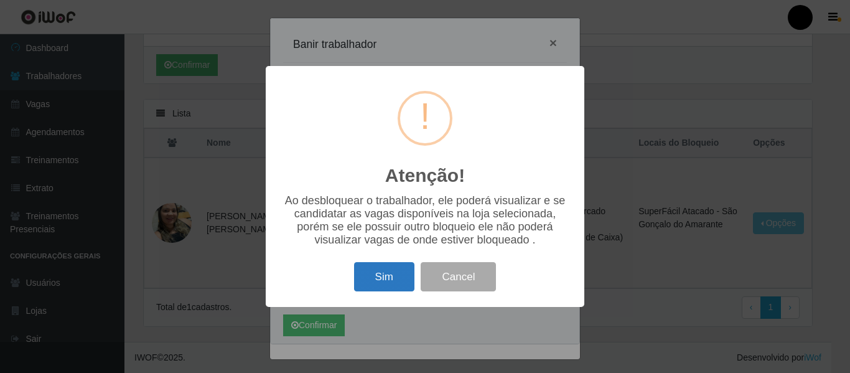
click at [381, 281] on button "Sim" at bounding box center [384, 276] width 60 height 29
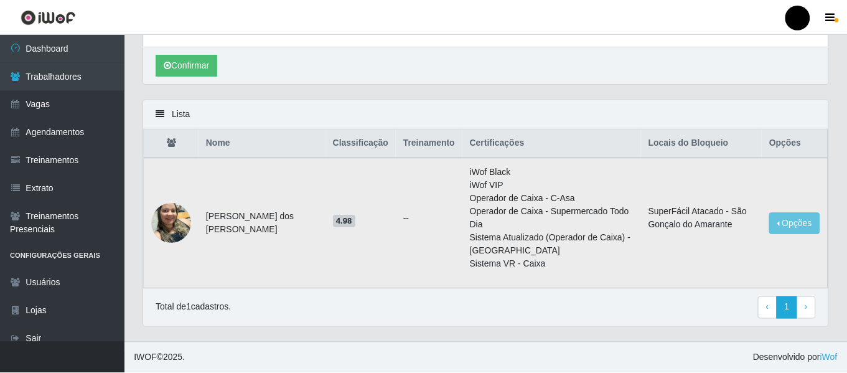
scroll to position [0, 0]
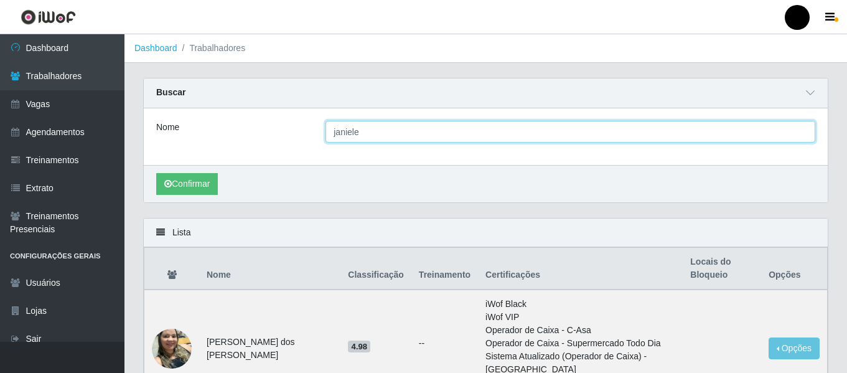
click at [695, 133] on input "janiele" at bounding box center [571, 132] width 490 height 22
type input "j"
type input "jeanne dos santos"
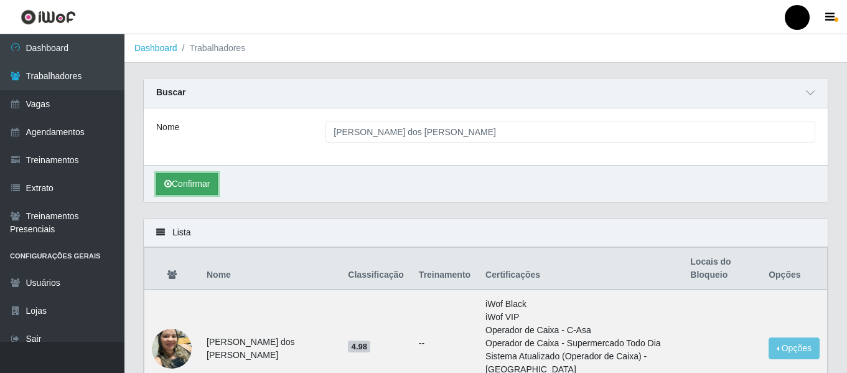
click at [204, 181] on button "Confirmar" at bounding box center [187, 184] width 62 height 22
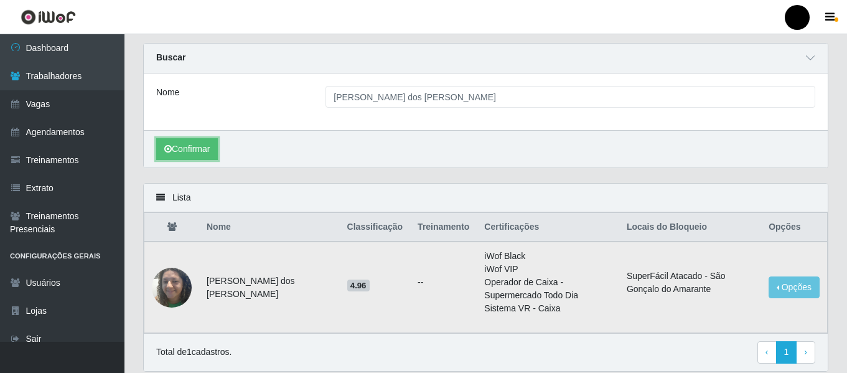
scroll to position [62, 0]
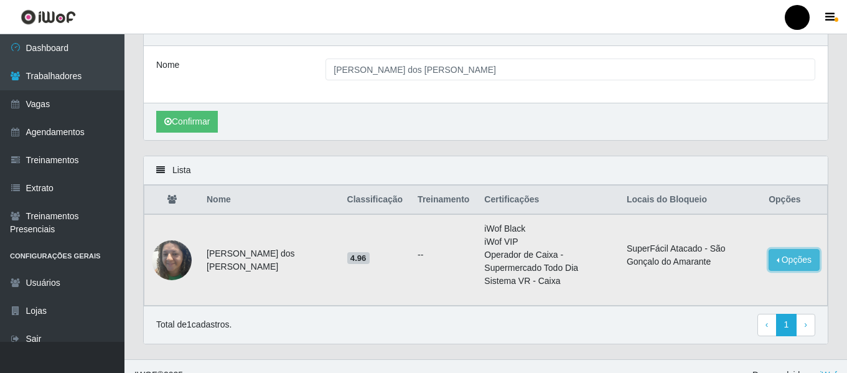
click at [777, 265] on button "Opções" at bounding box center [794, 260] width 51 height 22
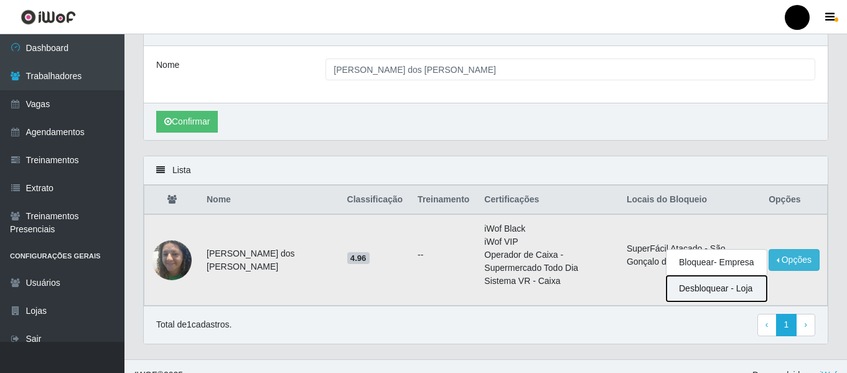
click at [722, 288] on button "Desbloquear - Loja" at bounding box center [717, 289] width 100 height 26
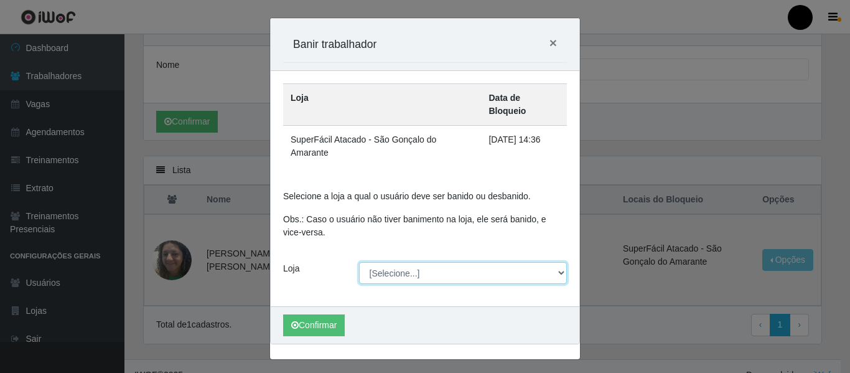
click at [558, 262] on select "[Selecione...] SuperFácil Atacado - Emaús SuperFácil Atacado - Rodoviária Super…" at bounding box center [463, 273] width 209 height 22
select select "408"
click at [359, 262] on select "[Selecione...] SuperFácil Atacado - Emaús SuperFácil Atacado - Rodoviária Super…" at bounding box center [463, 273] width 209 height 22
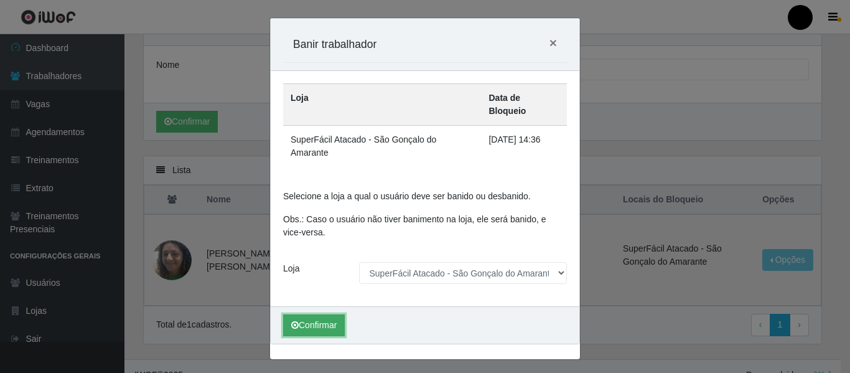
click at [308, 314] on button "Confirmar" at bounding box center [314, 325] width 62 height 22
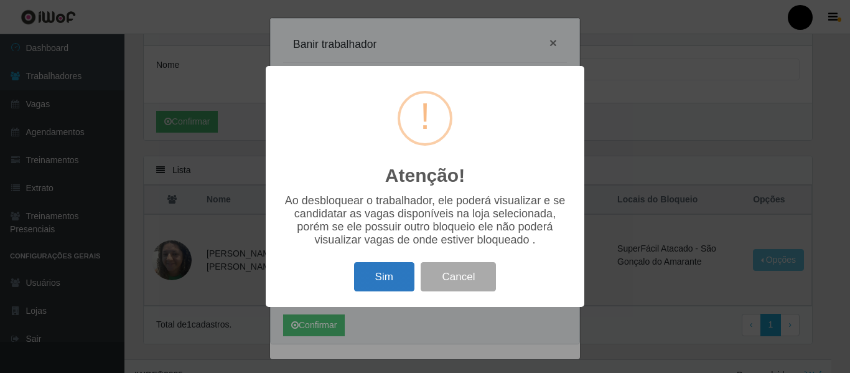
click at [381, 288] on button "Sim" at bounding box center [384, 276] width 60 height 29
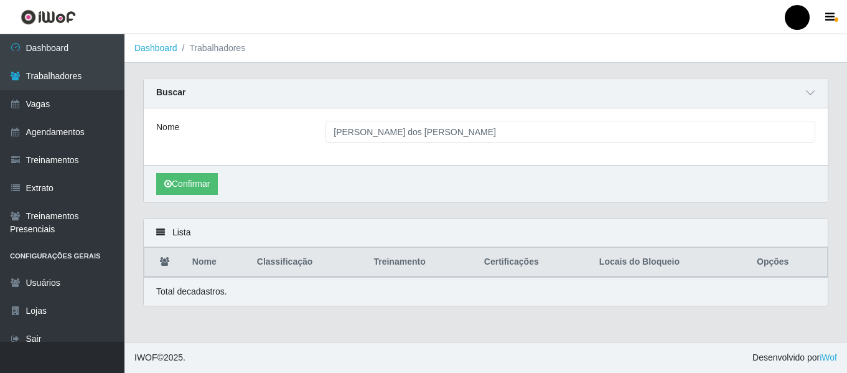
scroll to position [0, 0]
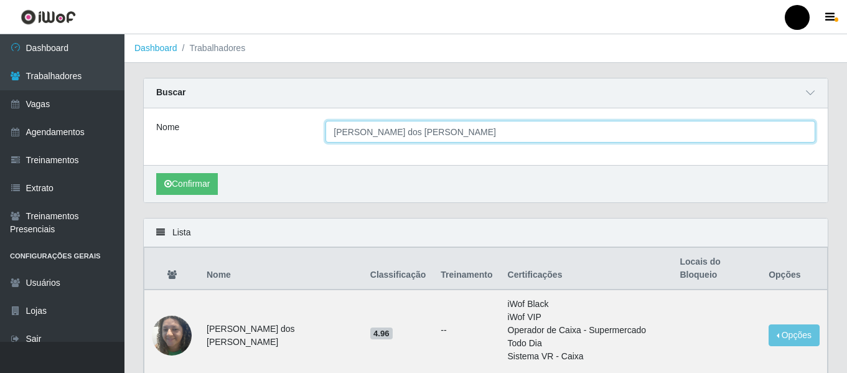
click at [637, 130] on input "jeanne dos santos" at bounding box center [571, 132] width 490 height 22
type input "j"
type input "rafael bernardo"
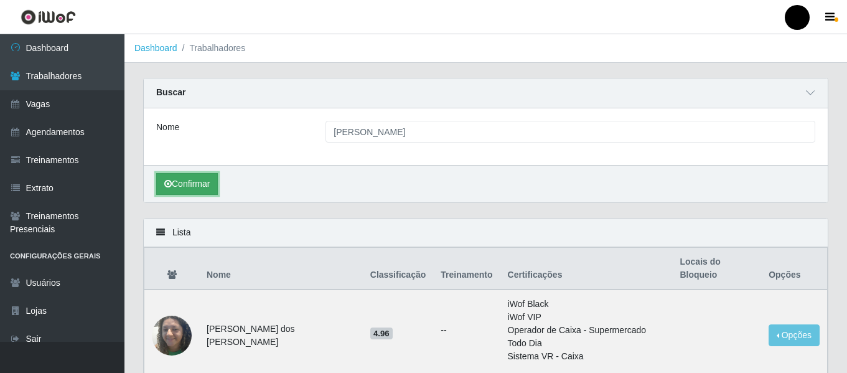
click at [172, 188] on button "Confirmar" at bounding box center [187, 184] width 62 height 22
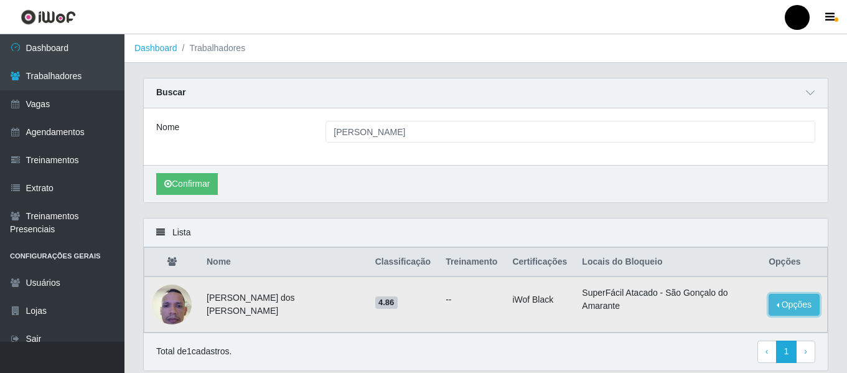
click at [806, 309] on button "Opções" at bounding box center [794, 305] width 51 height 22
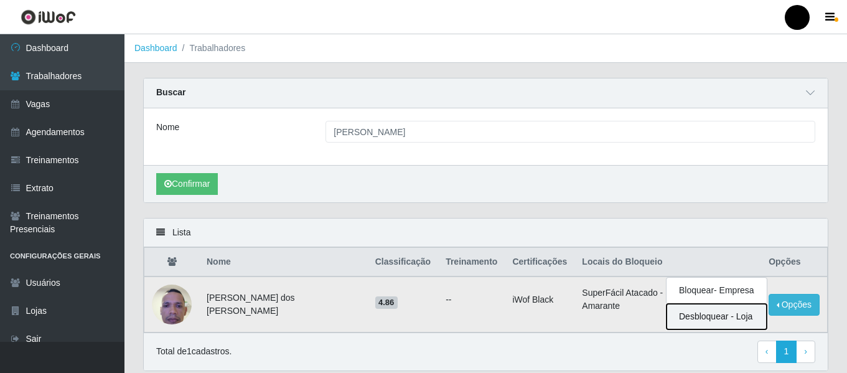
click at [716, 316] on button "Desbloquear - Loja" at bounding box center [717, 317] width 100 height 26
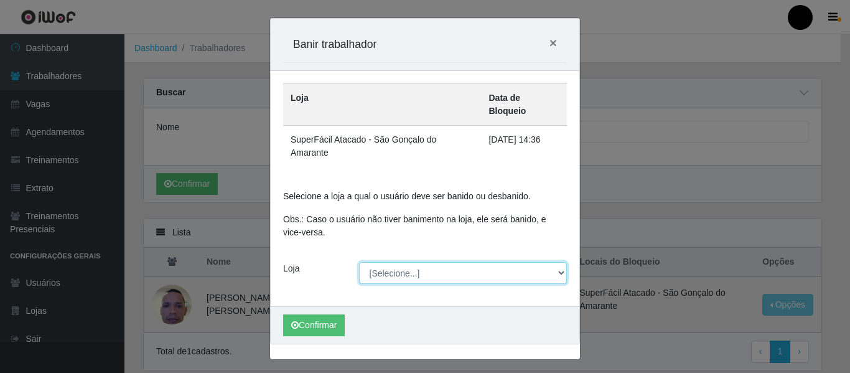
click at [559, 262] on select "[Selecione...] SuperFácil Atacado - Emaús SuperFácil Atacado - Rodoviária Super…" at bounding box center [463, 273] width 209 height 22
select select "408"
click at [359, 262] on select "[Selecione...] SuperFácil Atacado - Emaús SuperFácil Atacado - Rodoviária Super…" at bounding box center [463, 273] width 209 height 22
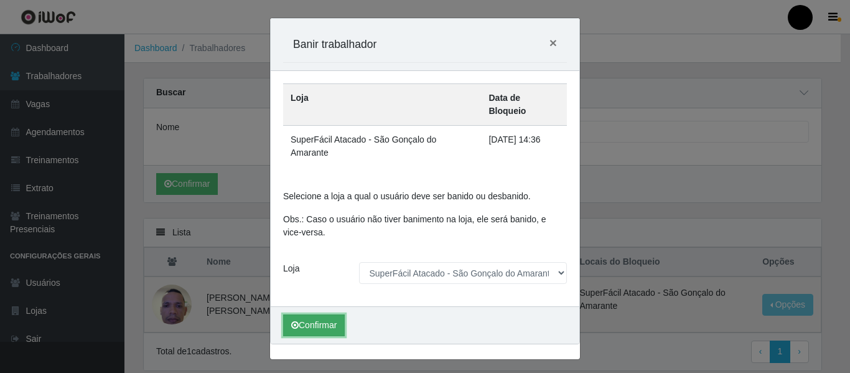
click at [335, 314] on button "Confirmar" at bounding box center [314, 325] width 62 height 22
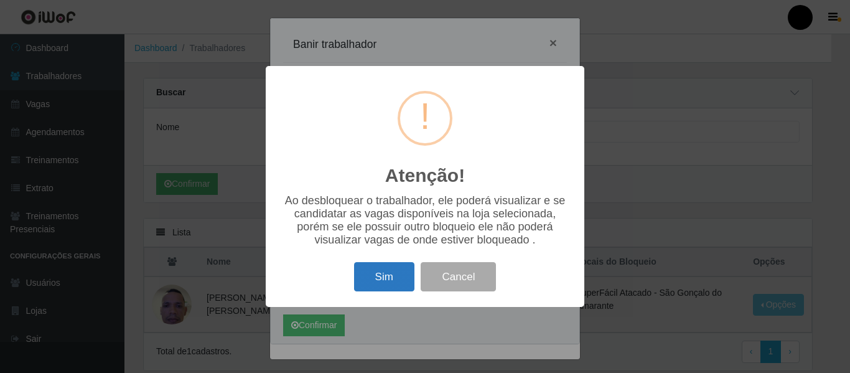
click at [368, 285] on button "Sim" at bounding box center [384, 276] width 60 height 29
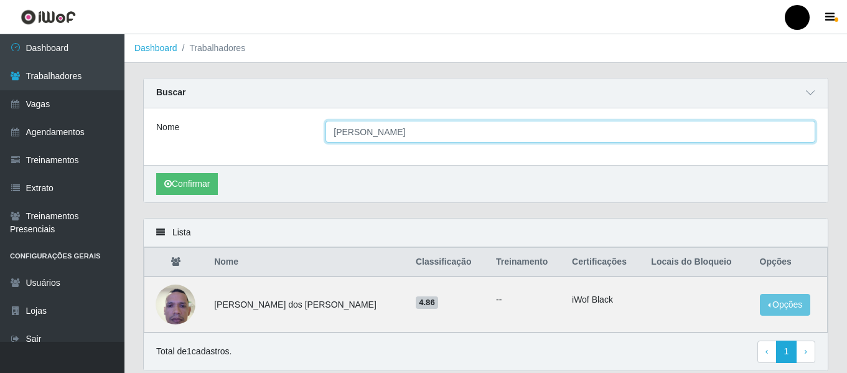
click at [402, 137] on input "rafael bernardo" at bounding box center [571, 132] width 490 height 22
type input "r"
type input "gustavo henrique"
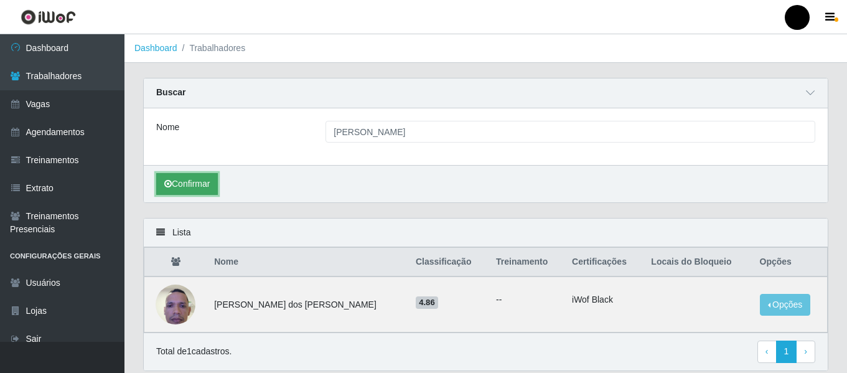
click at [194, 184] on button "Confirmar" at bounding box center [187, 184] width 62 height 22
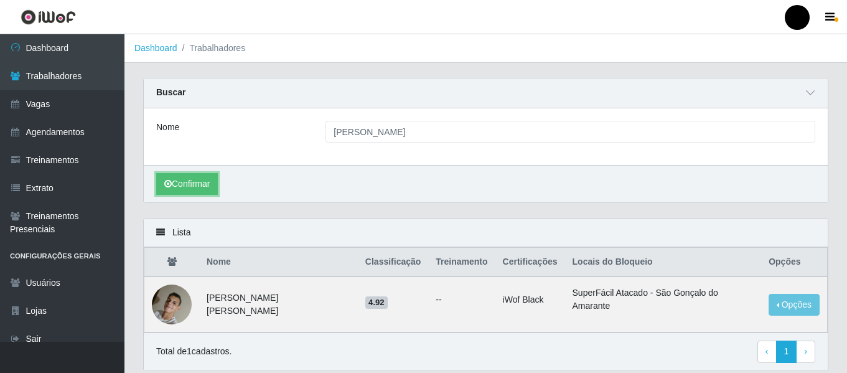
scroll to position [45, 0]
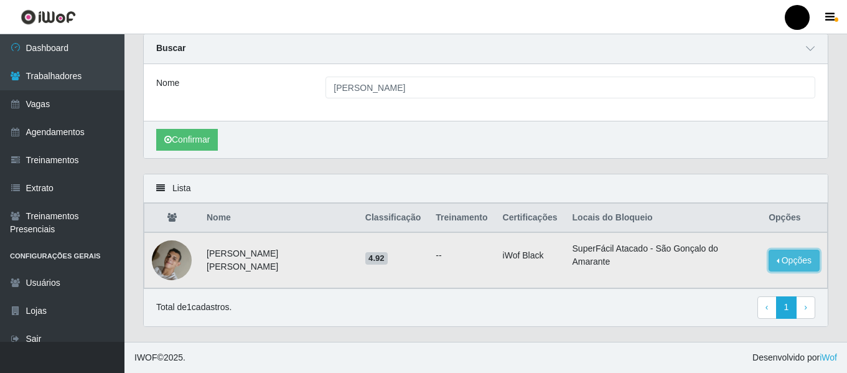
click at [776, 255] on button "Opções" at bounding box center [794, 261] width 51 height 22
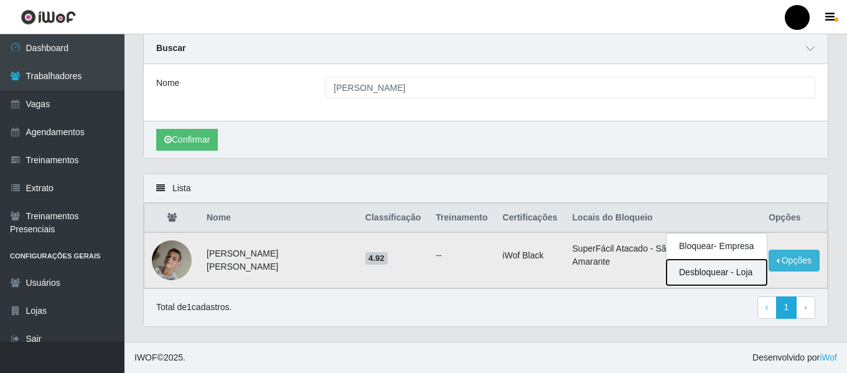
click at [727, 272] on button "Desbloquear - Loja" at bounding box center [717, 273] width 100 height 26
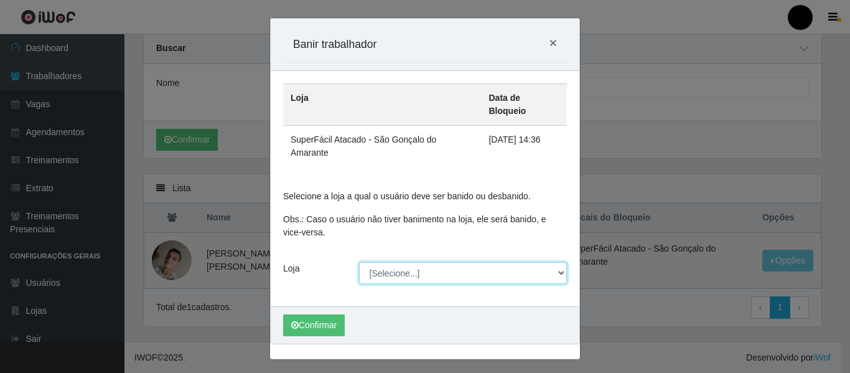
click at [563, 262] on select "[Selecione...] SuperFácil Atacado - Emaús SuperFácil Atacado - Rodoviária Super…" at bounding box center [463, 273] width 209 height 22
select select "408"
click at [359, 262] on select "[Selecione...] SuperFácil Atacado - Emaús SuperFácil Atacado - Rodoviária Super…" at bounding box center [463, 273] width 209 height 22
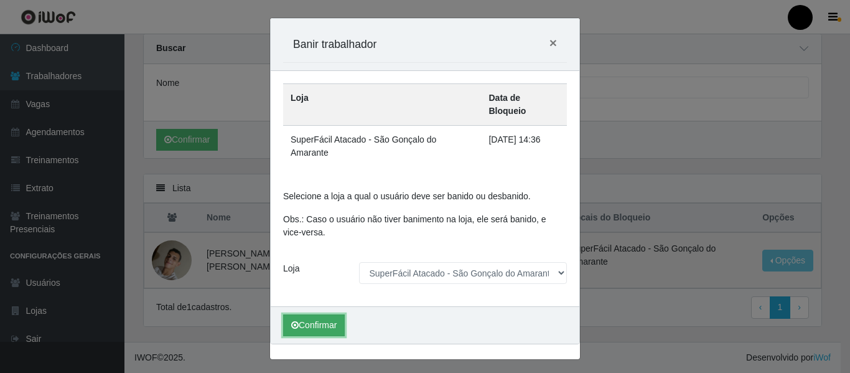
click at [334, 314] on button "Confirmar" at bounding box center [314, 325] width 62 height 22
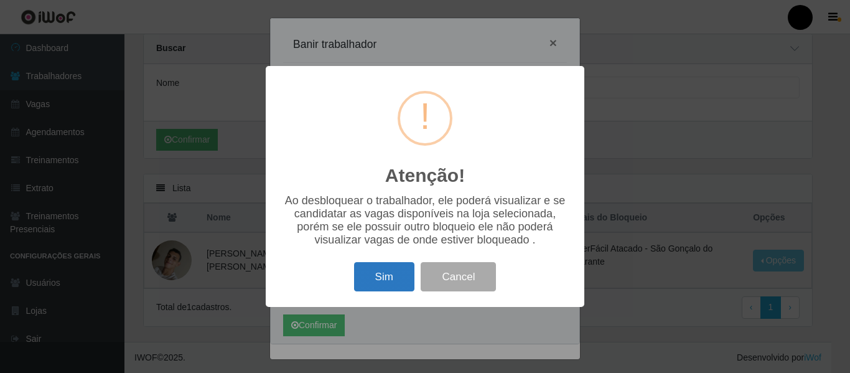
click at [360, 283] on button "Sim" at bounding box center [384, 276] width 60 height 29
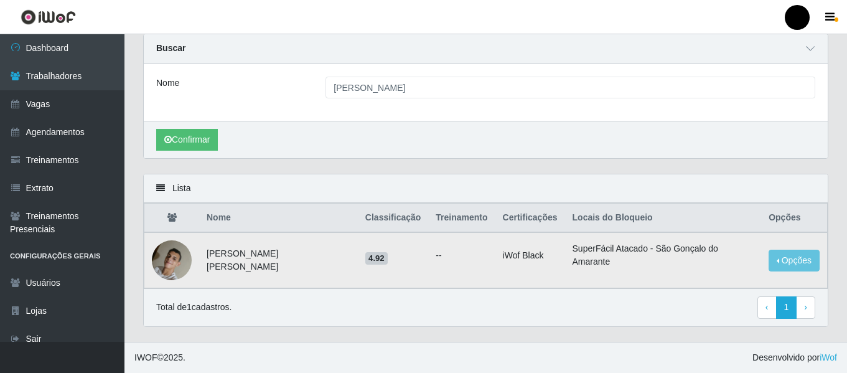
scroll to position [0, 0]
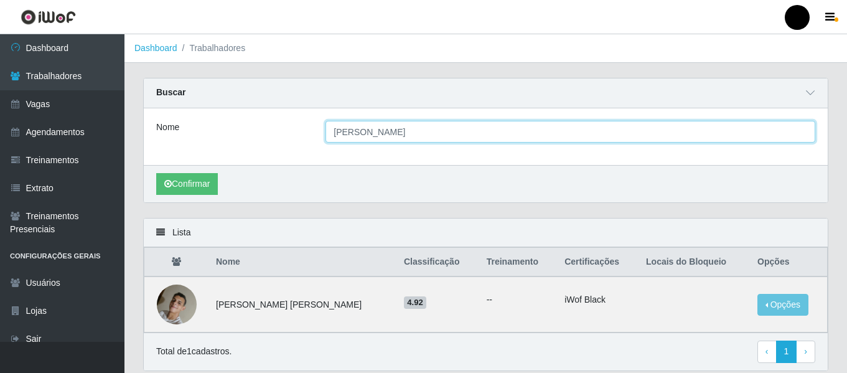
click at [497, 128] on input "gustavo henrique" at bounding box center [571, 132] width 490 height 22
type input "g"
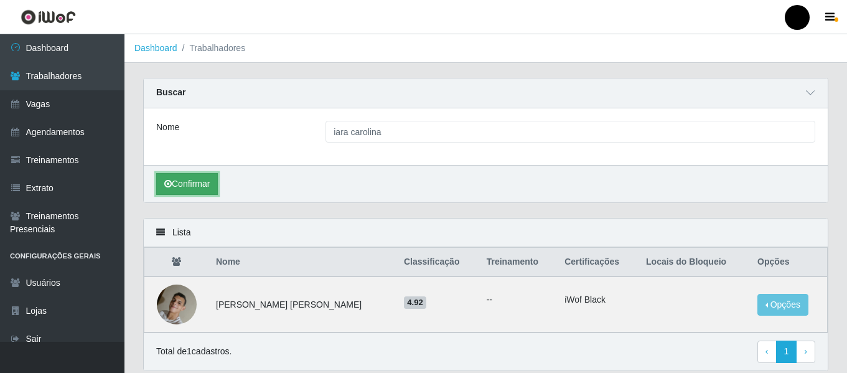
click at [202, 184] on button "Confirmar" at bounding box center [187, 184] width 62 height 22
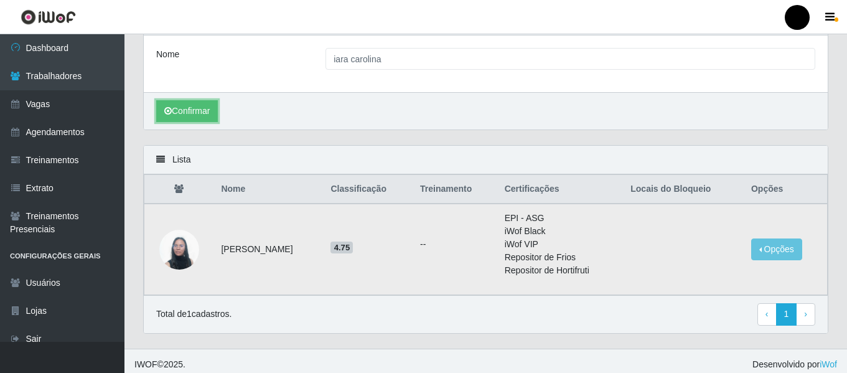
scroll to position [80, 0]
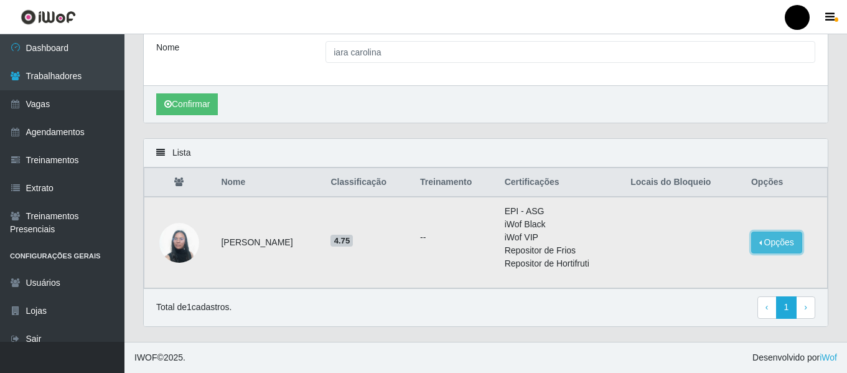
click at [764, 245] on button "Opções" at bounding box center [776, 243] width 51 height 22
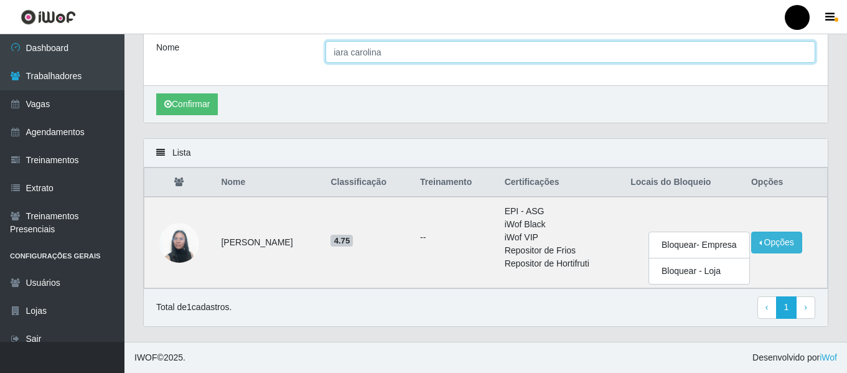
click at [403, 57] on input "iara carolina" at bounding box center [571, 52] width 490 height 22
type input "i"
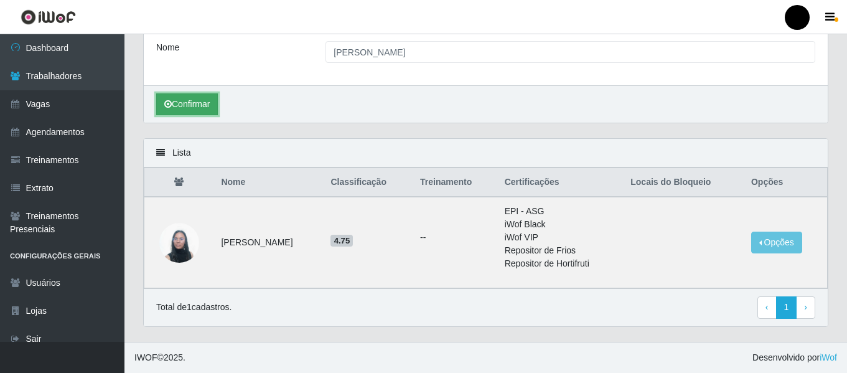
click at [205, 110] on button "Confirmar" at bounding box center [187, 104] width 62 height 22
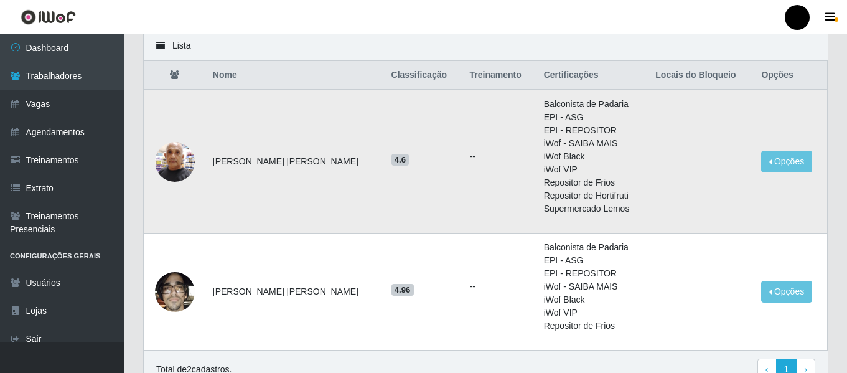
scroll to position [249, 0]
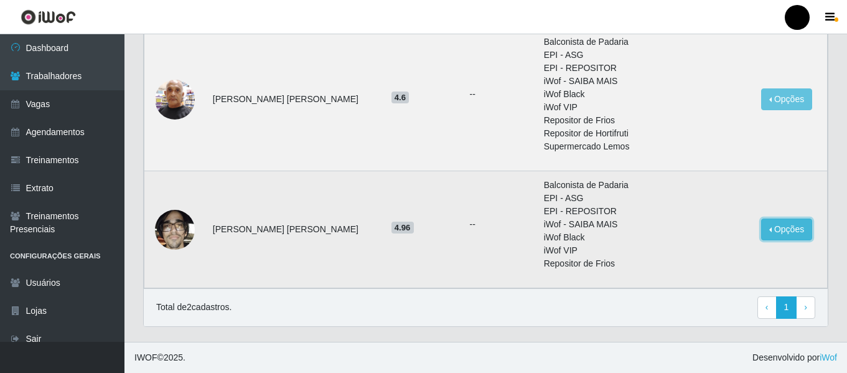
click at [761, 226] on button "Opções" at bounding box center [786, 230] width 51 height 22
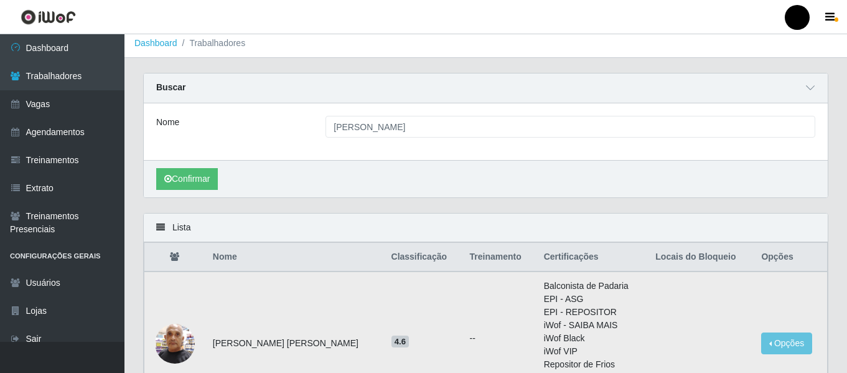
scroll to position [0, 0]
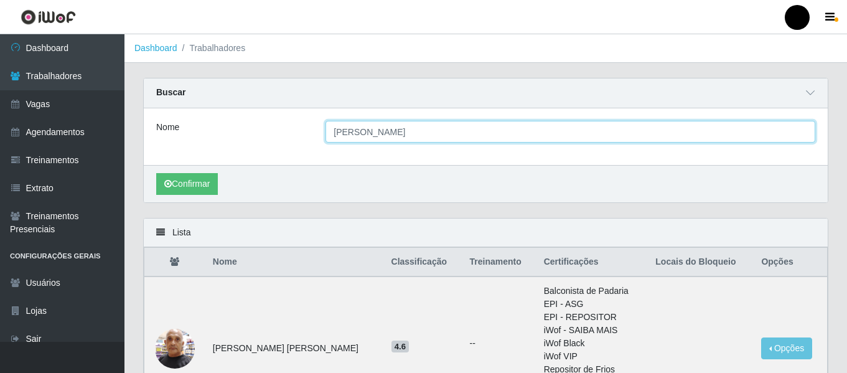
click at [473, 131] on input "moises" at bounding box center [571, 132] width 490 height 22
type input "m"
type input "vanusa"
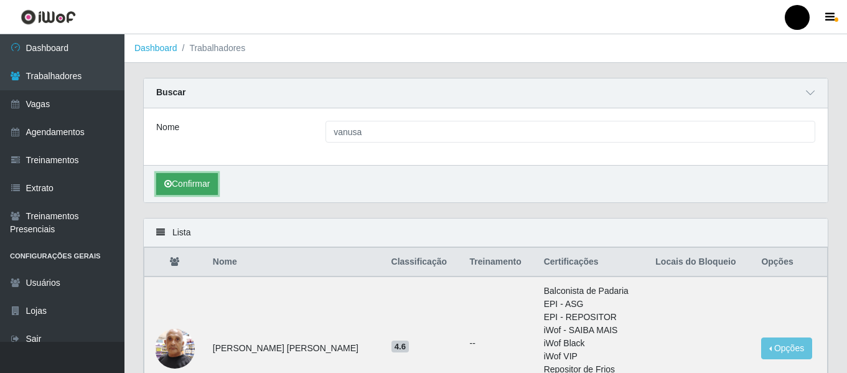
click at [165, 182] on icon "submit" at bounding box center [167, 183] width 7 height 9
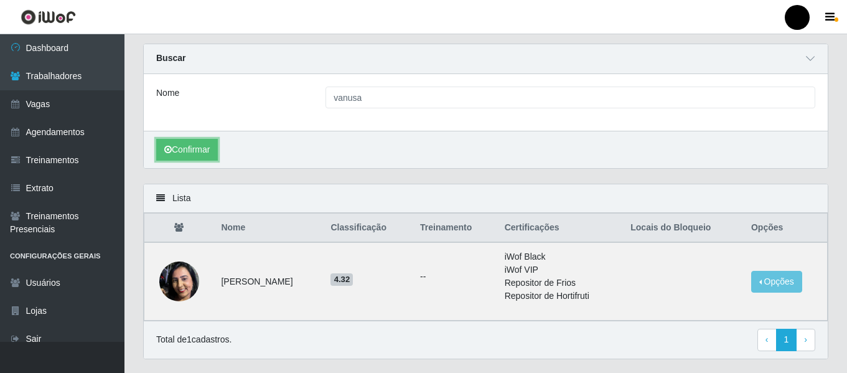
scroll to position [67, 0]
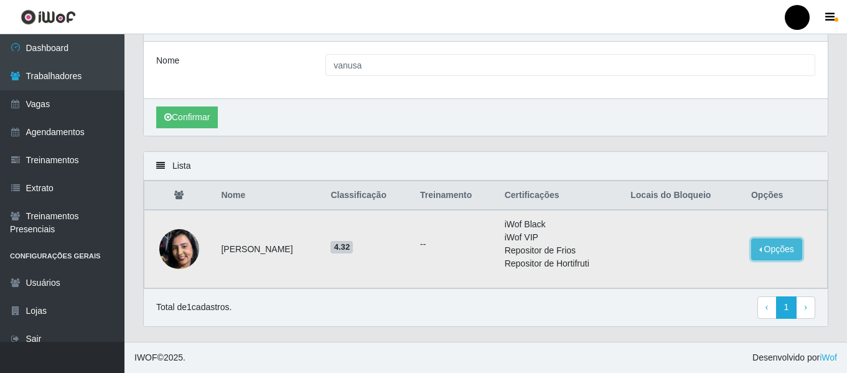
click at [783, 252] on button "Opções" at bounding box center [776, 249] width 51 height 22
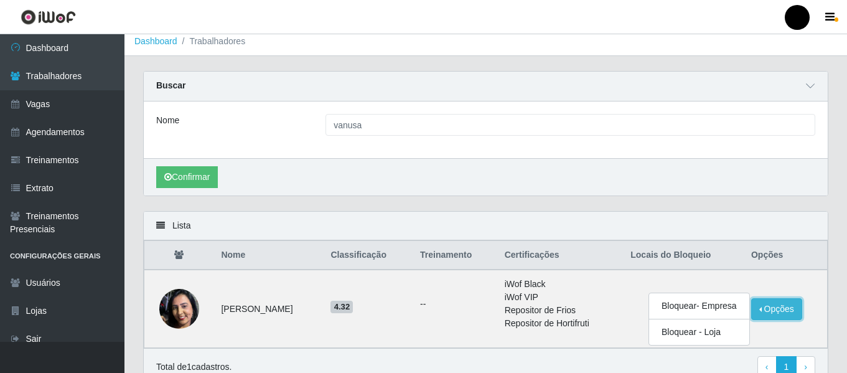
scroll to position [0, 0]
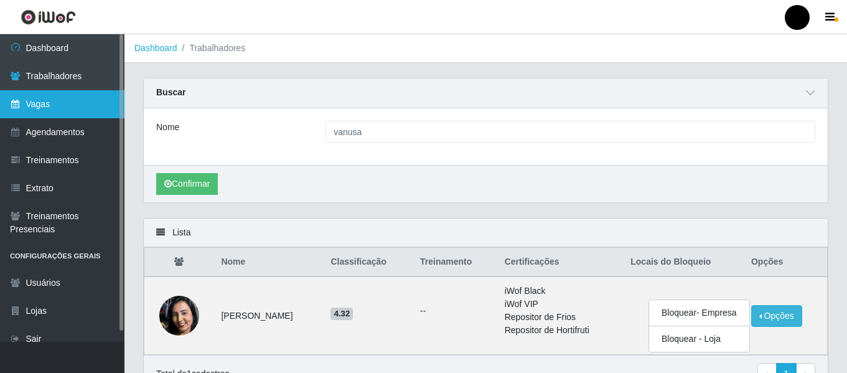
click at [70, 101] on link "Vagas" at bounding box center [62, 104] width 125 height 28
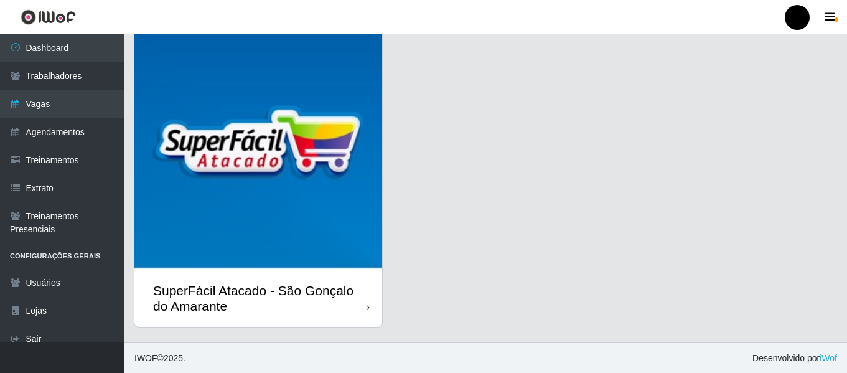
scroll to position [361, 0]
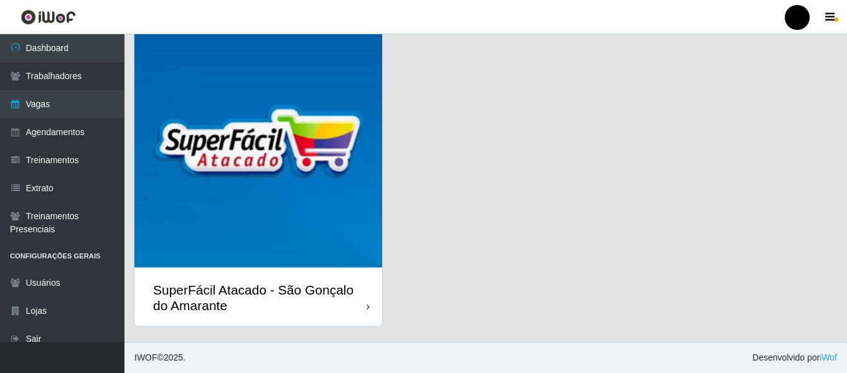
click at [240, 306] on div "SuperFácil Atacado - São Gonçalo do Amarante" at bounding box center [260, 297] width 214 height 31
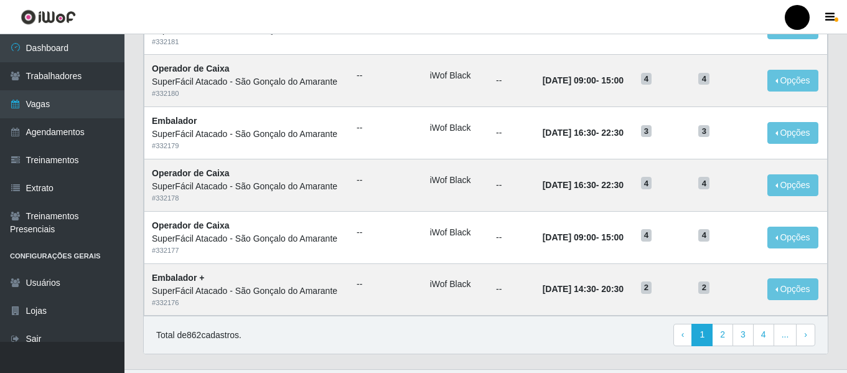
scroll to position [682, 0]
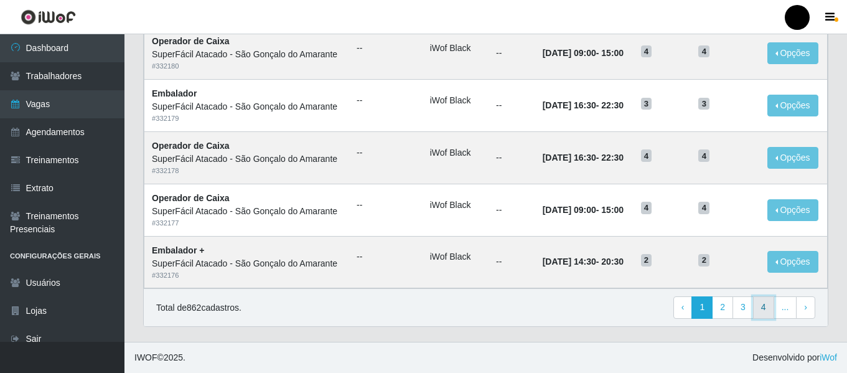
click at [769, 300] on link "4" at bounding box center [763, 307] width 21 height 22
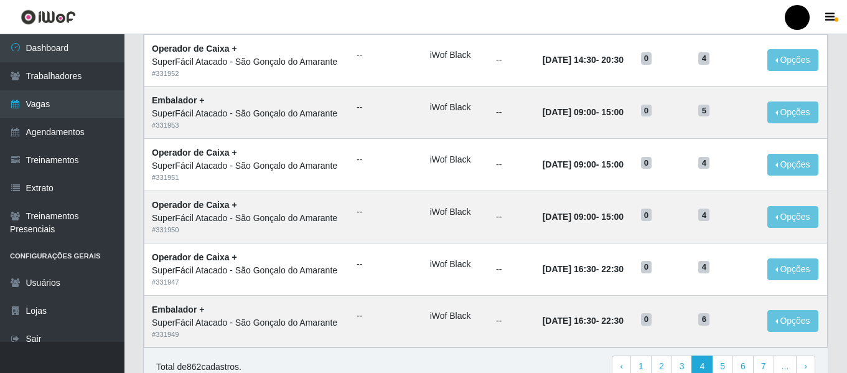
scroll to position [682, 0]
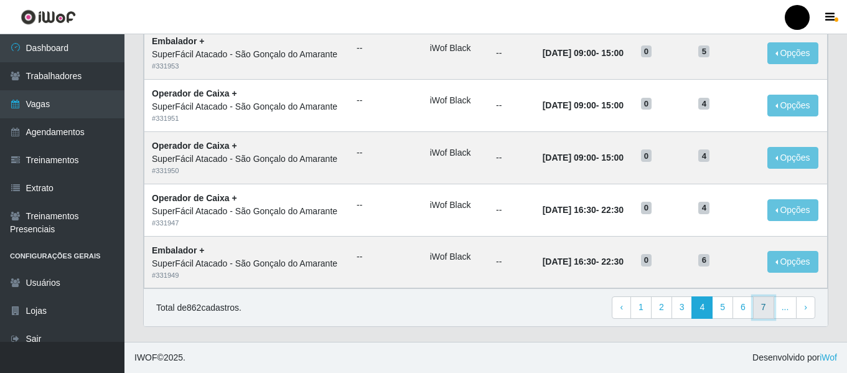
click at [762, 306] on link "7" at bounding box center [763, 307] width 21 height 22
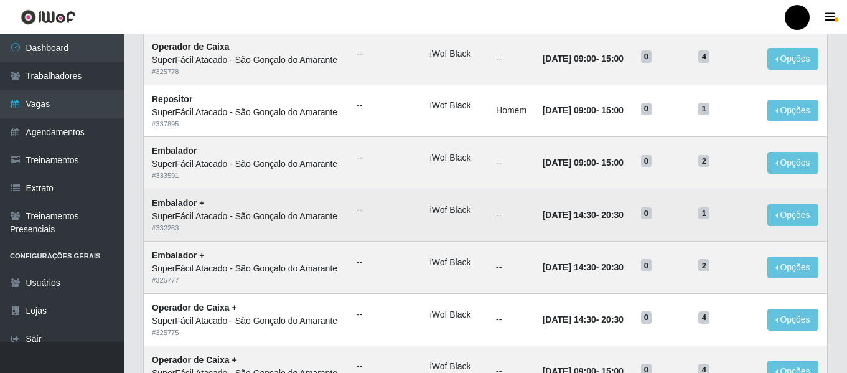
scroll to position [682, 0]
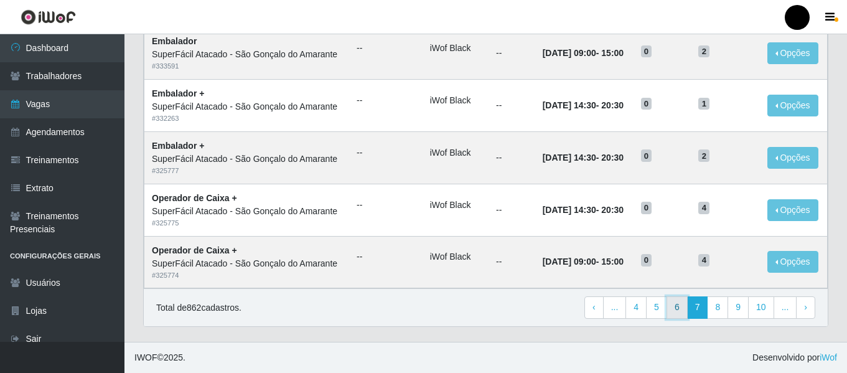
click at [679, 308] on link "6" at bounding box center [677, 307] width 21 height 22
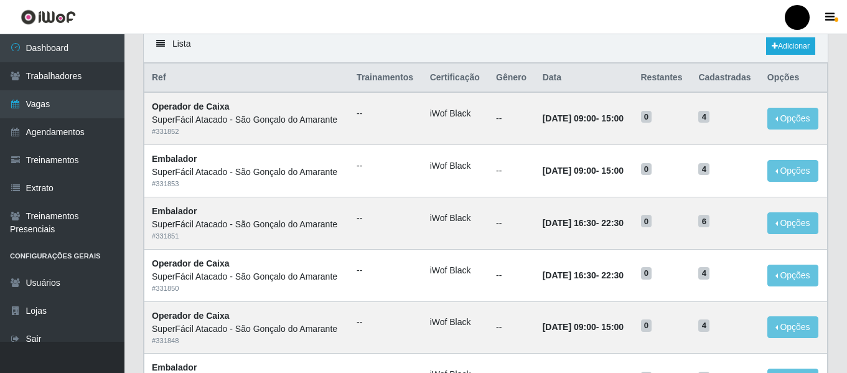
scroll to position [62, 0]
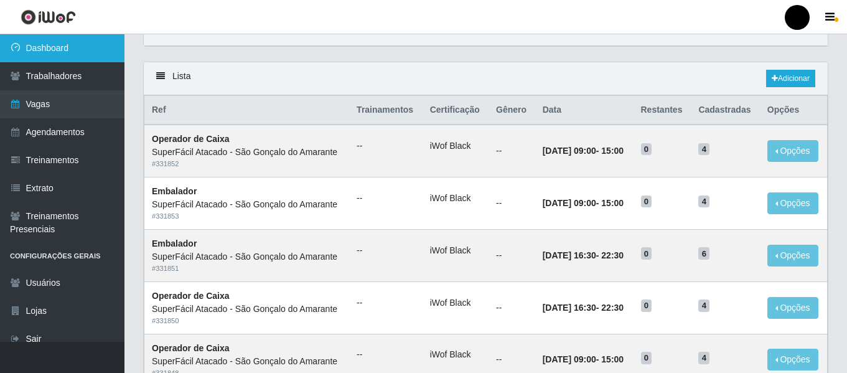
click at [92, 44] on link "Dashboard" at bounding box center [62, 48] width 125 height 28
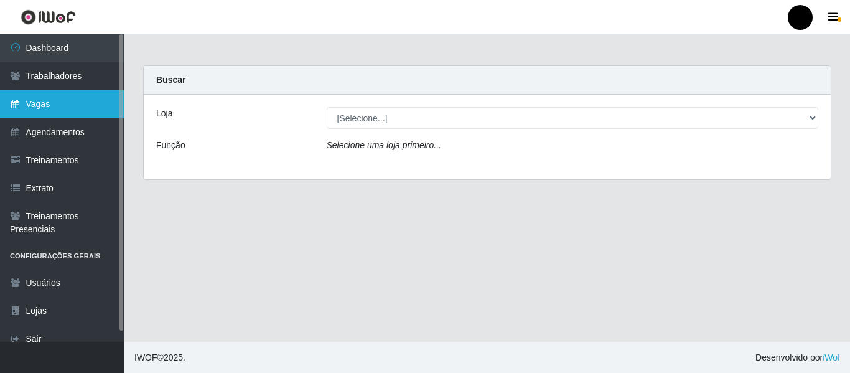
click at [94, 95] on link "Vagas" at bounding box center [62, 104] width 125 height 28
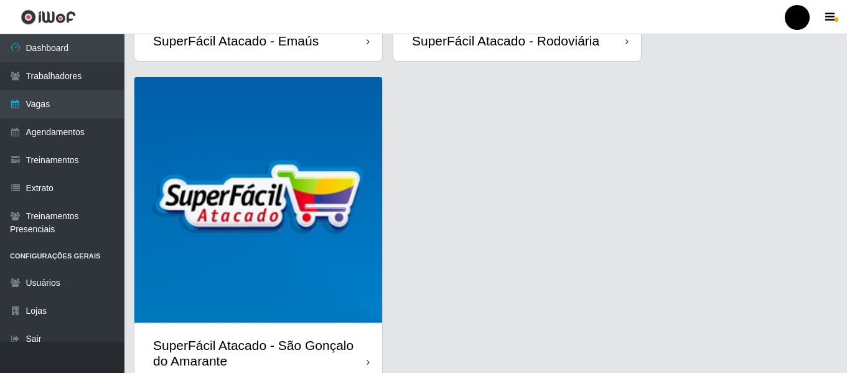
scroll to position [361, 0]
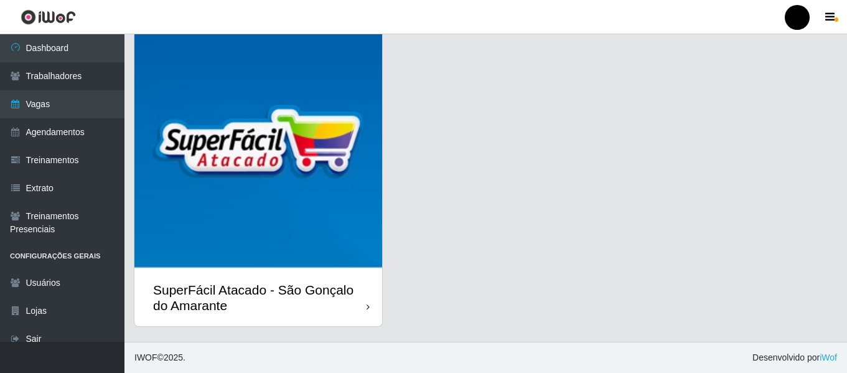
click at [313, 294] on div "SuperFácil Atacado - São Gonçalo do Amarante" at bounding box center [260, 297] width 214 height 31
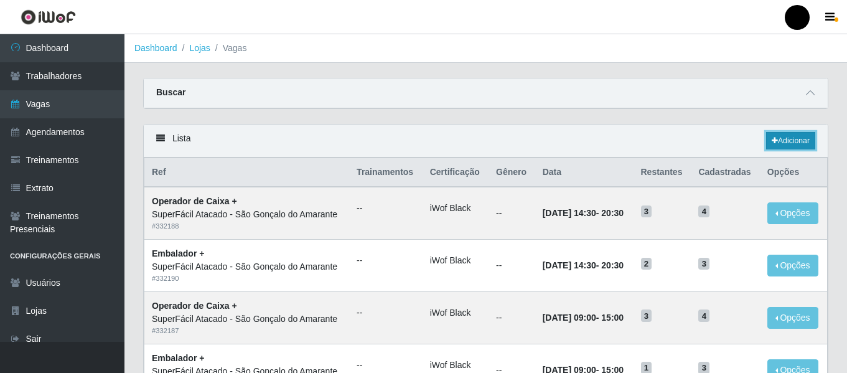
click at [789, 143] on link "Adicionar" at bounding box center [790, 140] width 49 height 17
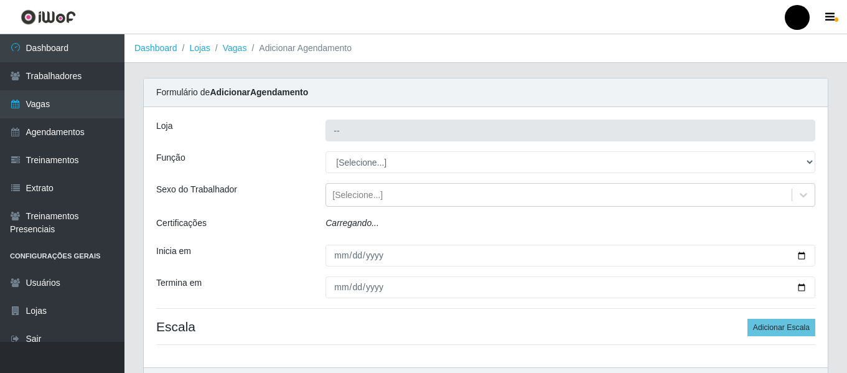
type input "SuperFácil Atacado - São Gonçalo do Amarante"
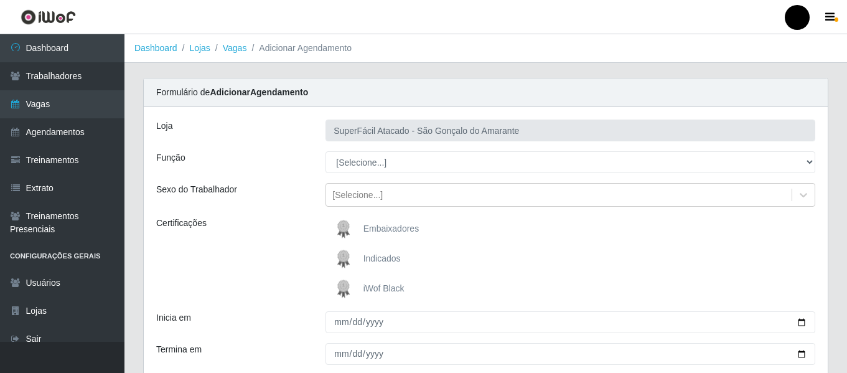
click at [380, 289] on span "iWof Black" at bounding box center [384, 288] width 41 height 10
click at [0, 0] on input "iWof Black" at bounding box center [0, 0] width 0 height 0
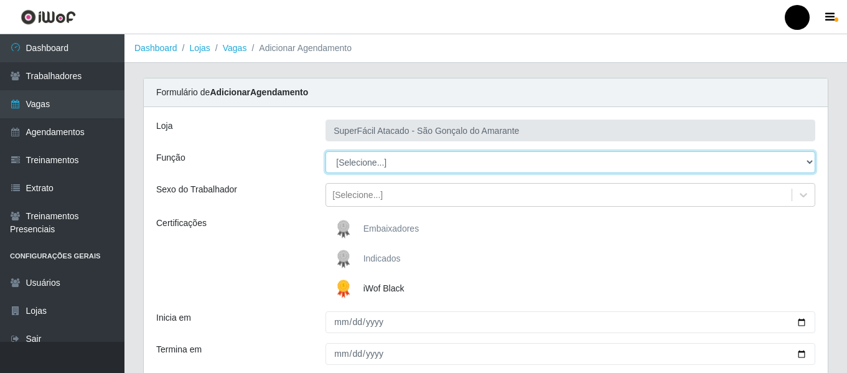
click at [811, 162] on select "[Selecione...] Auxiliar de Estacionamento Auxiliar de Estacionamento + Auxiliar…" at bounding box center [571, 162] width 490 height 22
select select "70"
click at [326, 151] on select "[Selecione...] Auxiliar de Estacionamento Auxiliar de Estacionamento + Auxiliar…" at bounding box center [571, 162] width 490 height 22
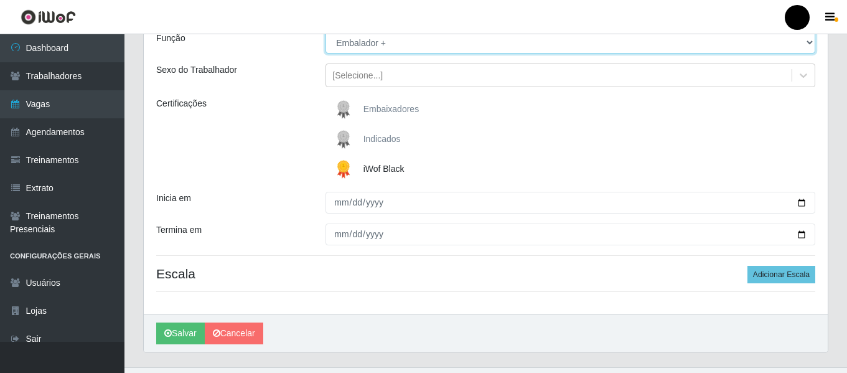
scroll to position [125, 0]
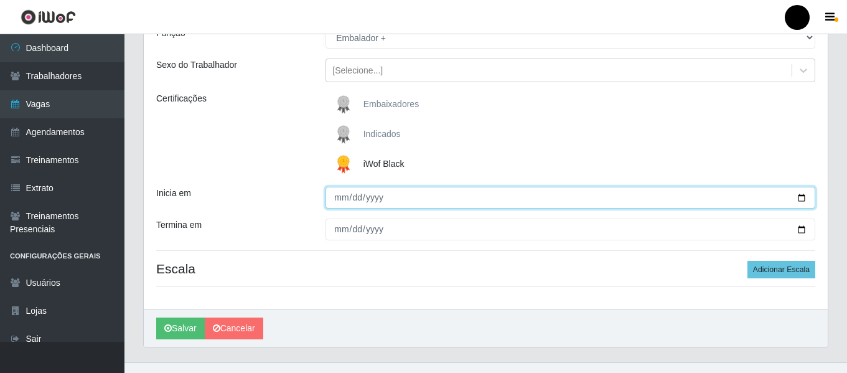
click at [805, 202] on input "Inicia em" at bounding box center [571, 198] width 490 height 22
type input "2025-08-31"
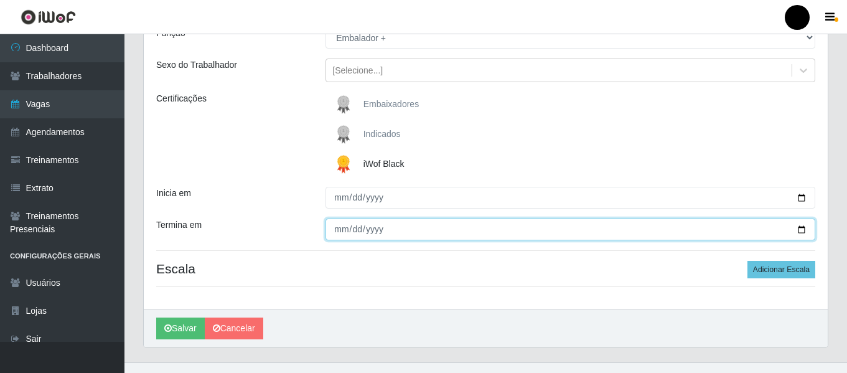
click at [799, 230] on input "Termina em" at bounding box center [571, 230] width 490 height 22
type input "2025-08-31"
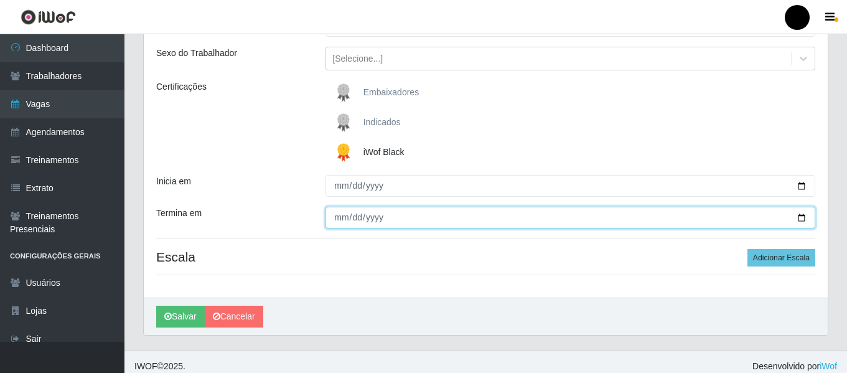
scroll to position [145, 0]
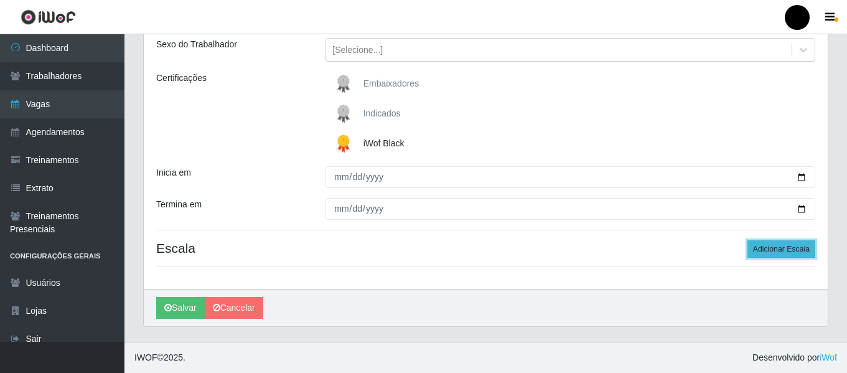
click at [758, 252] on button "Adicionar Escala" at bounding box center [782, 248] width 68 height 17
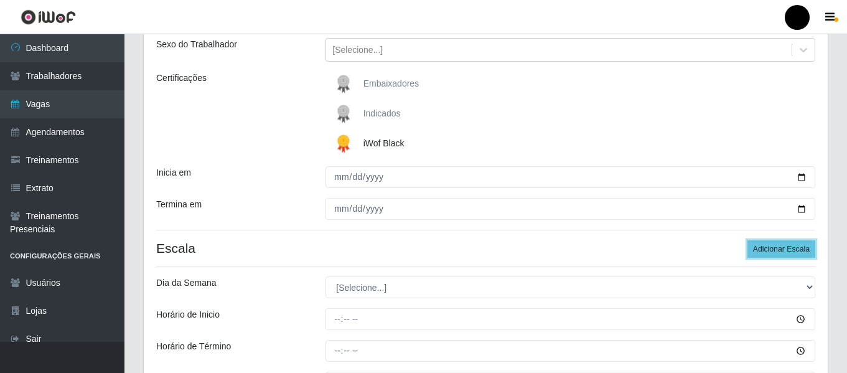
scroll to position [207, 0]
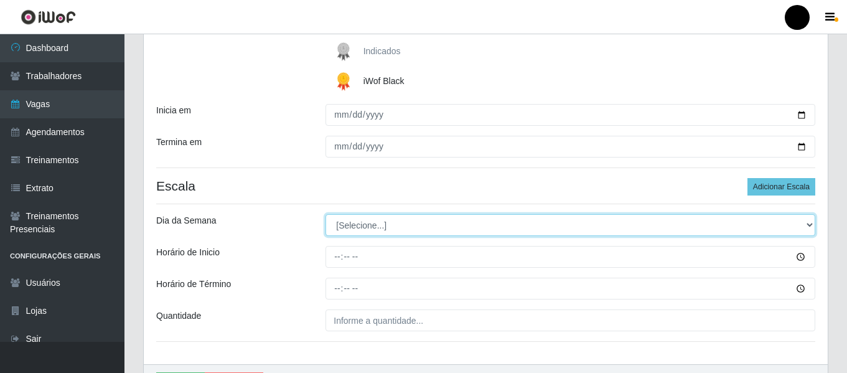
click at [811, 227] on select "[Selecione...] Segunda Terça Quarta Quinta Sexta Sábado Domingo" at bounding box center [571, 225] width 490 height 22
select select "0"
click at [326, 214] on select "[Selecione...] Segunda Terça Quarta Quinta Sexta Sábado Domingo" at bounding box center [571, 225] width 490 height 22
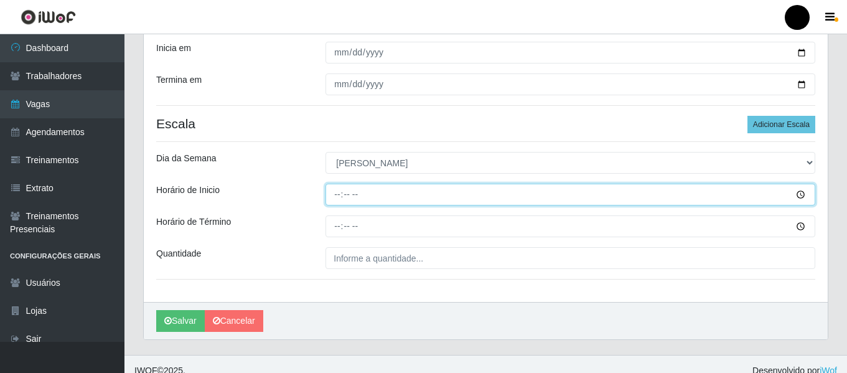
click at [336, 192] on input "Horário de Inicio" at bounding box center [571, 195] width 490 height 22
type input "09:00"
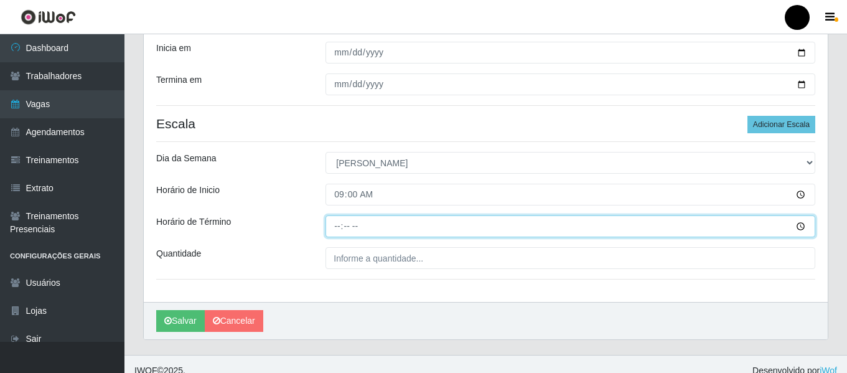
click at [337, 227] on input "Horário de Término" at bounding box center [571, 226] width 490 height 22
type input "15:00"
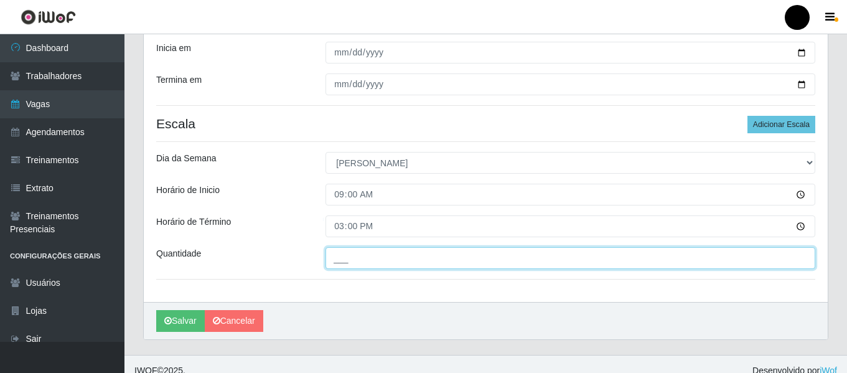
click at [361, 260] on input "___" at bounding box center [571, 258] width 490 height 22
type input "03_"
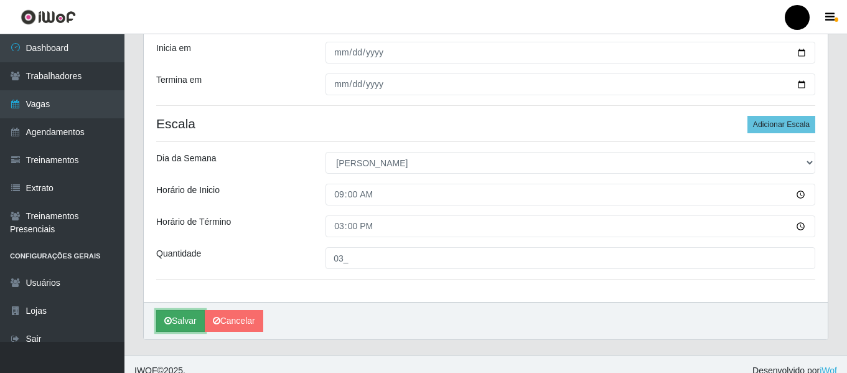
click at [174, 322] on button "Salvar" at bounding box center [180, 321] width 49 height 22
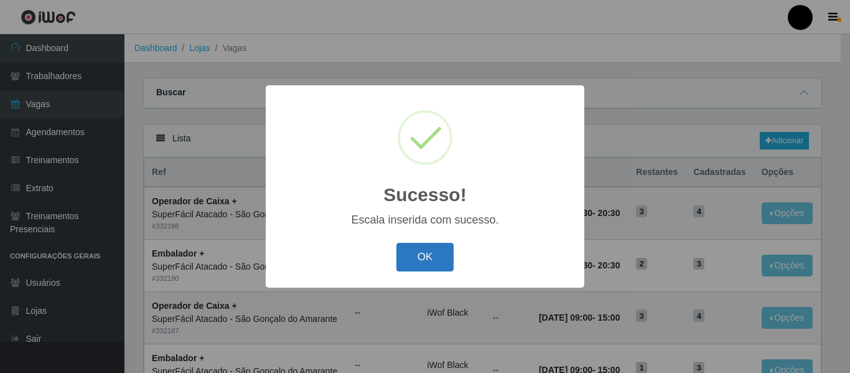
click at [429, 261] on button "OK" at bounding box center [426, 257] width 58 height 29
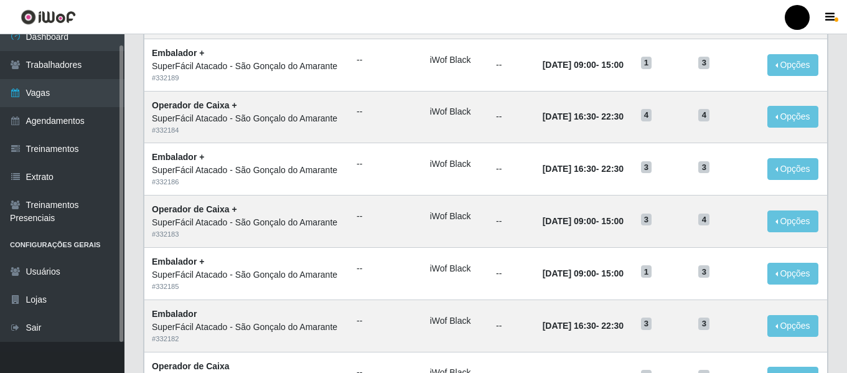
scroll to position [311, 0]
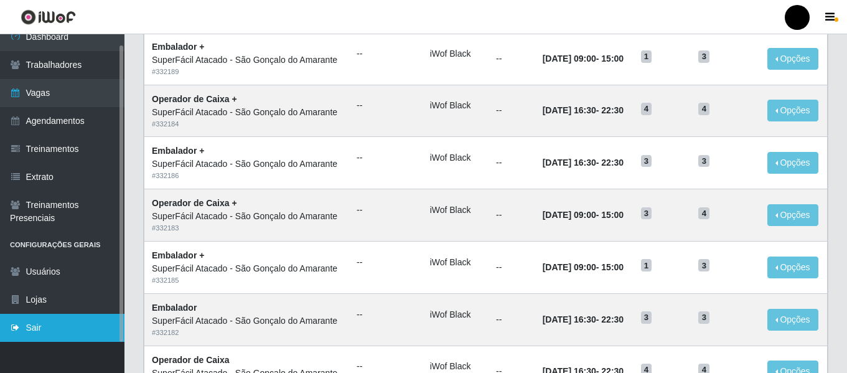
click at [66, 336] on link "Sair" at bounding box center [62, 328] width 125 height 28
